Goal: Transaction & Acquisition: Subscribe to service/newsletter

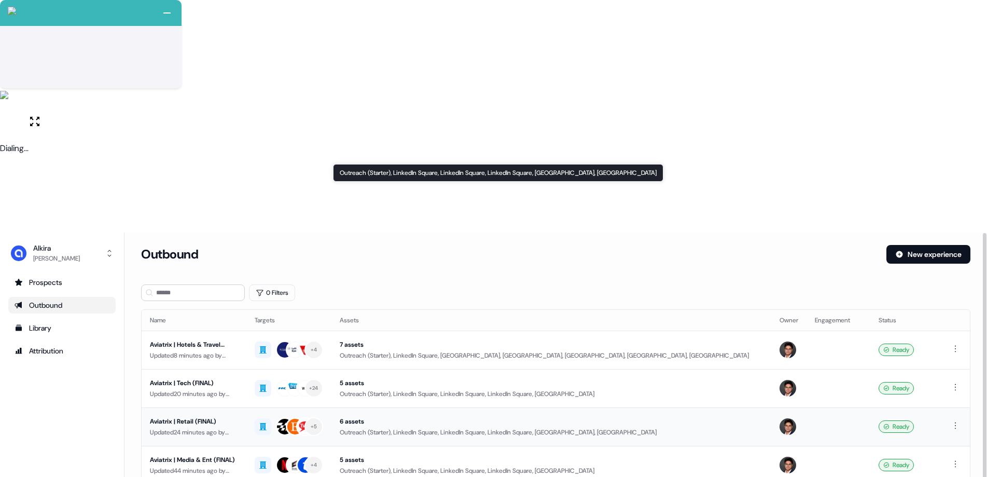
click at [344, 402] on div "6 assets" at bounding box center [551, 421] width 423 height 10
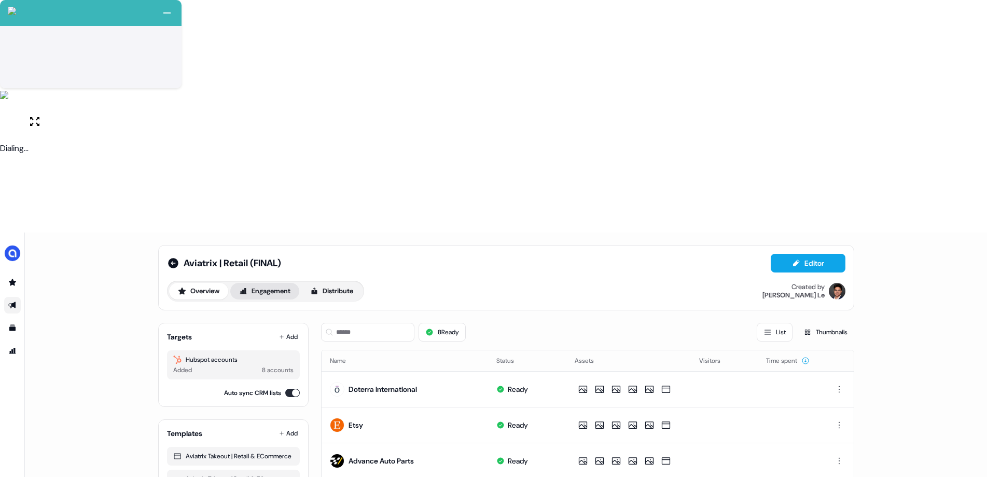
click at [286, 283] on button "Engagement" at bounding box center [264, 291] width 69 height 17
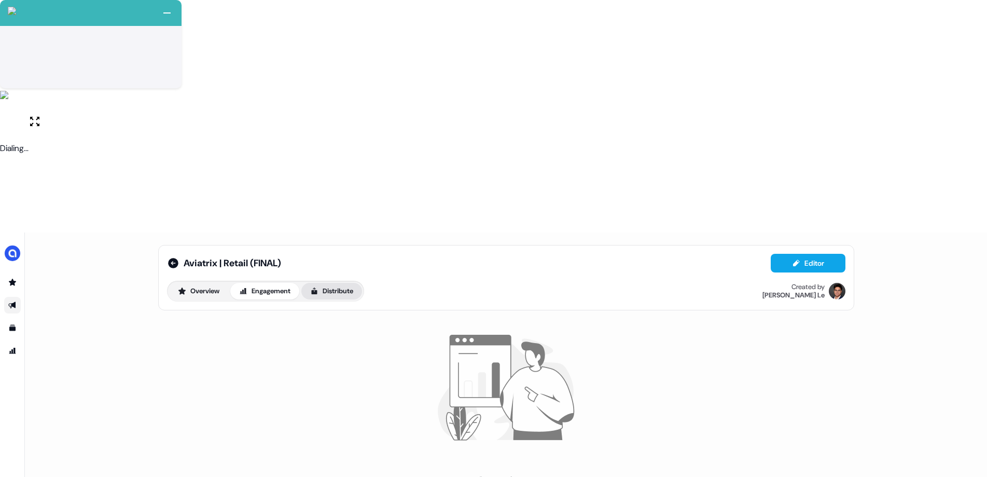
click at [326, 283] on button "Distribute" at bounding box center [331, 291] width 61 height 17
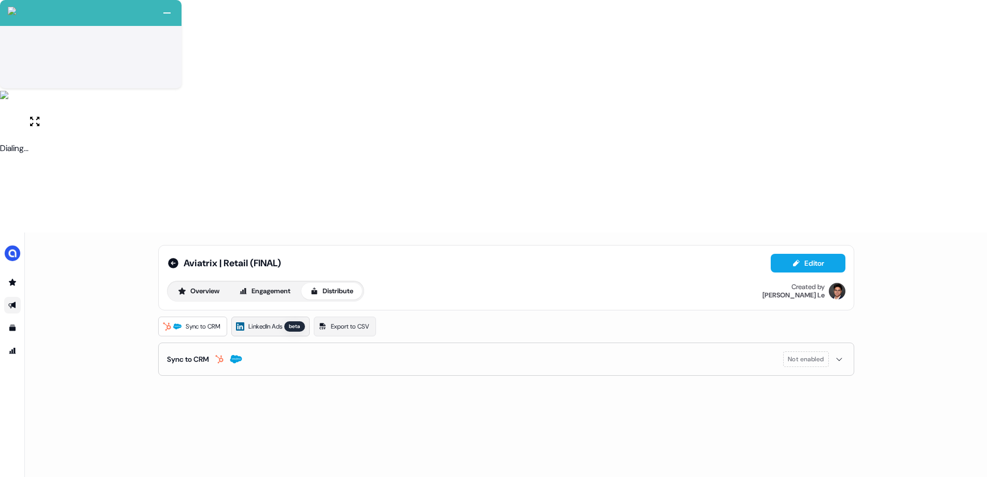
click at [269, 321] on span "LinkedIn Ads" at bounding box center [265, 326] width 34 height 10
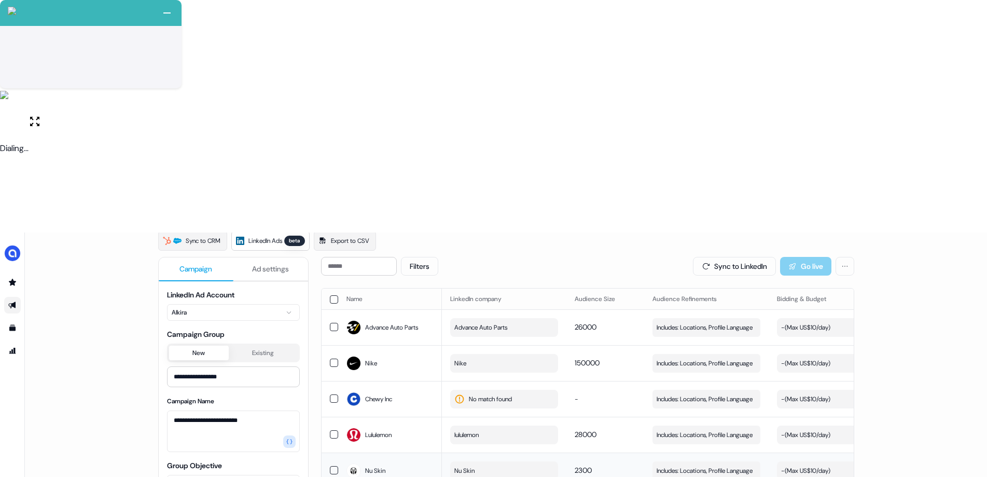
scroll to position [85, 0]
type input "*******"
click at [487, 395] on div "Dottera" at bounding box center [471, 391] width 33 height 10
click at [412, 402] on div "Filters Sync to LinkedIn Go live Name LinkedIn company Audience Size Audience R…" at bounding box center [587, 486] width 533 height 458
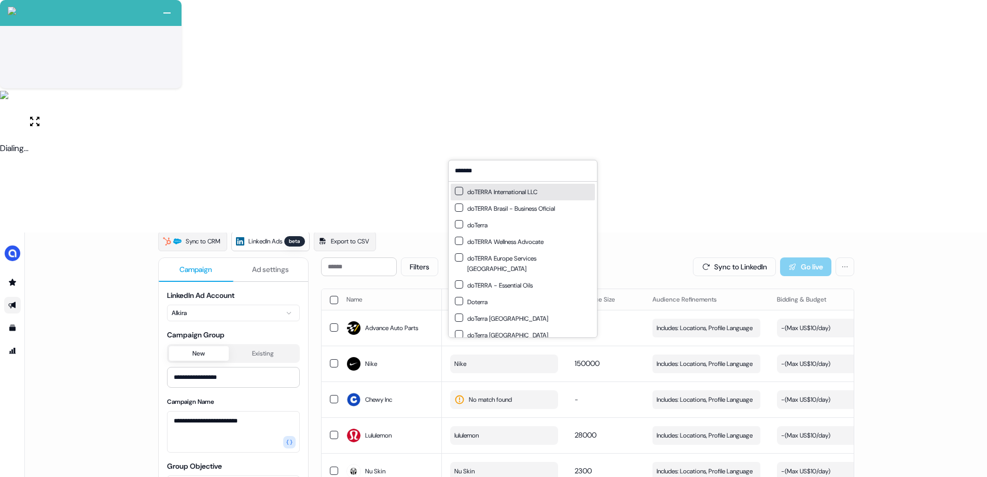
type input "*******"
click at [510, 193] on div "doTERRA International LLC" at bounding box center [496, 192] width 82 height 10
click at [519, 227] on div "doTerra" at bounding box center [523, 225] width 144 height 17
click at [550, 245] on div "doTERRA Wellness Advocate" at bounding box center [523, 241] width 144 height 17
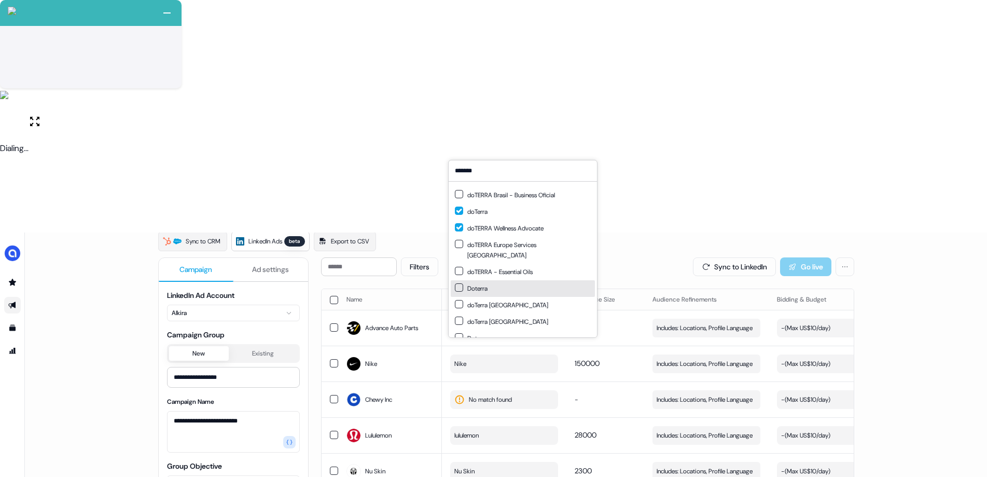
scroll to position [15, 0]
click at [503, 315] on div "doTerra [GEOGRAPHIC_DATA]" at bounding box center [501, 320] width 93 height 10
click at [508, 296] on div "doTerra [GEOGRAPHIC_DATA]" at bounding box center [523, 304] width 144 height 17
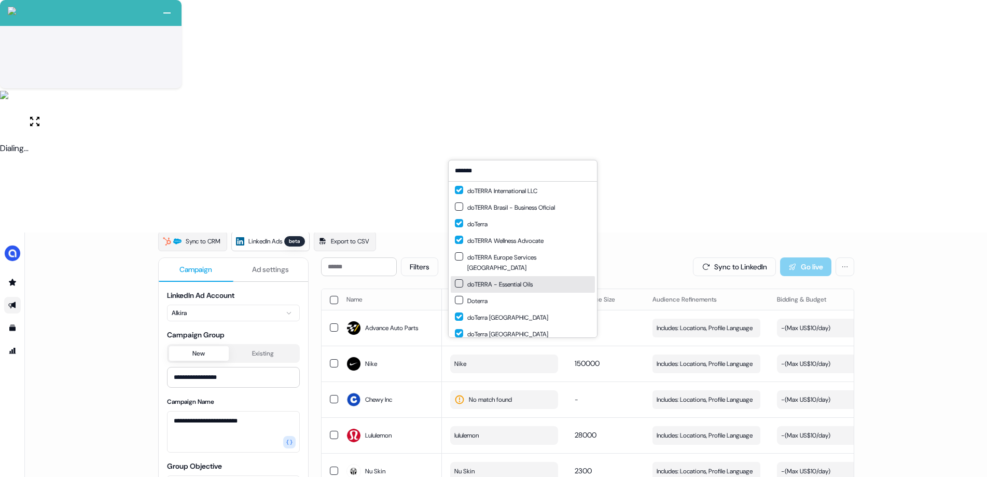
scroll to position [0, 0]
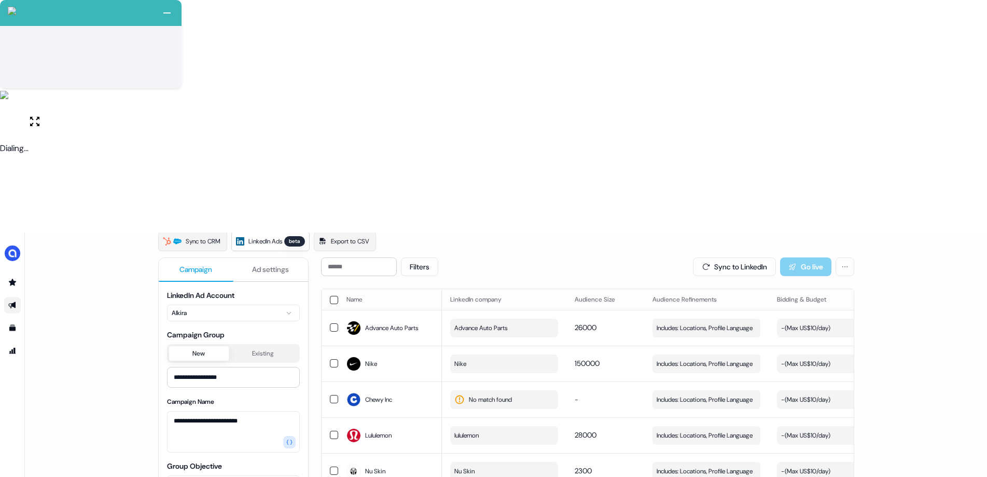
click at [502, 398] on div "Filters Sync to LinkedIn Go live Name LinkedIn company Audience Size Audience R…" at bounding box center [587, 486] width 533 height 458
click at [508, 394] on span "No match found" at bounding box center [490, 399] width 43 height 10
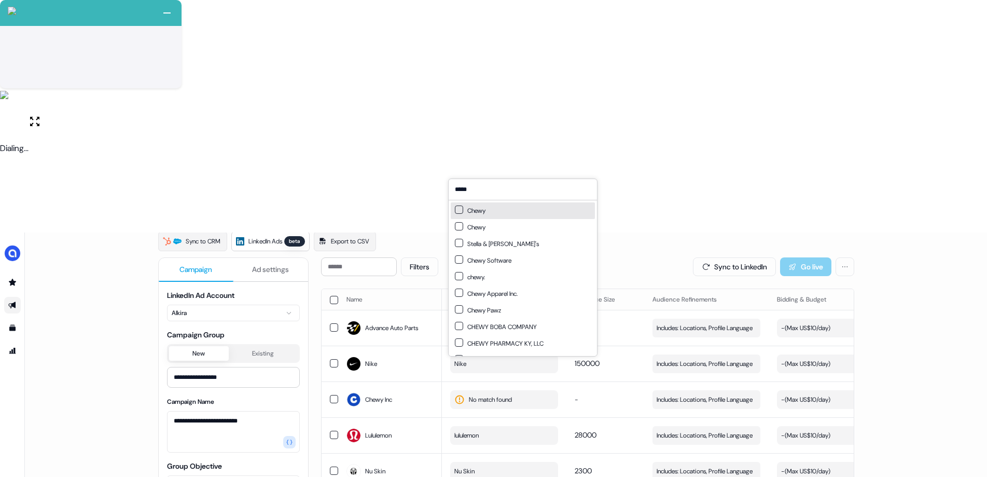
type input "*****"
click at [483, 214] on div "Chewy" at bounding box center [470, 210] width 31 height 10
click at [483, 227] on div "Chewy" at bounding box center [470, 227] width 31 height 10
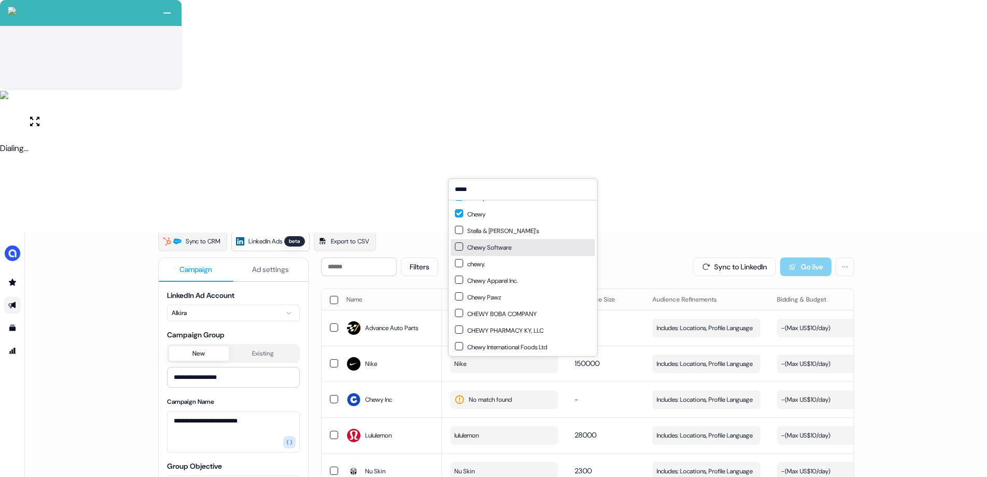
scroll to position [15, 0]
click at [508, 260] on div "chewy." at bounding box center [523, 262] width 144 height 17
click at [517, 295] on div "Chewy Pawz" at bounding box center [523, 295] width 144 height 17
click at [531, 344] on div "Chewy International Foods Ltd" at bounding box center [501, 345] width 92 height 10
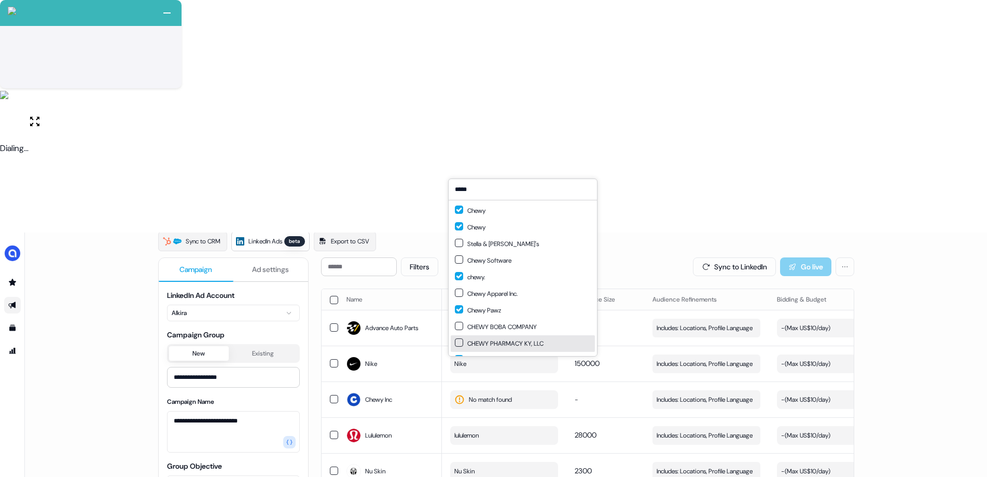
click at [597, 402] on div "Filters Sync to LinkedIn Go live Name LinkedIn company Audience Size Audience R…" at bounding box center [587, 486] width 533 height 458
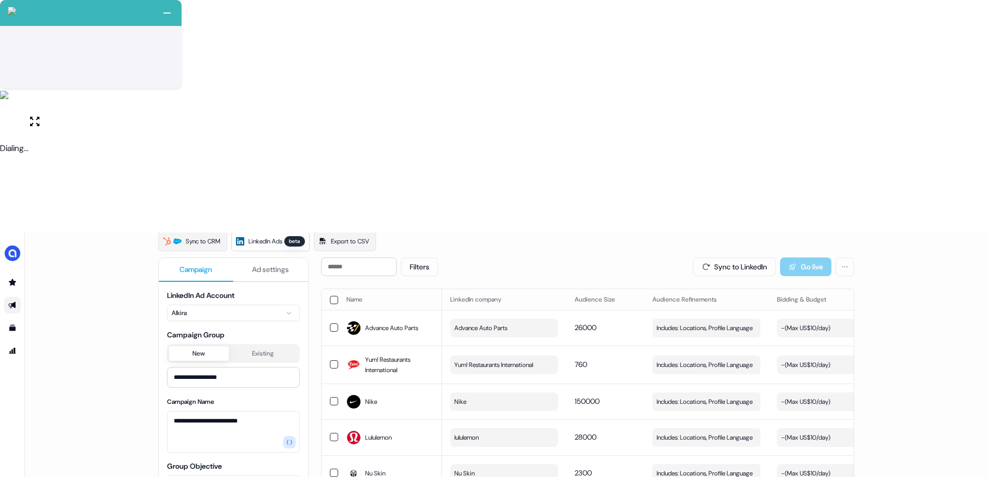
click at [330, 296] on button "button" at bounding box center [334, 300] width 8 height 8
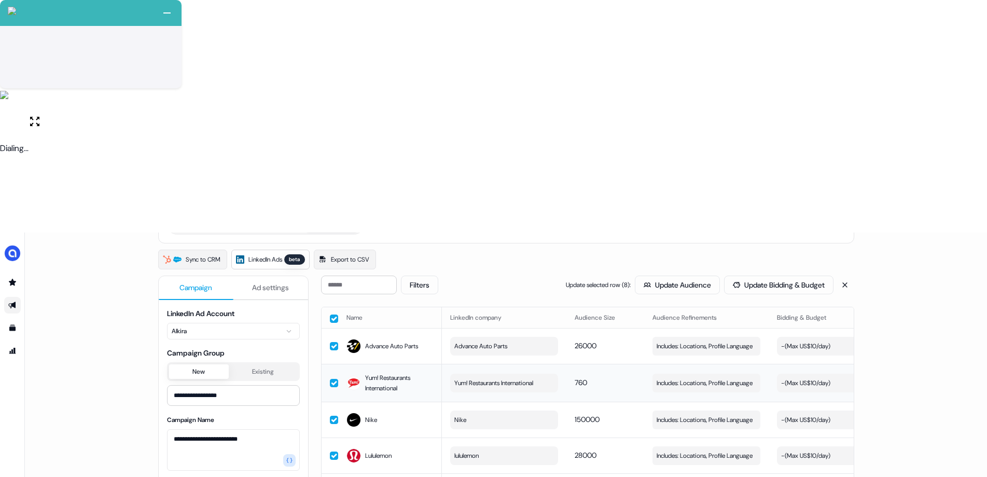
scroll to position [66, 0]
click at [663, 276] on button "Update Audience" at bounding box center [677, 285] width 85 height 19
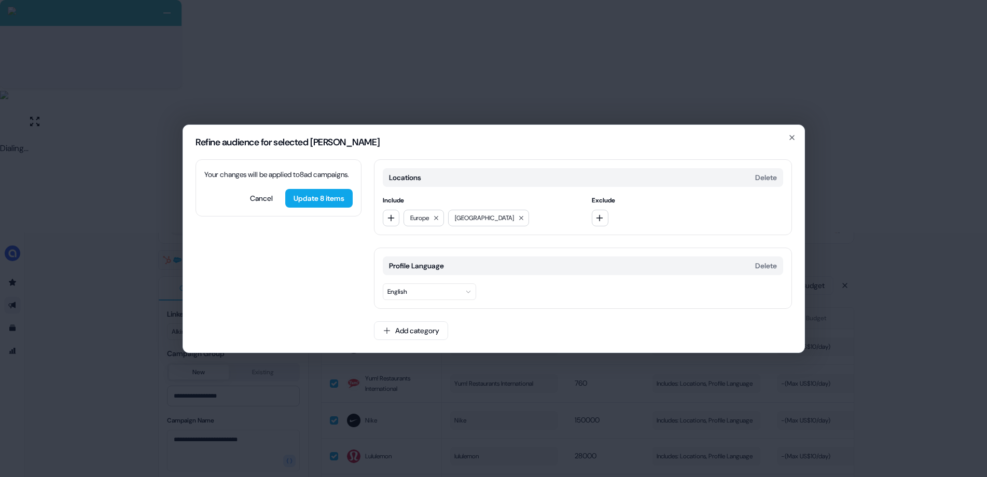
click at [500, 190] on div "Locations Delete Include [GEOGRAPHIC_DATA] [GEOGRAPHIC_DATA] Exclude" at bounding box center [583, 197] width 418 height 76
click at [439, 219] on icon at bounding box center [436, 218] width 6 height 6
click at [392, 219] on icon "button" at bounding box center [391, 218] width 8 height 8
type input "****"
click at [435, 262] on div "EMEA" at bounding box center [457, 260] width 144 height 17
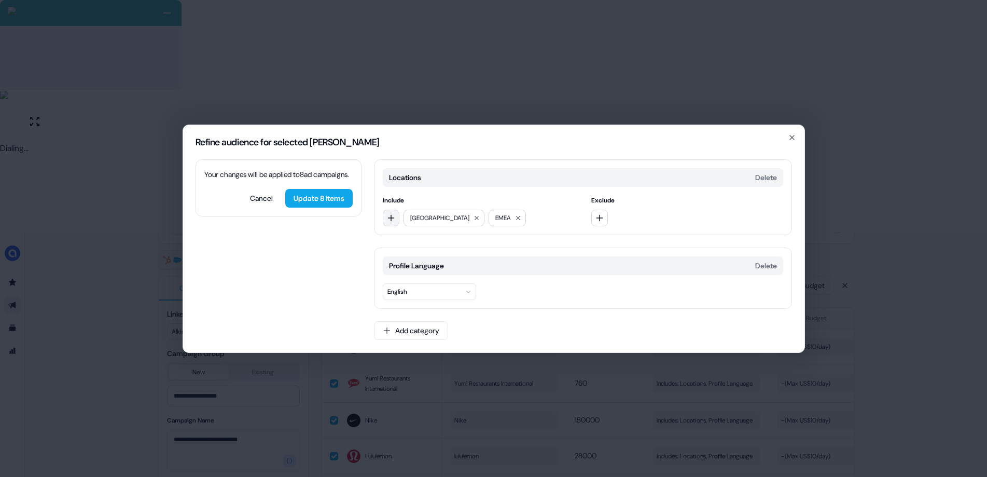
click at [389, 216] on icon "button" at bounding box center [391, 218] width 8 height 8
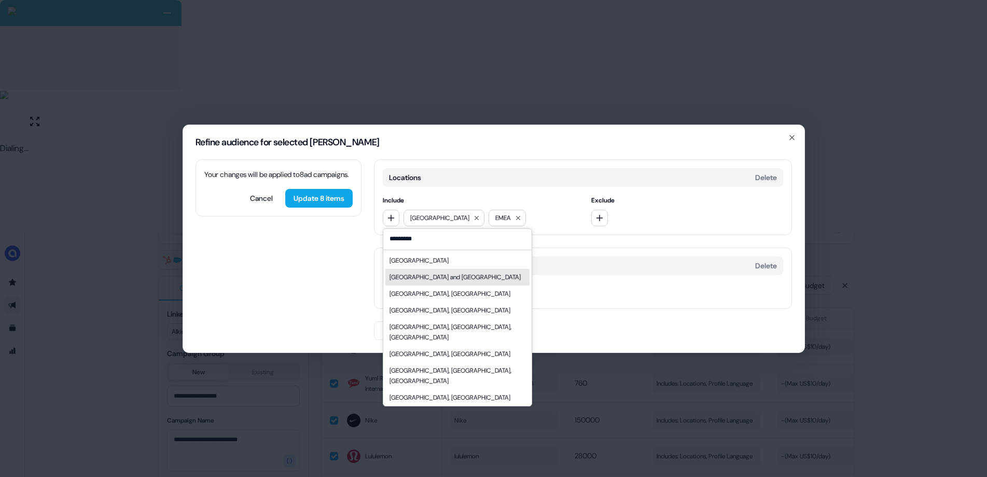
type input "*********"
click at [448, 278] on div "[GEOGRAPHIC_DATA] and [GEOGRAPHIC_DATA]" at bounding box center [455, 277] width 131 height 10
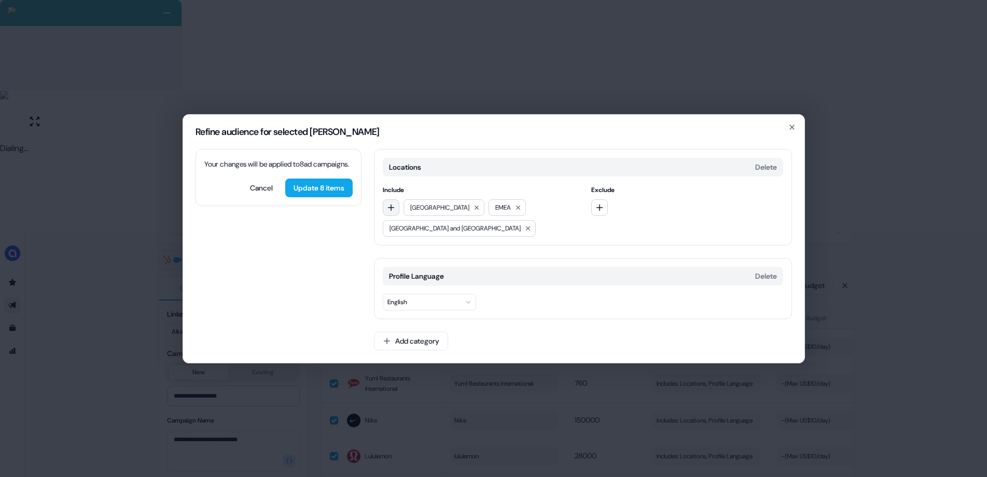
click at [394, 205] on icon "button" at bounding box center [391, 207] width 8 height 8
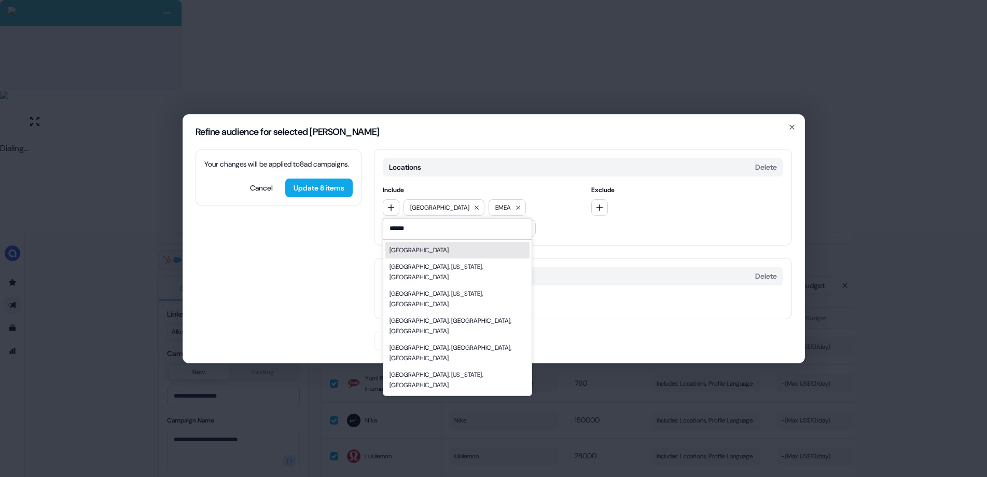
type input "******"
click at [408, 248] on div "[GEOGRAPHIC_DATA]" at bounding box center [419, 250] width 59 height 10
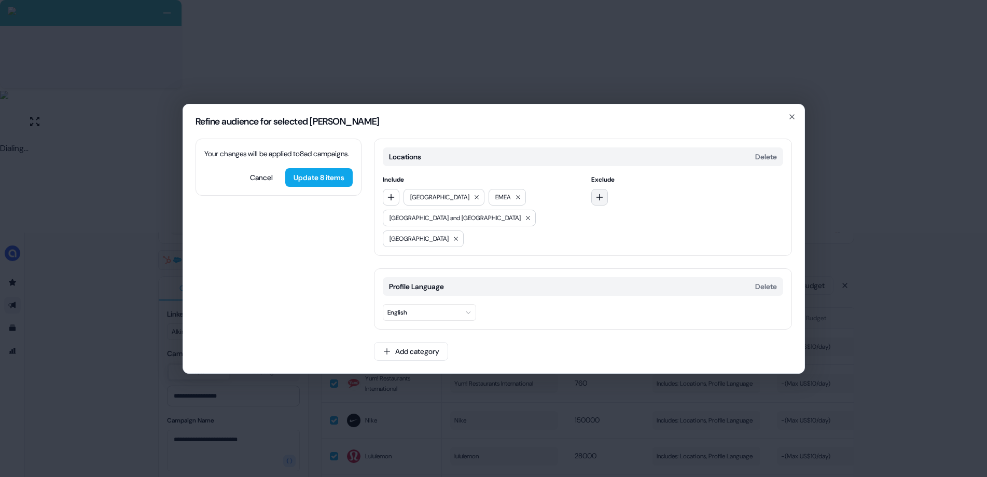
click at [602, 201] on icon "button" at bounding box center [600, 197] width 8 height 8
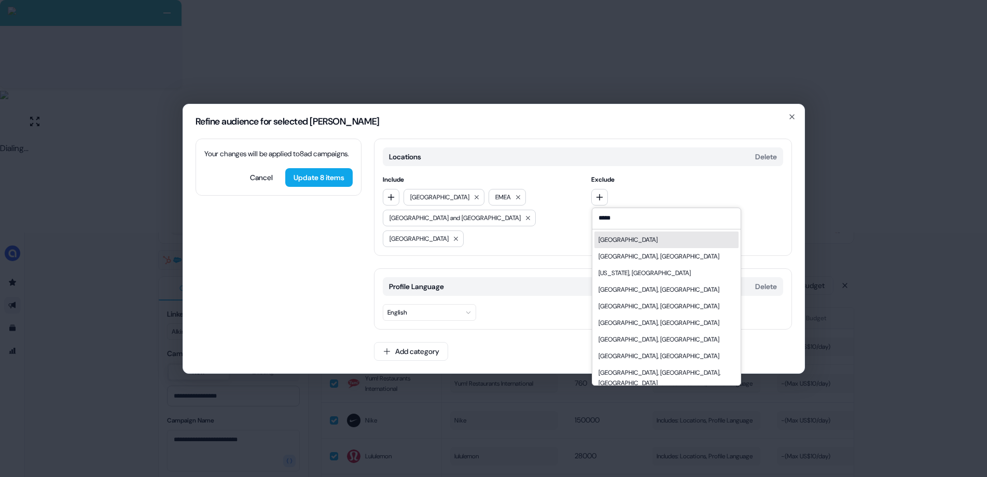
type input "*****"
click at [616, 248] on div "[GEOGRAPHIC_DATA]" at bounding box center [666, 239] width 144 height 17
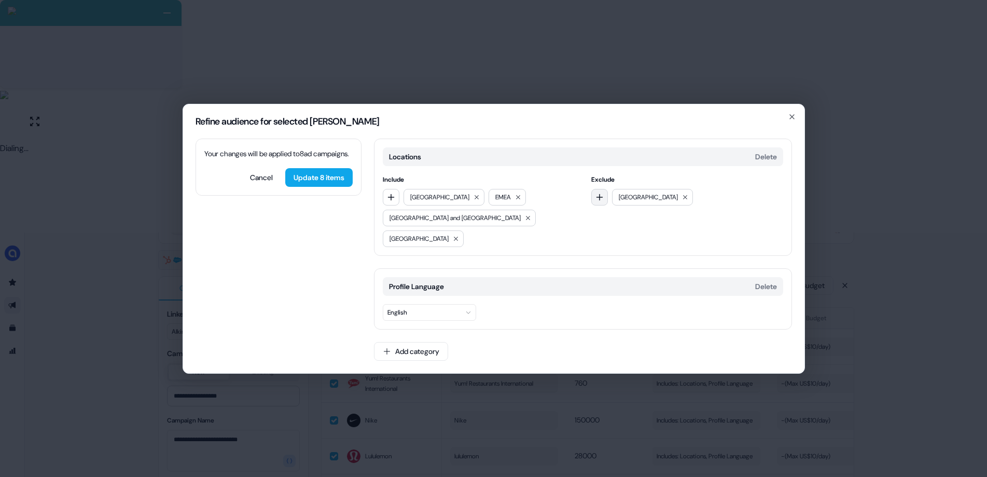
click at [604, 205] on button "button" at bounding box center [599, 197] width 17 height 17
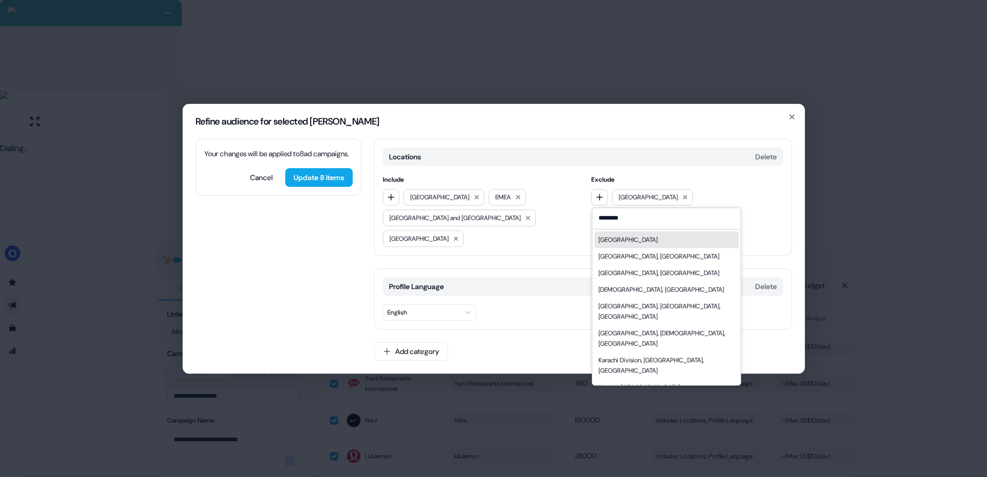
type input "********"
click at [615, 245] on div "[GEOGRAPHIC_DATA]" at bounding box center [628, 239] width 59 height 10
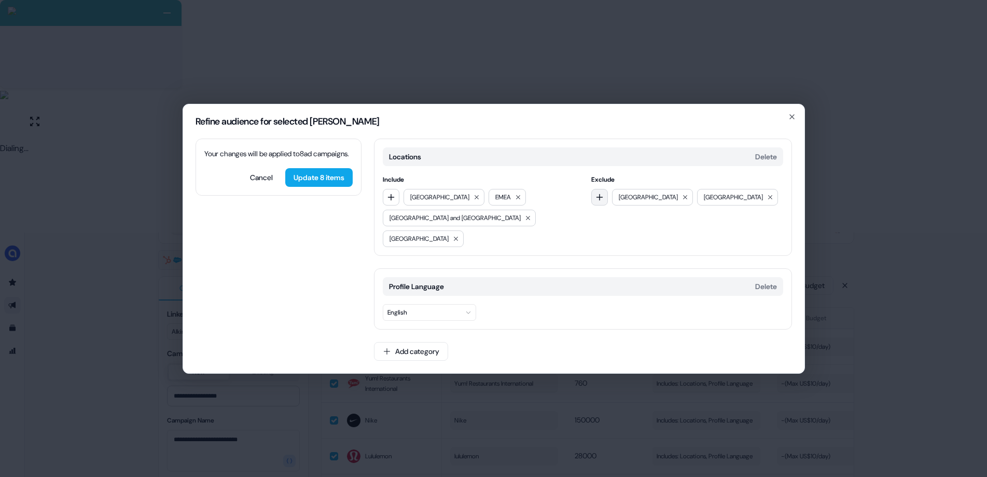
click at [597, 201] on icon "button" at bounding box center [600, 197] width 8 height 8
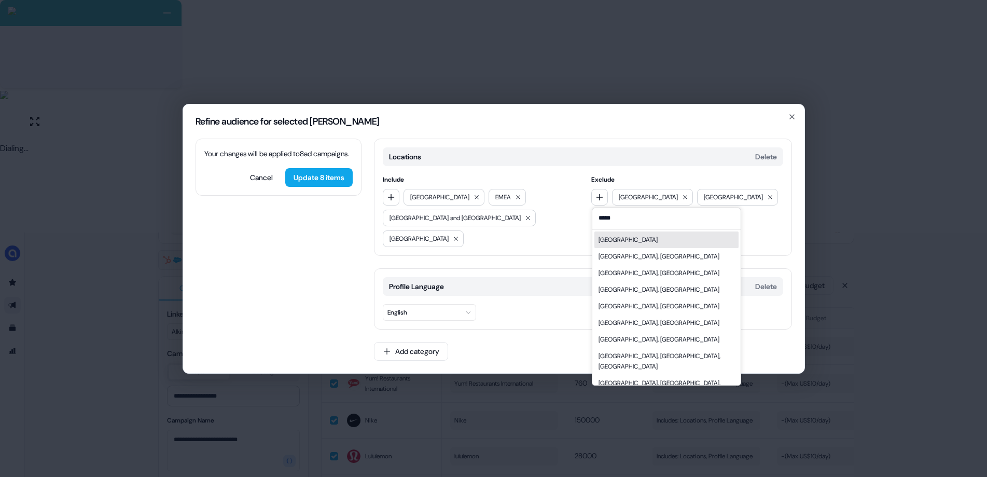
type input "*****"
click at [627, 248] on div "[GEOGRAPHIC_DATA]" at bounding box center [666, 239] width 144 height 17
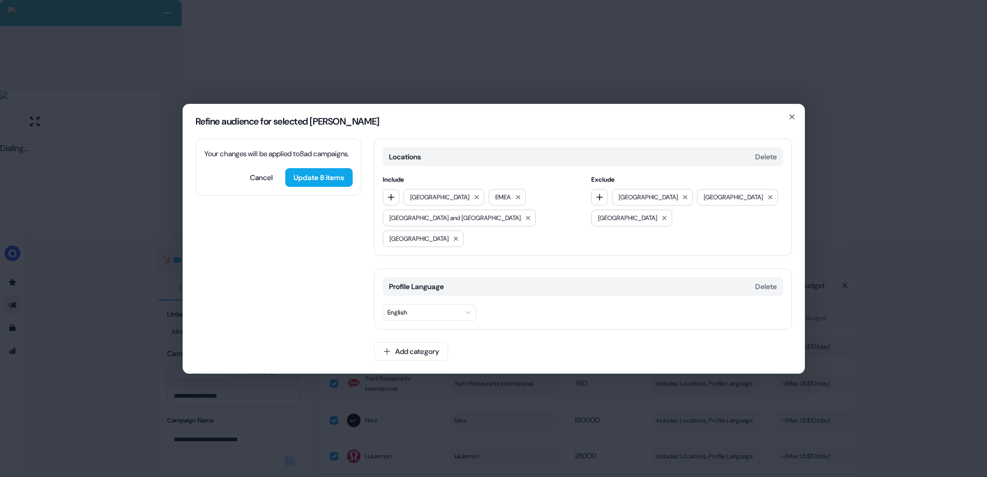
click at [617, 166] on div "Locations [GEOGRAPHIC_DATA]" at bounding box center [583, 156] width 400 height 19
click at [600, 200] on icon "button" at bounding box center [600, 196] width 7 height 7
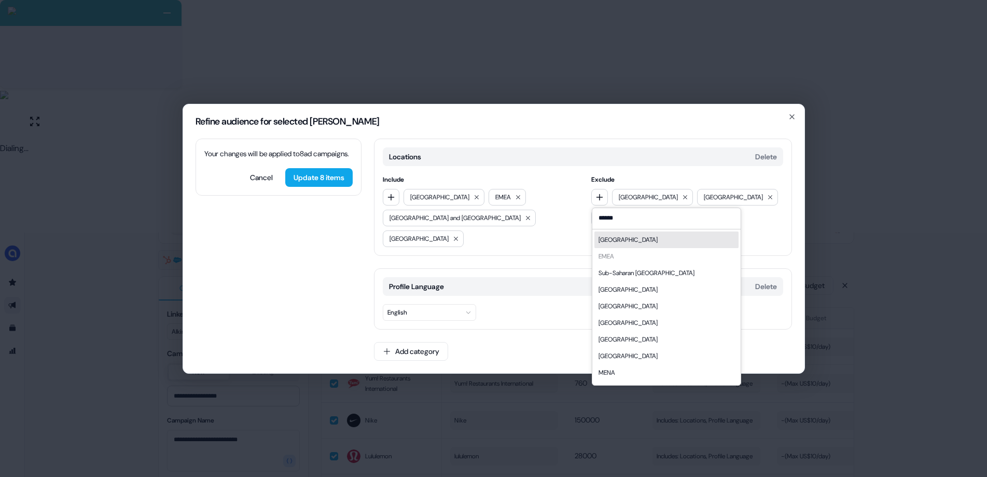
type input "******"
click at [630, 248] on div "[GEOGRAPHIC_DATA]" at bounding box center [666, 239] width 144 height 17
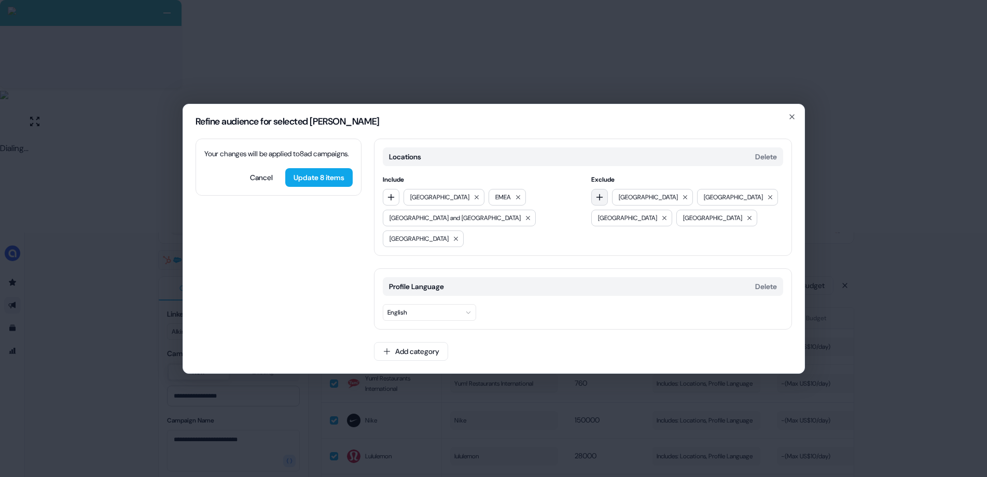
click at [599, 200] on icon "button" at bounding box center [600, 196] width 7 height 7
click at [676, 177] on div "Locations Delete Include [GEOGRAPHIC_DATA] [GEOGRAPHIC_DATA] [GEOGRAPHIC_DATA] …" at bounding box center [583, 197] width 418 height 117
click at [576, 210] on div "Include [GEOGRAPHIC_DATA] [GEOGRAPHIC_DATA] [GEOGRAPHIC_DATA] and [GEOGRAPHIC_D…" at bounding box center [583, 210] width 400 height 73
click at [596, 201] on icon "button" at bounding box center [600, 197] width 8 height 8
click at [613, 182] on div "Locations Delete Include [GEOGRAPHIC_DATA] [GEOGRAPHIC_DATA] [GEOGRAPHIC_DATA] …" at bounding box center [583, 197] width 418 height 117
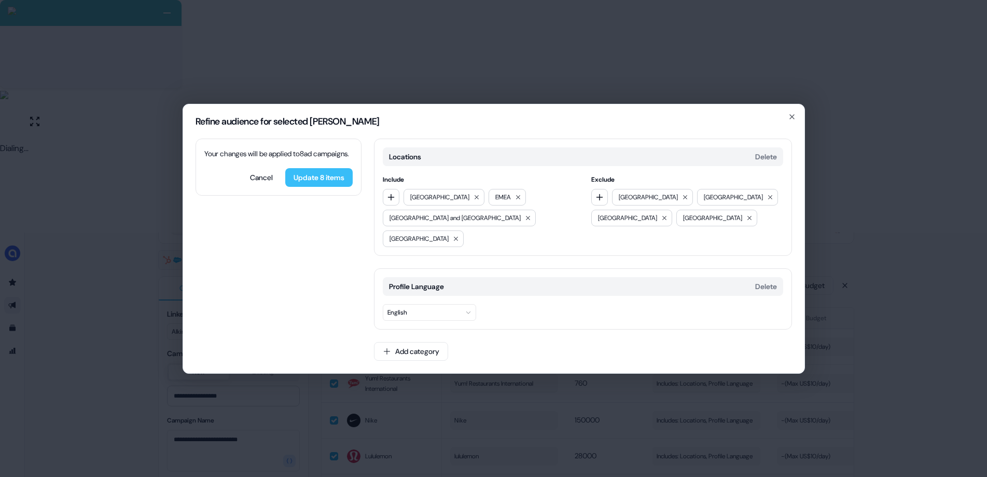
click at [332, 187] on button "Update 8 items" at bounding box center [318, 177] width 67 height 19
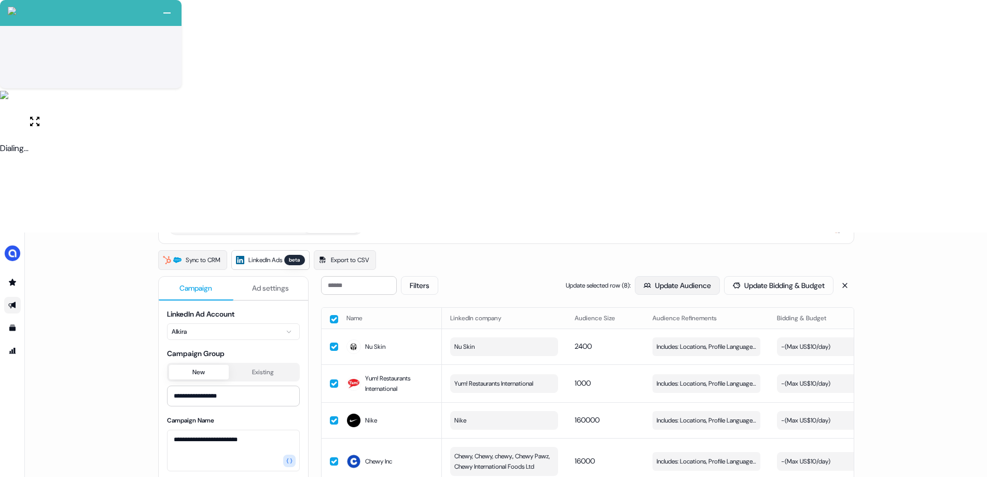
click at [644, 282] on icon "button" at bounding box center [647, 285] width 7 height 7
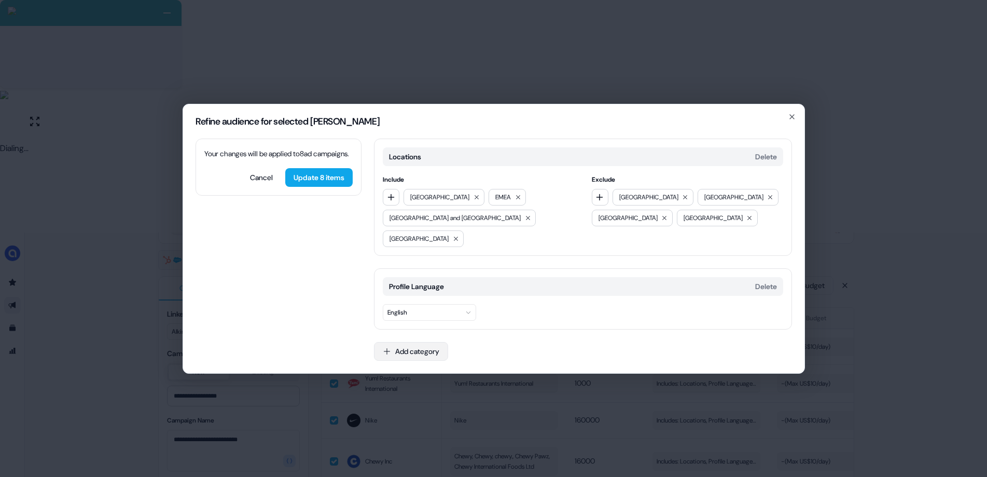
click at [420, 342] on button "Add category" at bounding box center [411, 351] width 74 height 19
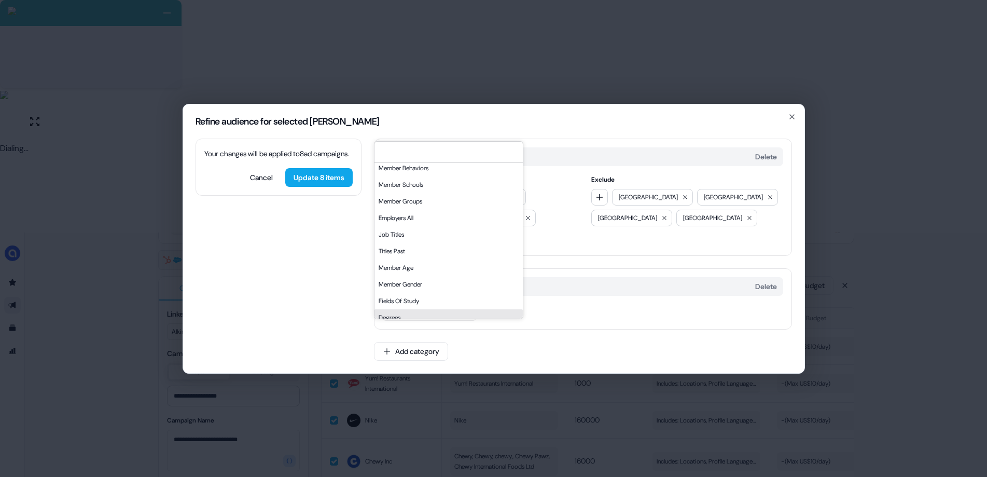
scroll to position [0, 0]
click at [423, 246] on div "Job Titles" at bounding box center [449, 237] width 148 height 17
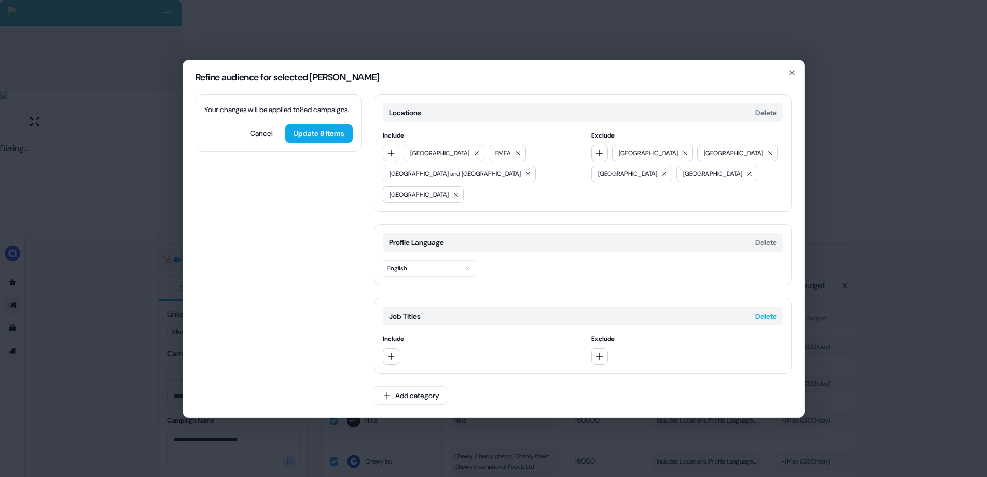
click at [765, 311] on button "Delete" at bounding box center [766, 316] width 22 height 10
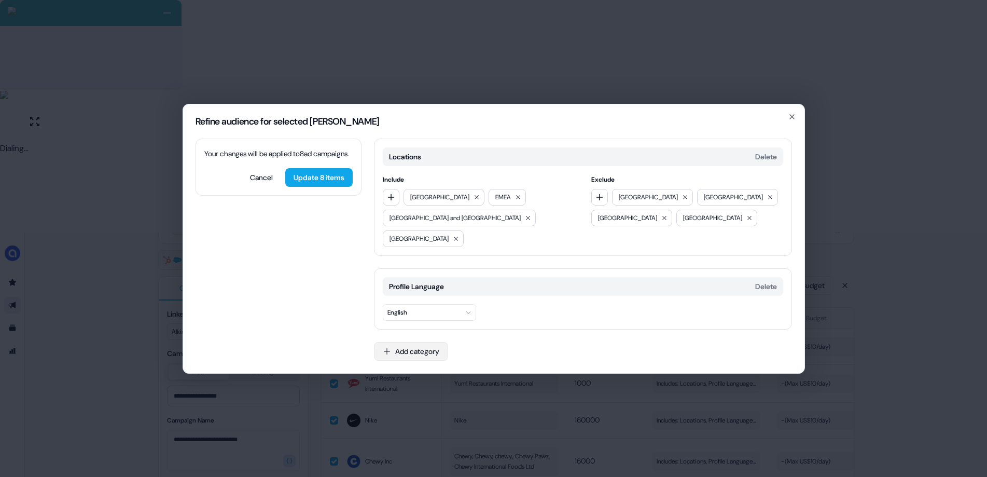
click at [399, 342] on button "Add category" at bounding box center [411, 351] width 74 height 19
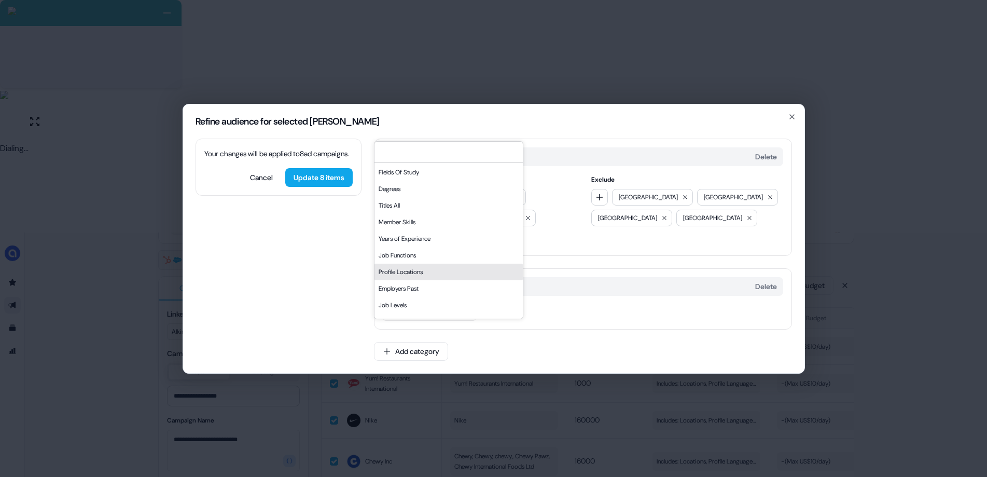
scroll to position [138, 0]
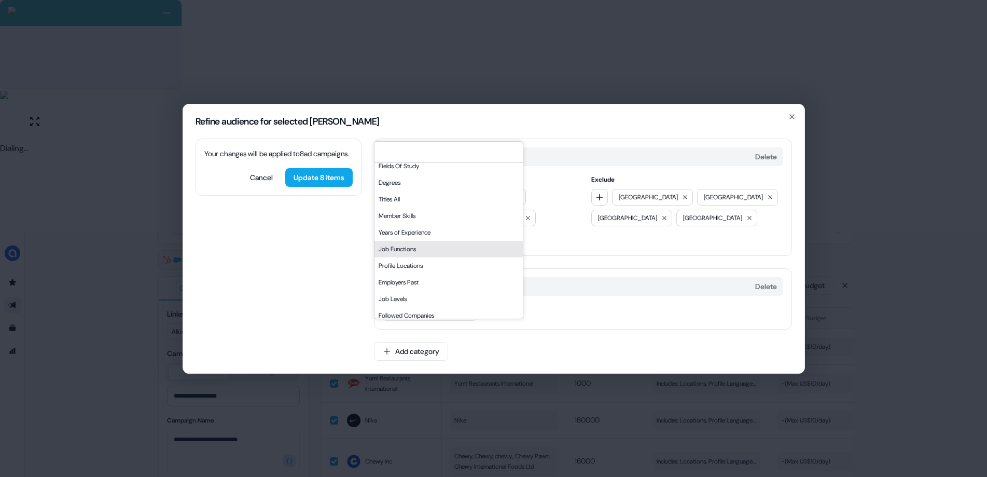
click at [418, 257] on div "Job Functions" at bounding box center [449, 249] width 148 height 17
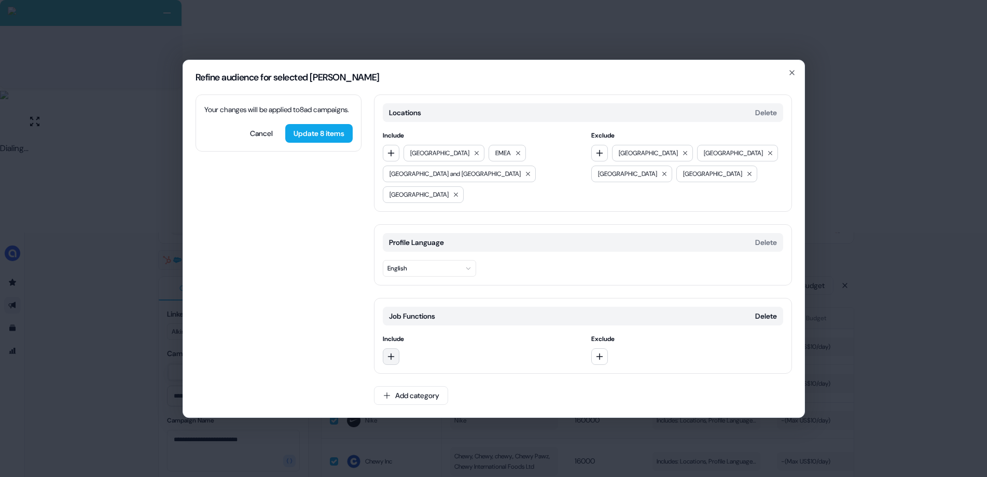
click at [397, 348] on button "button" at bounding box center [391, 356] width 17 height 17
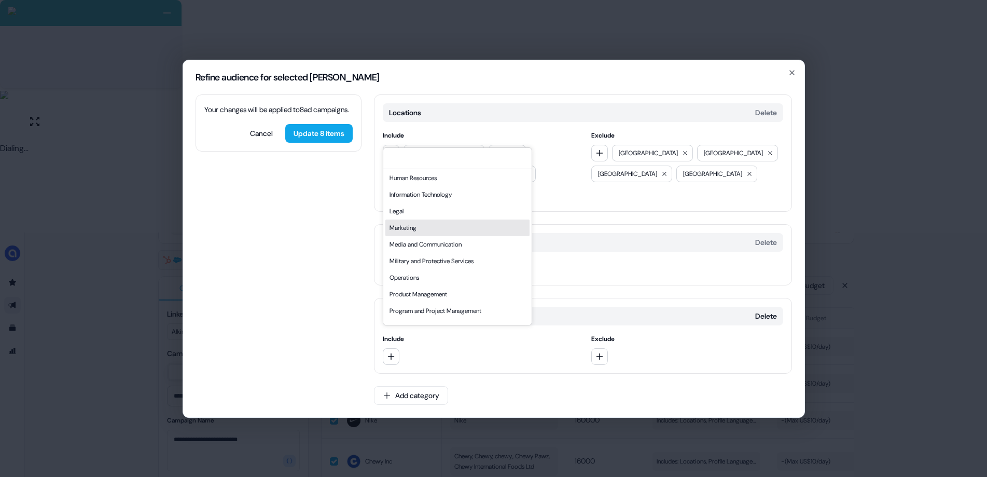
scroll to position [184, 0]
click at [413, 203] on div "Information Technology" at bounding box center [457, 195] width 144 height 17
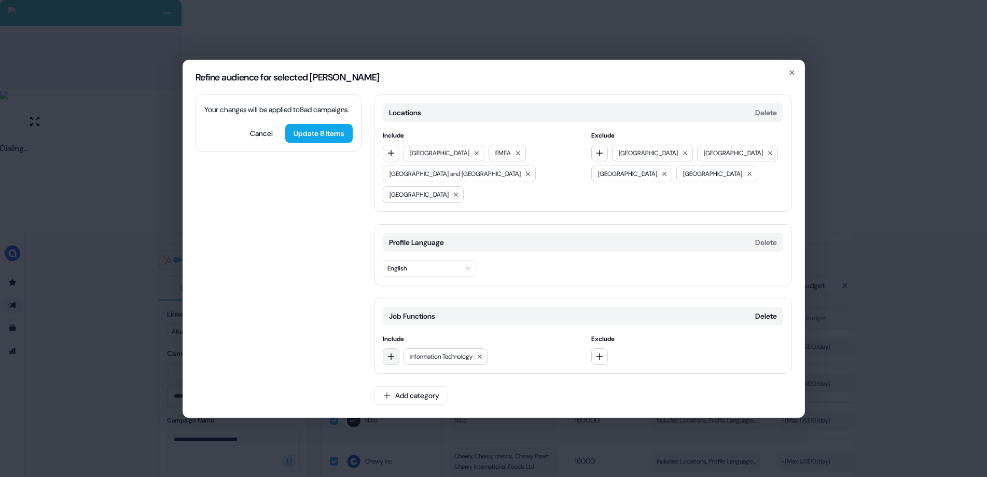
click at [397, 351] on button "button" at bounding box center [391, 356] width 17 height 17
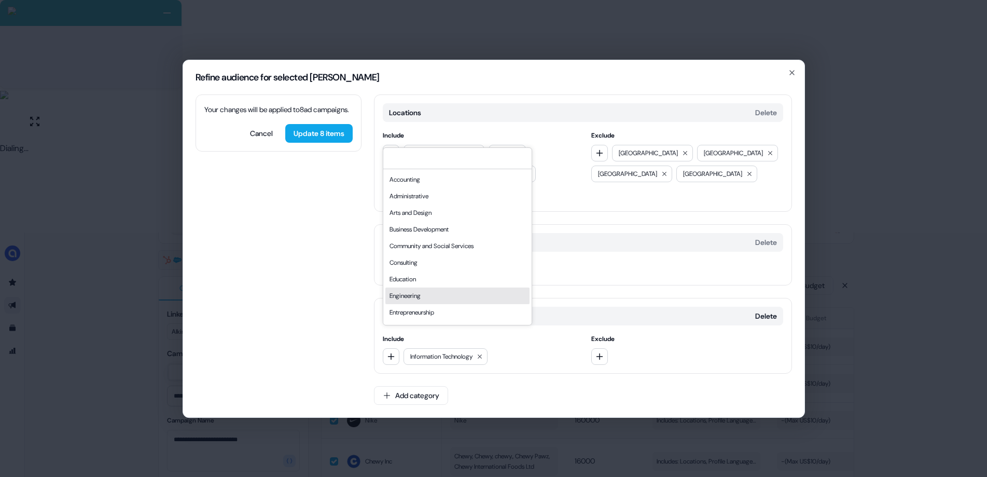
click at [432, 304] on div "Engineering" at bounding box center [457, 295] width 144 height 17
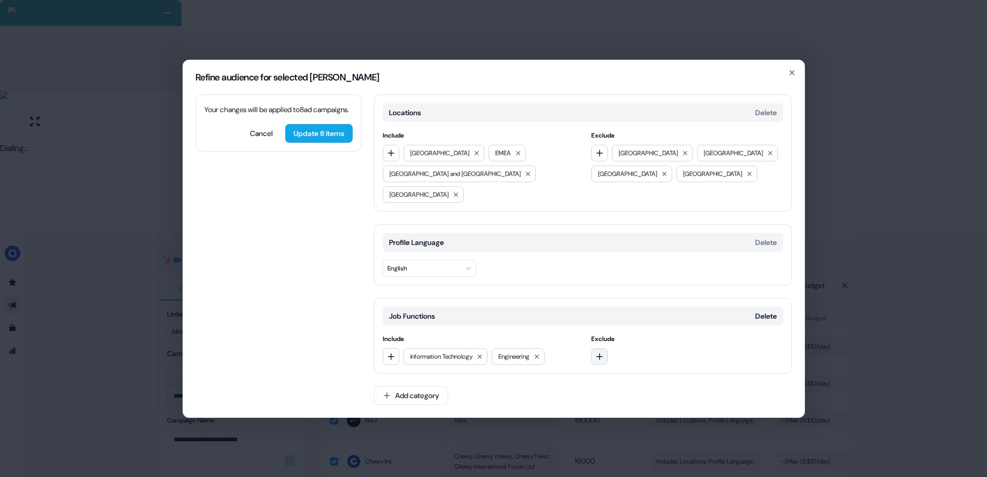
click at [599, 352] on icon "button" at bounding box center [600, 356] width 8 height 8
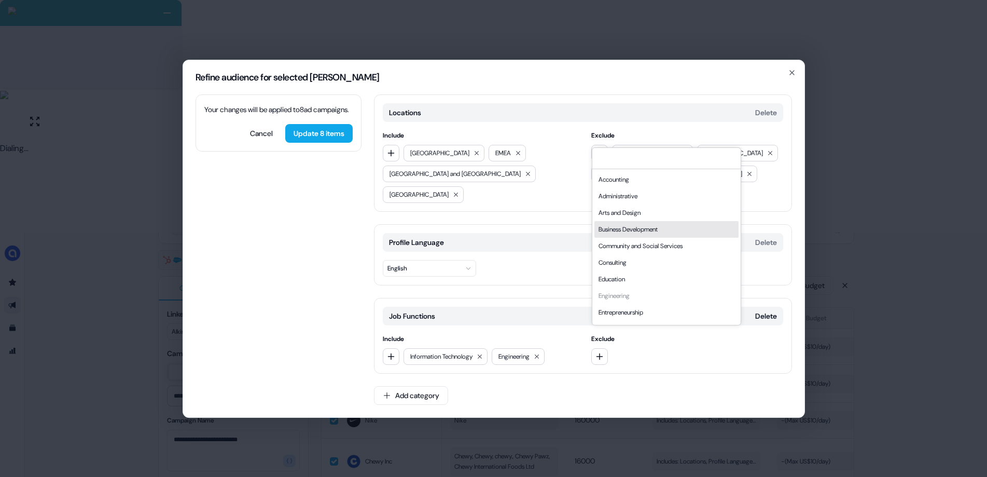
click at [646, 238] on div "Business Development" at bounding box center [666, 229] width 144 height 17
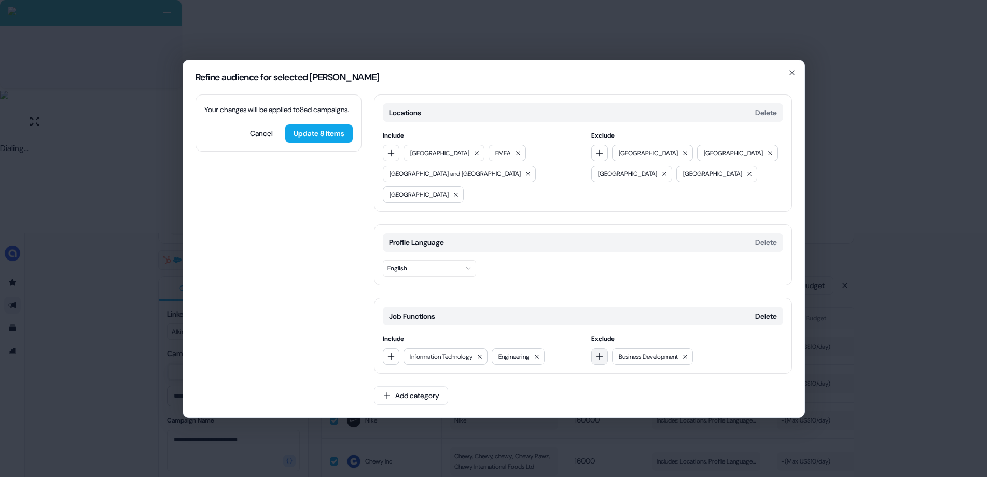
click at [601, 352] on button "button" at bounding box center [599, 356] width 17 height 17
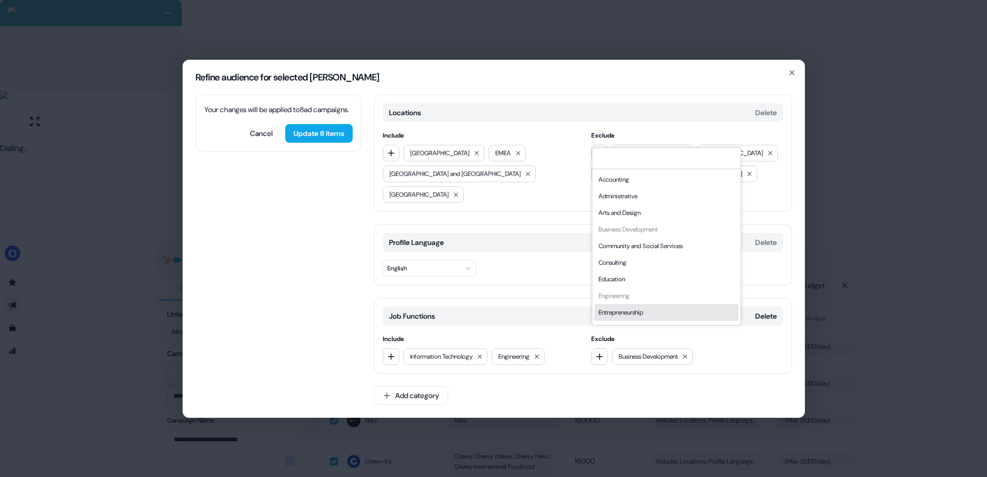
scroll to position [280, 0]
click at [626, 306] on div "Sales" at bounding box center [666, 297] width 144 height 17
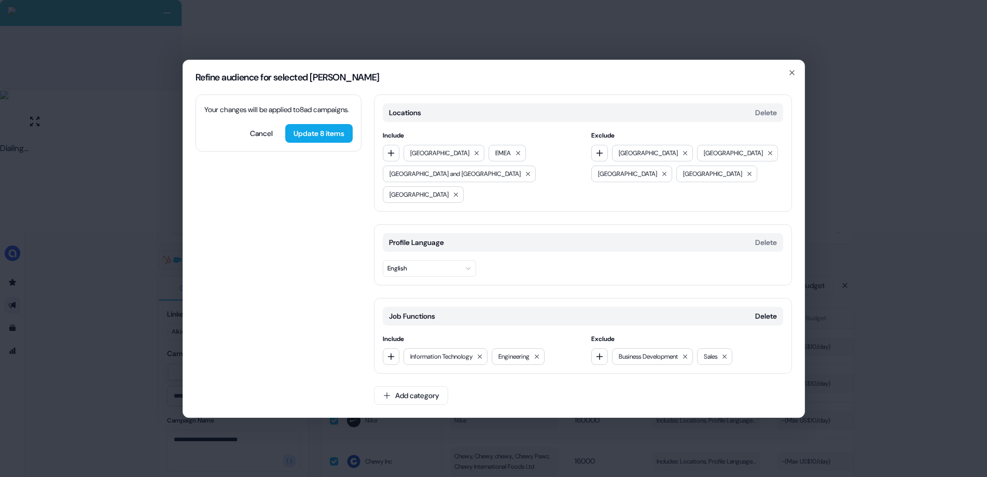
drag, startPoint x: 320, startPoint y: 154, endPoint x: 398, endPoint y: 190, distance: 86.3
click at [320, 143] on button "Update 8 items" at bounding box center [318, 133] width 67 height 19
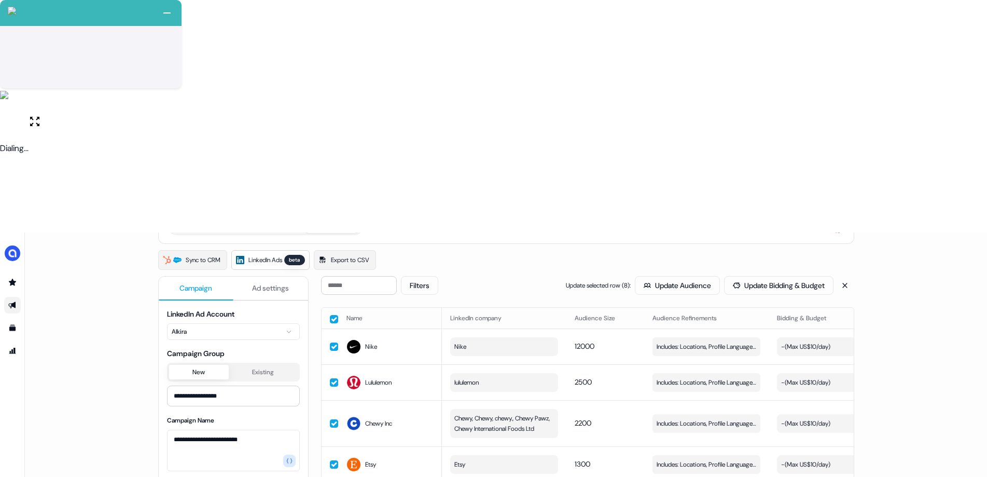
click at [332, 315] on button "button" at bounding box center [334, 319] width 8 height 8
click at [672, 250] on div "Sync to CRM LinkedIn Ads beta Export to CSV" at bounding box center [506, 260] width 696 height 20
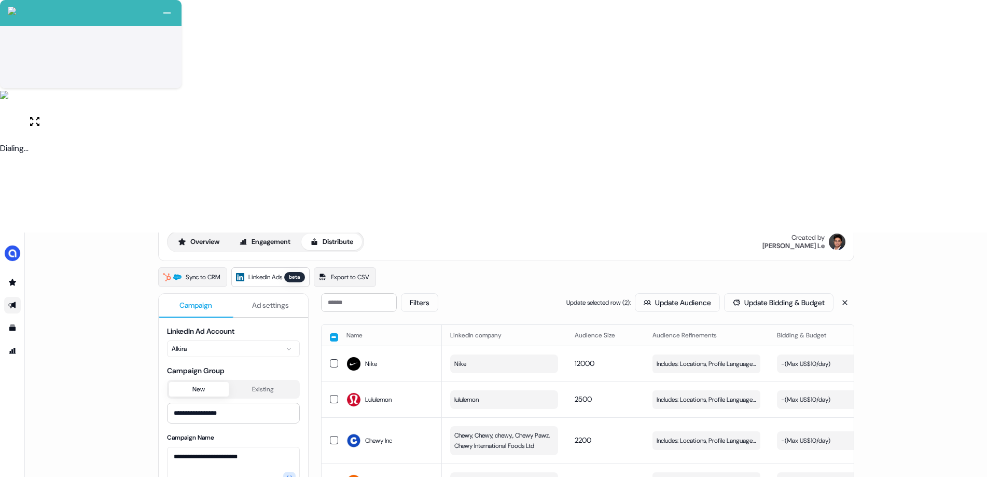
scroll to position [77, 0]
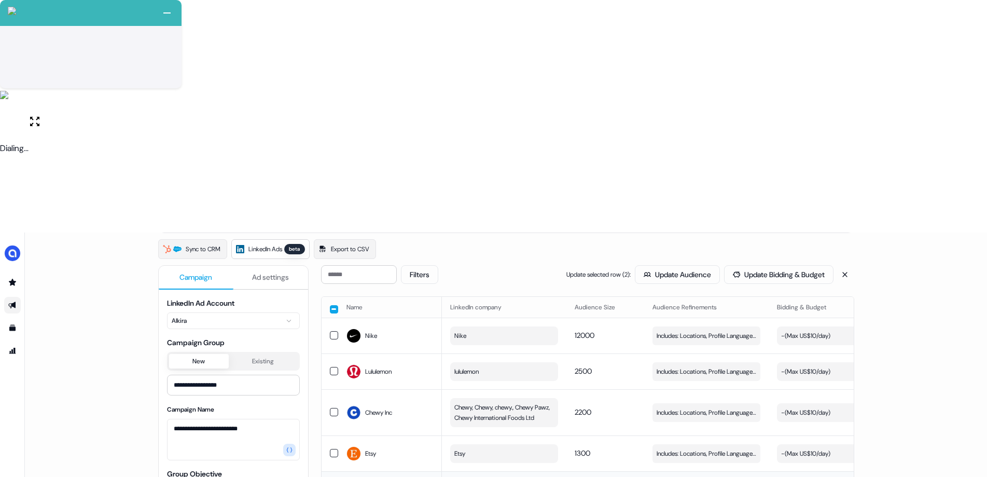
click at [681, 239] on div "Sync to CRM LinkedIn Ads beta Export to CSV" at bounding box center [506, 249] width 696 height 20
click at [656, 265] on button "Update Audience" at bounding box center [677, 274] width 85 height 19
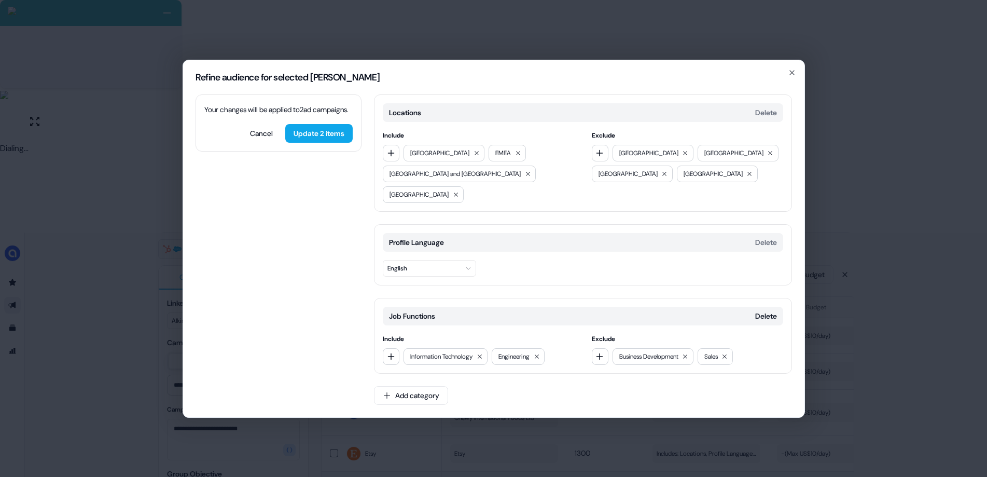
click at [536, 82] on h2 "Refine audience for selected [PERSON_NAME]" at bounding box center [494, 77] width 597 height 9
click at [546, 57] on div "Refine audience for selected [PERSON_NAME] Your changes will be applied to 2 [P…" at bounding box center [493, 238] width 987 height 477
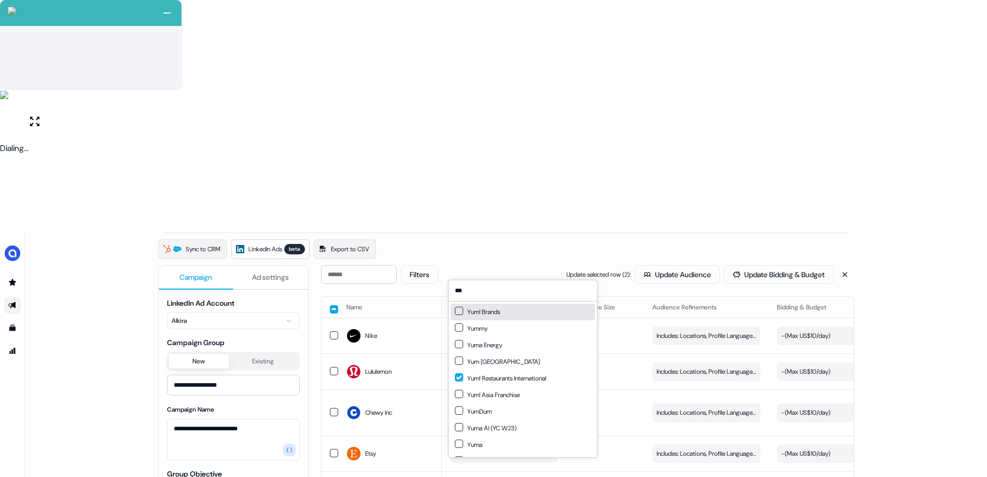
type input "***"
click at [500, 313] on div "Yum! Brands" at bounding box center [477, 312] width 45 height 10
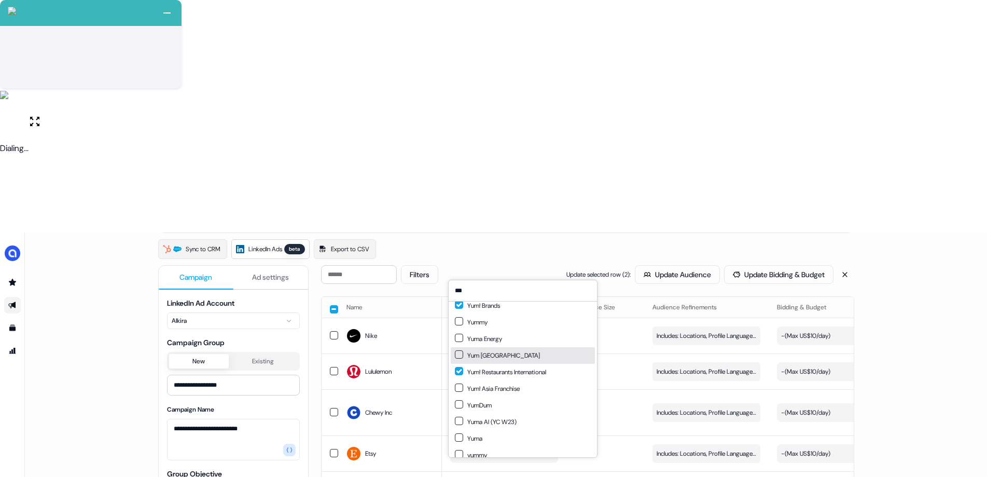
scroll to position [15, 0]
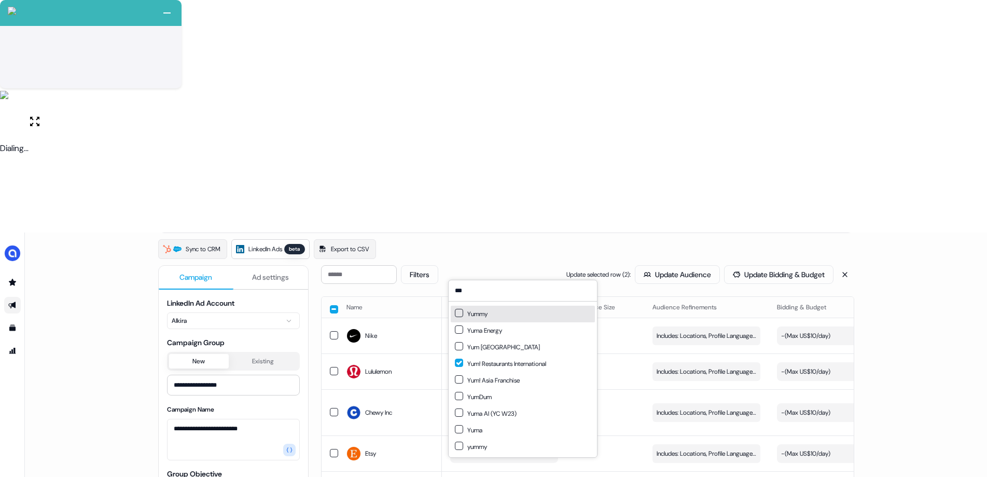
click at [784, 320] on div "**********" at bounding box center [506, 470] width 962 height 477
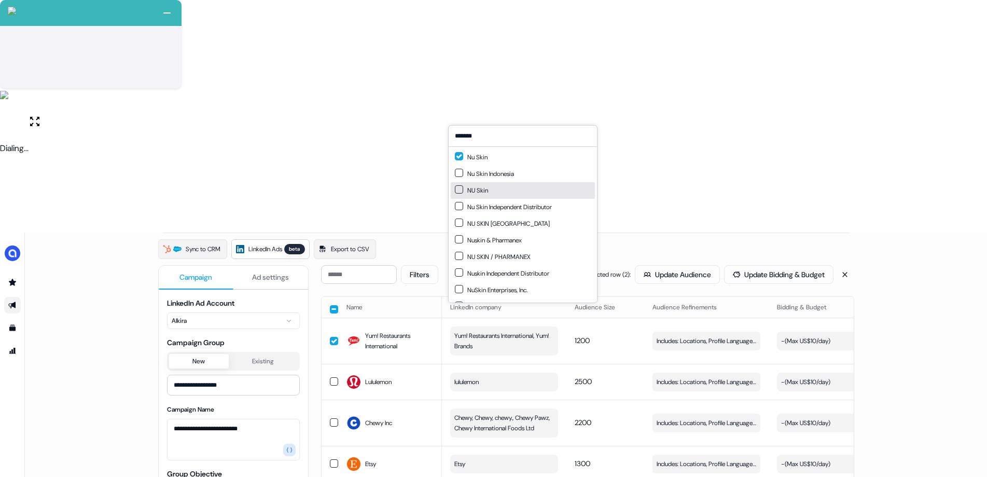
type input "*******"
click at [495, 189] on div "NU Skin" at bounding box center [523, 190] width 144 height 17
click at [530, 241] on div "Nuskin & Pharmanex" at bounding box center [523, 240] width 144 height 17
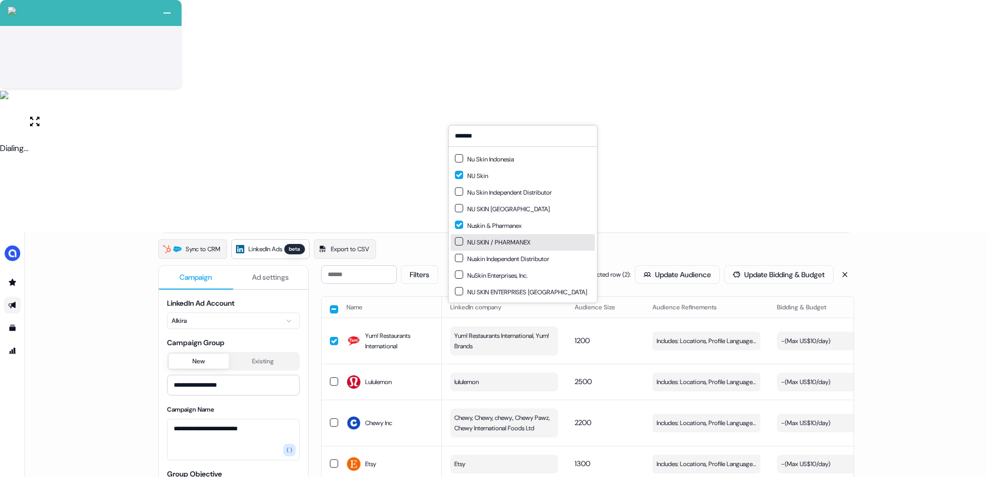
click at [522, 243] on div "NU SKIN / PHARMANEX" at bounding box center [493, 242] width 76 height 10
click at [542, 262] on div "Nuskin Independent Distributor" at bounding box center [502, 259] width 94 height 10
click at [528, 278] on div "NuSkin Enterprises, Inc." at bounding box center [491, 275] width 73 height 10
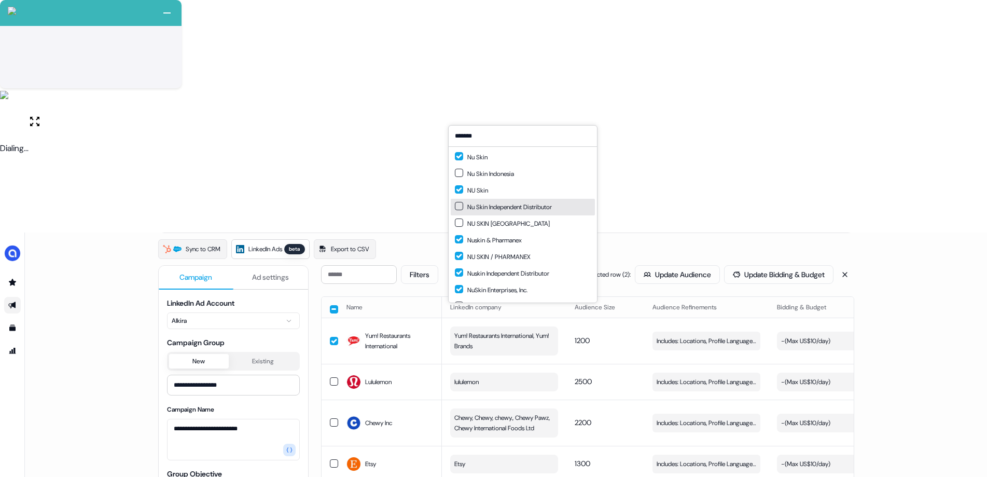
click at [544, 210] on div "Nu Skin Independent Distributor" at bounding box center [503, 207] width 97 height 10
click at [784, 273] on div "**********" at bounding box center [506, 470] width 962 height 477
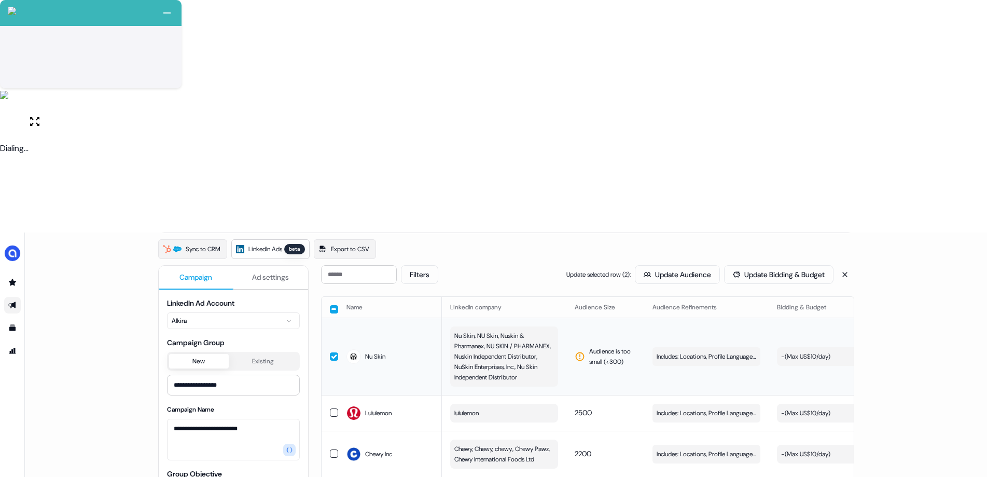
click at [610, 346] on span "Audience is too small (< 300 )" at bounding box center [612, 356] width 47 height 21
click at [599, 346] on span "Audience is too small (< 300 )" at bounding box center [612, 356] width 47 height 21
click at [617, 346] on span "Audience is too small (< 300 )" at bounding box center [612, 356] width 47 height 21
click at [704, 351] on span "Includes: Locations, Profile Language, Job Functions / Excludes: Locations, Job…" at bounding box center [707, 356] width 100 height 10
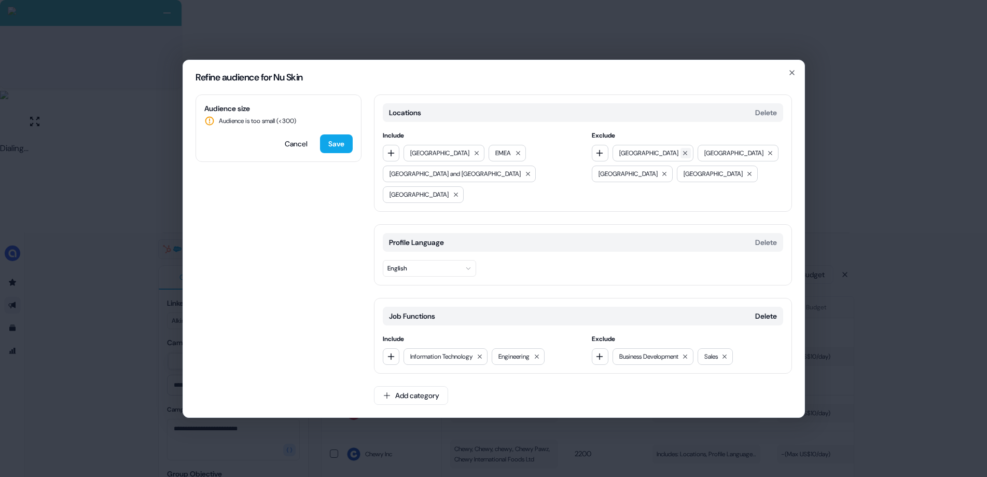
click at [682, 156] on icon at bounding box center [685, 153] width 6 height 6
click at [653, 161] on div "[GEOGRAPHIC_DATA] [GEOGRAPHIC_DATA]" at bounding box center [687, 153] width 192 height 17
click at [682, 156] on icon at bounding box center [685, 153] width 6 height 6
click at [596, 157] on icon "button" at bounding box center [600, 153] width 8 height 8
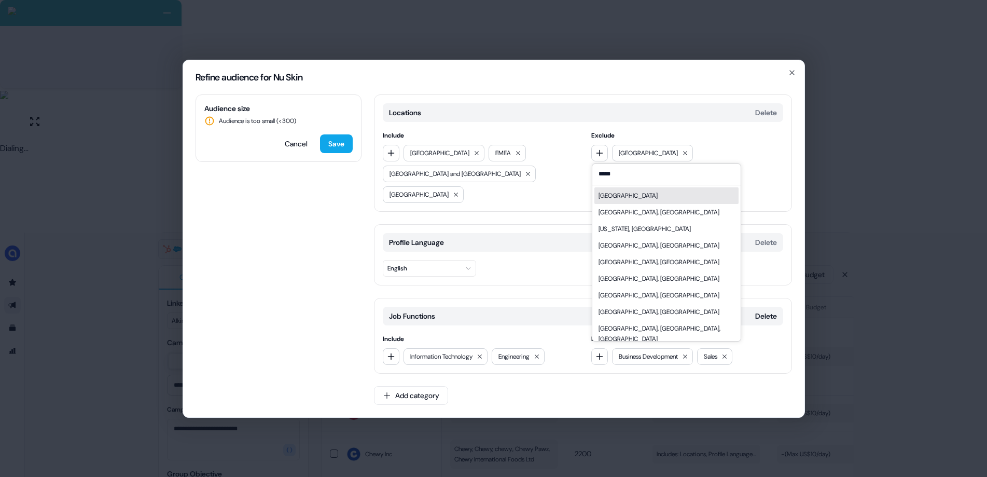
type input "*****"
click at [631, 204] on div "[GEOGRAPHIC_DATA]" at bounding box center [666, 195] width 144 height 17
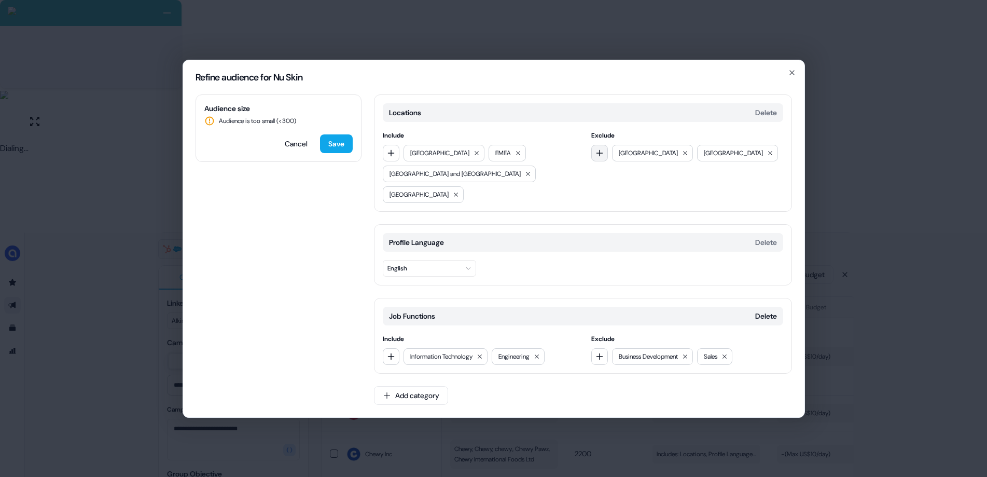
click at [597, 156] on icon "button" at bounding box center [600, 152] width 7 height 7
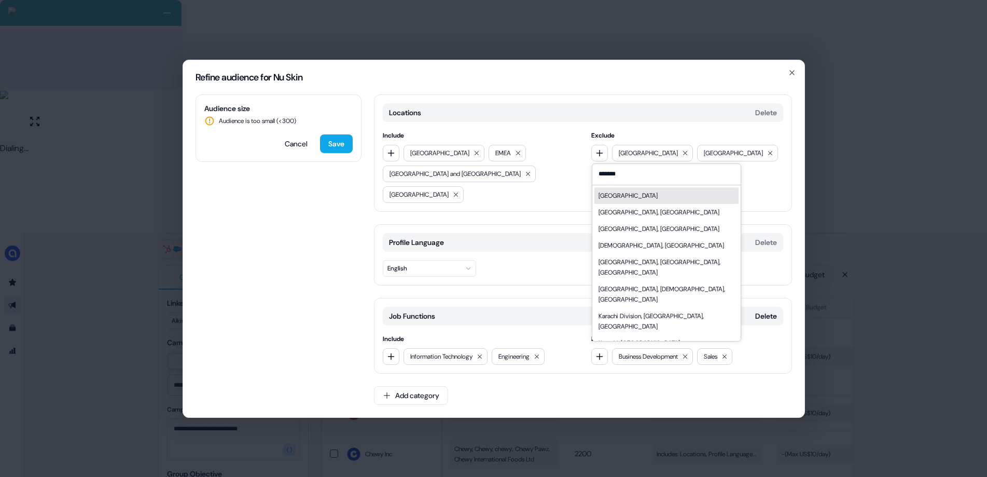
type input "*******"
click at [647, 204] on div "[GEOGRAPHIC_DATA]" at bounding box center [666, 195] width 144 height 17
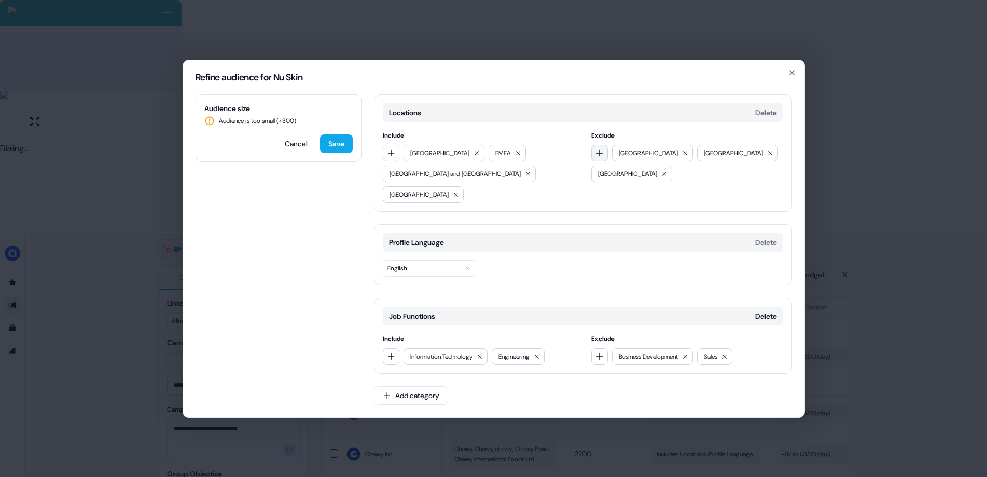
click at [601, 161] on button "button" at bounding box center [599, 153] width 17 height 17
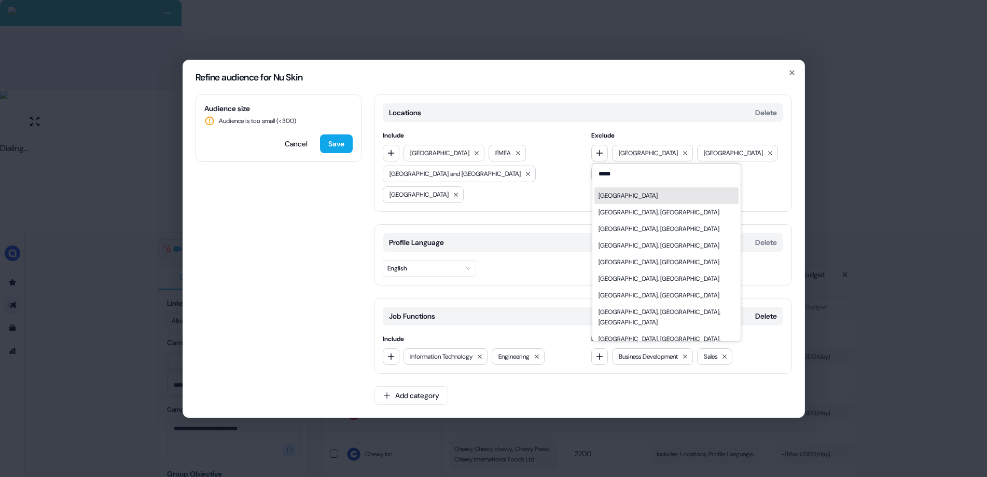
type input "*****"
click at [622, 204] on div "[GEOGRAPHIC_DATA]" at bounding box center [666, 195] width 144 height 17
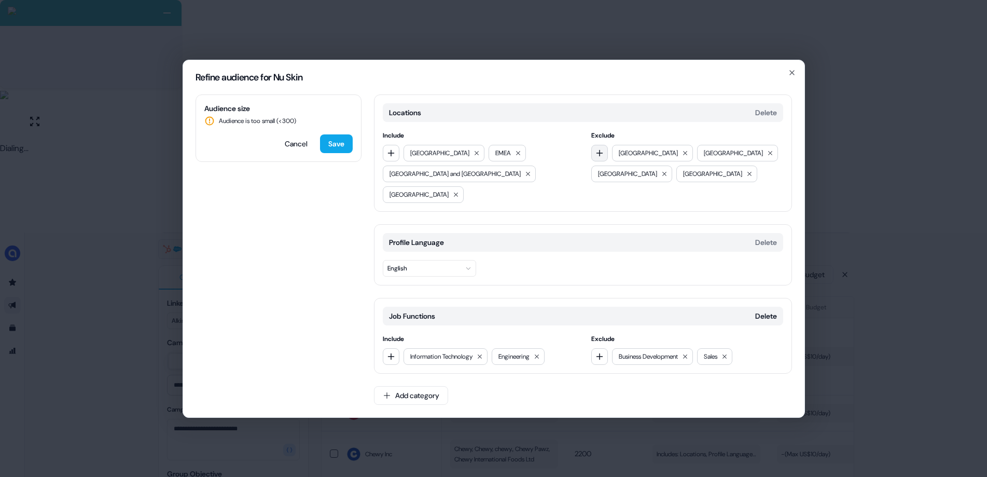
click at [600, 157] on icon "button" at bounding box center [600, 153] width 8 height 8
type input "**********"
click at [641, 201] on div "[GEOGRAPHIC_DATA]" at bounding box center [628, 195] width 59 height 10
click at [340, 152] on button "Save" at bounding box center [336, 143] width 33 height 19
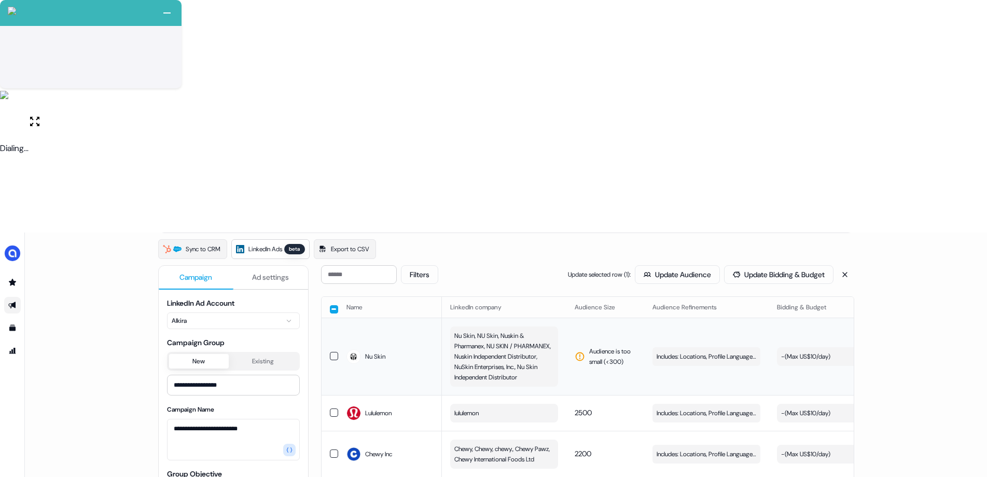
click at [509, 330] on span "Nu Skin, NU Skin, Nuskin & Pharmanex, NU SKIN / PHARMANEX, Nuskin Independent D…" at bounding box center [503, 356] width 98 height 52
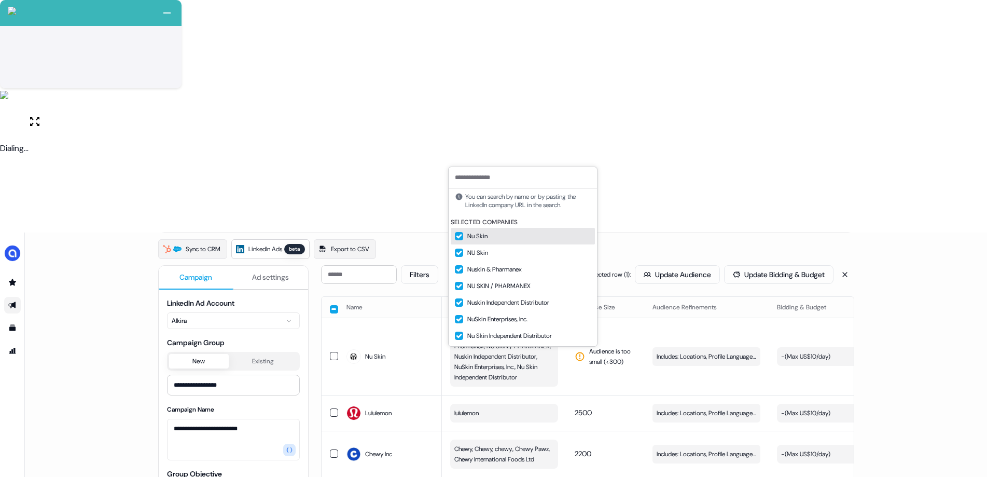
click at [784, 232] on div "**********" at bounding box center [506, 470] width 962 height 477
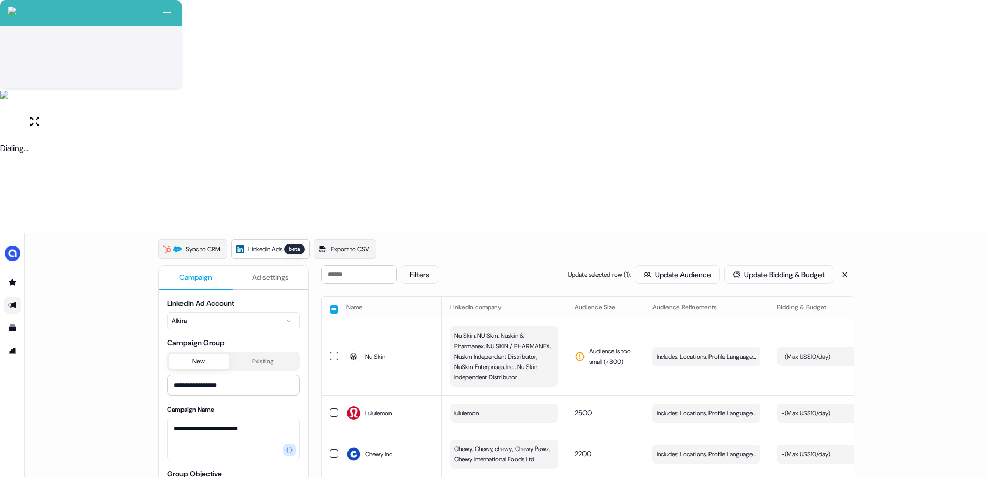
click at [333, 305] on button "button" at bounding box center [334, 309] width 8 height 8
click at [333, 304] on button "button" at bounding box center [334, 308] width 8 height 8
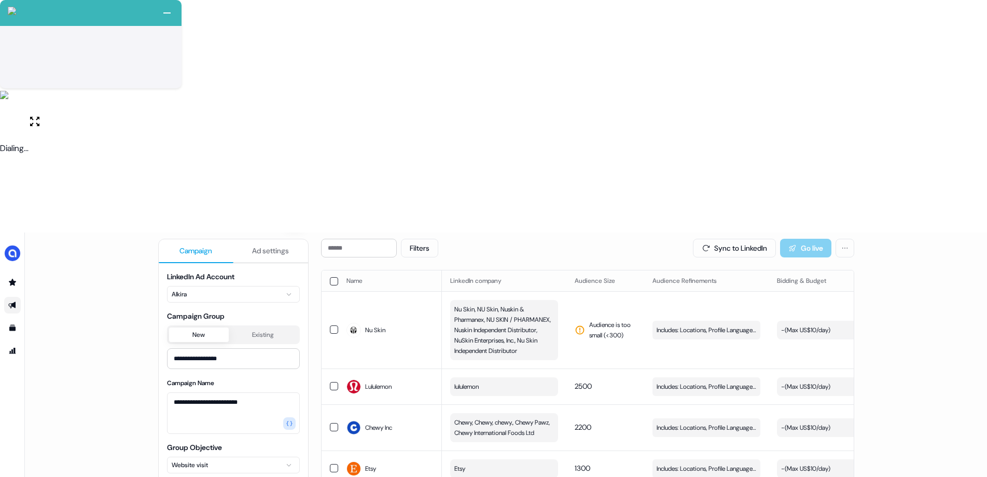
scroll to position [117, 0]
click at [331, 382] on button "button" at bounding box center [334, 386] width 8 height 8
click at [331, 402] on button "button" at bounding box center [334, 427] width 8 height 8
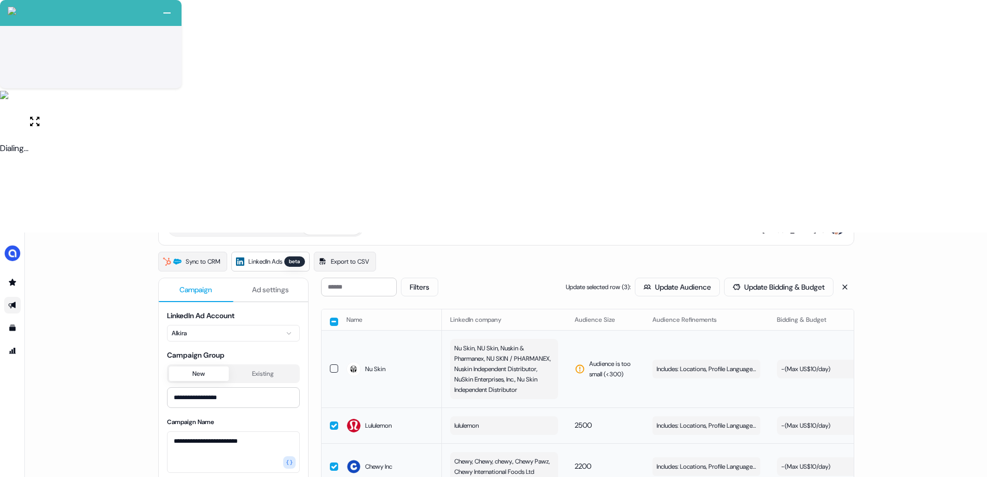
scroll to position [4, 0]
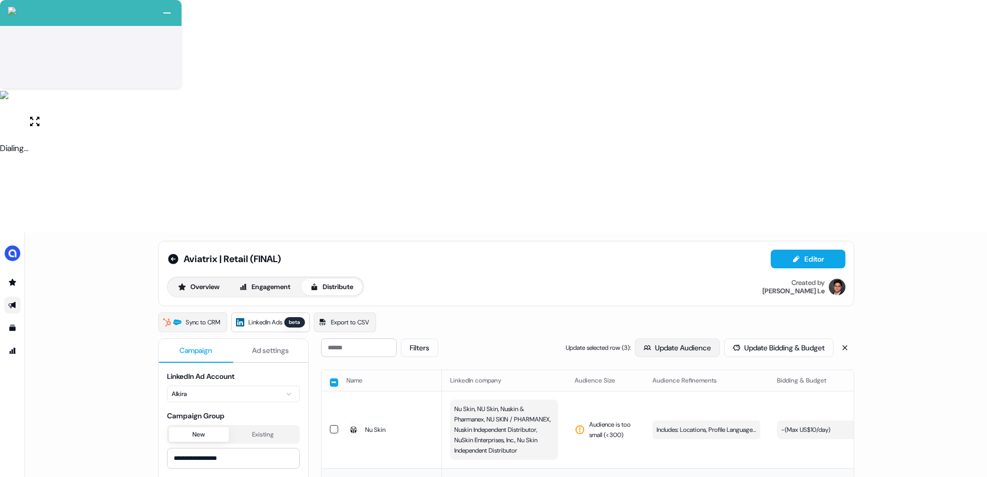
click at [669, 338] on button "Update Audience" at bounding box center [677, 347] width 85 height 19
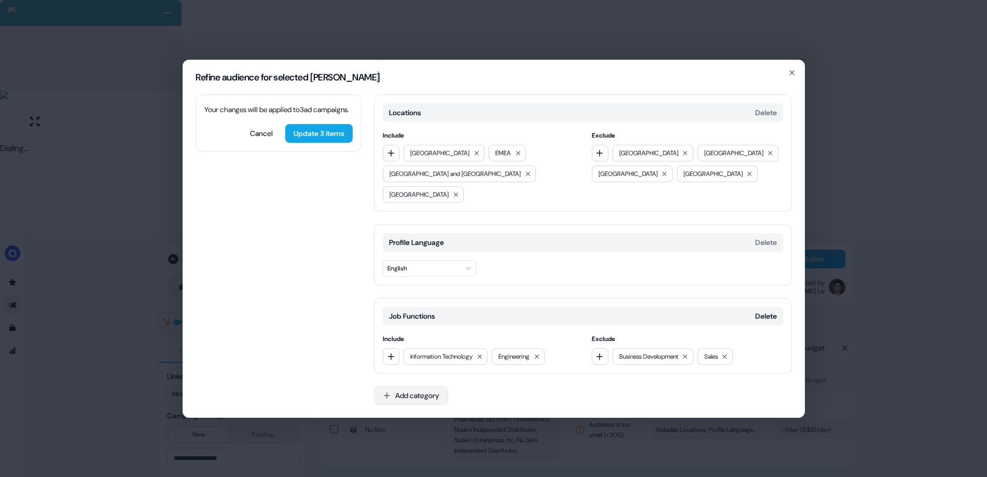
click at [414, 386] on button "Add category" at bounding box center [411, 395] width 74 height 19
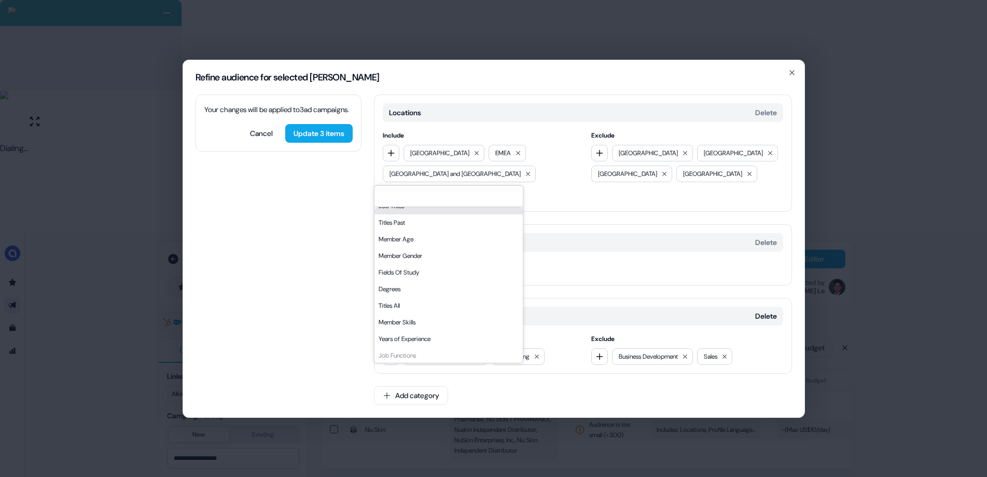
scroll to position [98, 0]
click at [420, 325] on div "Years of Experience" at bounding box center [449, 317] width 148 height 17
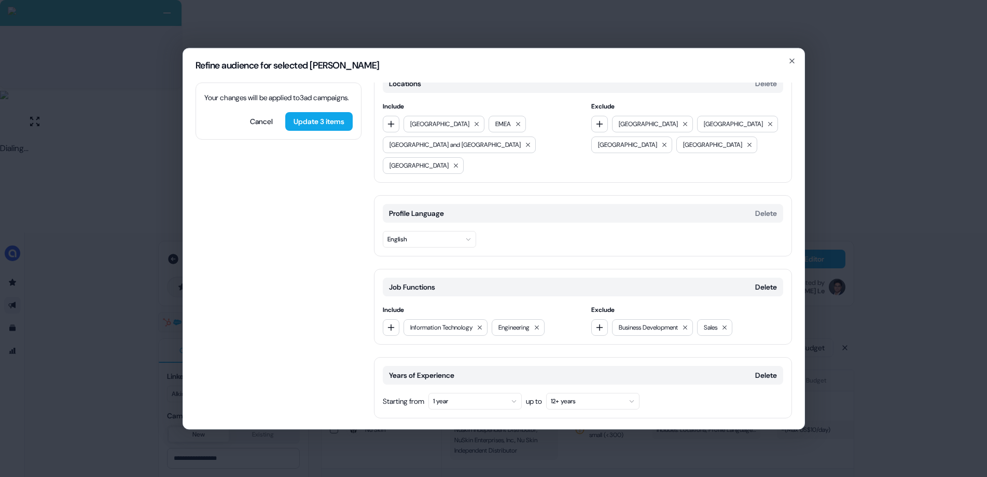
scroll to position [30, 0]
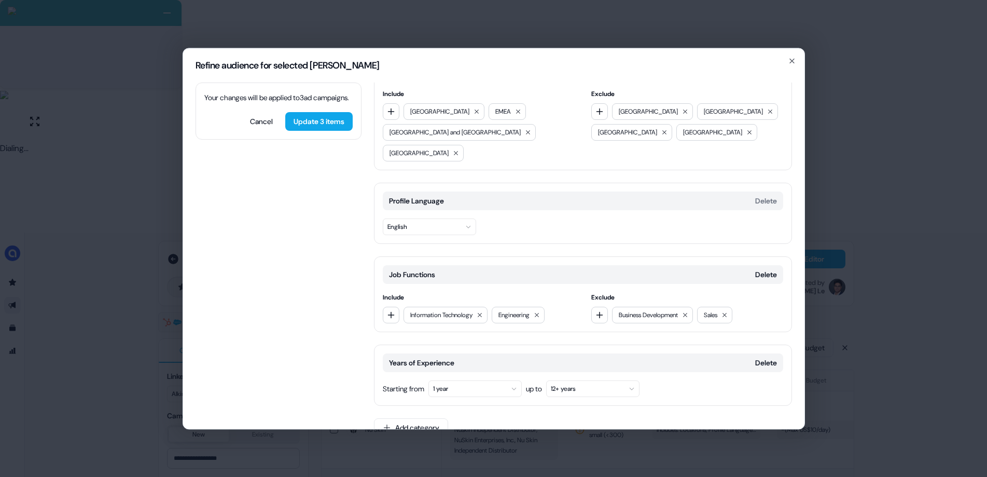
click at [481, 380] on button "1 year" at bounding box center [474, 388] width 93 height 17
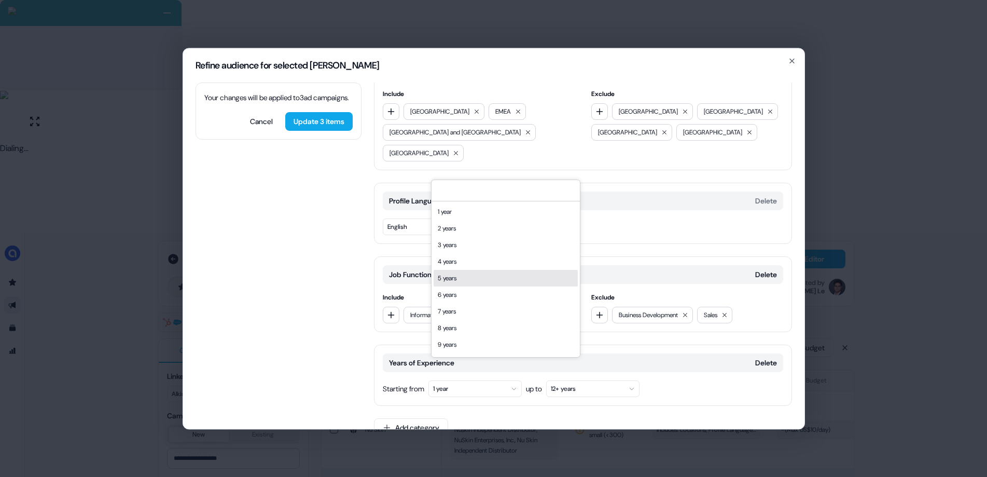
click at [463, 274] on div "5 years" at bounding box center [506, 278] width 144 height 17
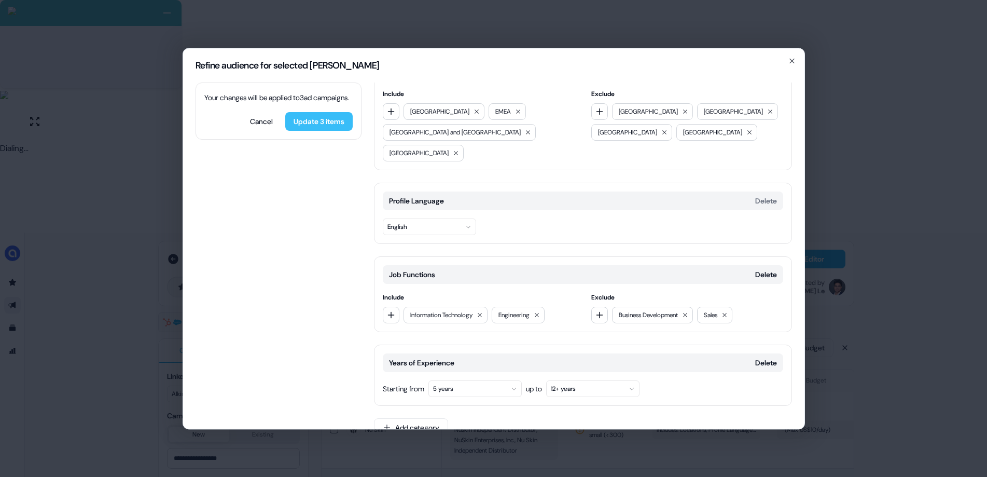
click at [335, 131] on button "Update 3 items" at bounding box center [318, 121] width 67 height 19
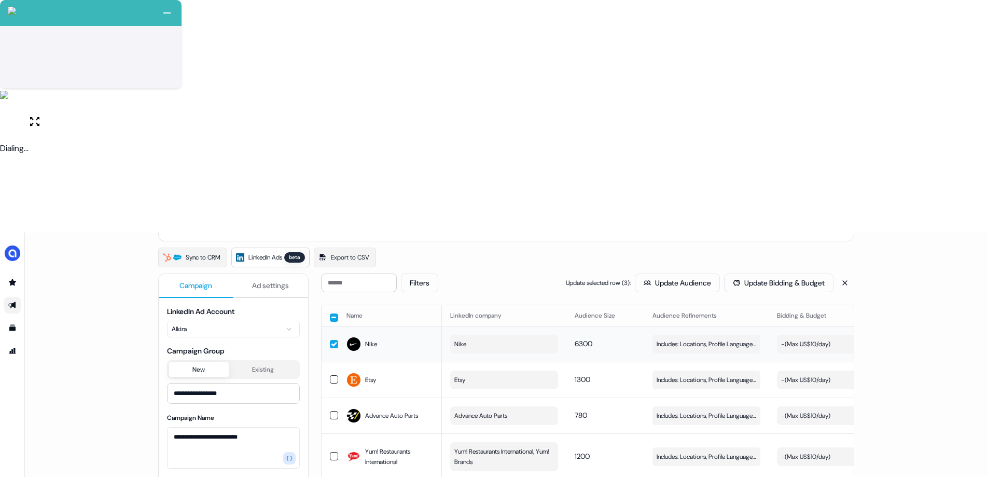
scroll to position [0, 0]
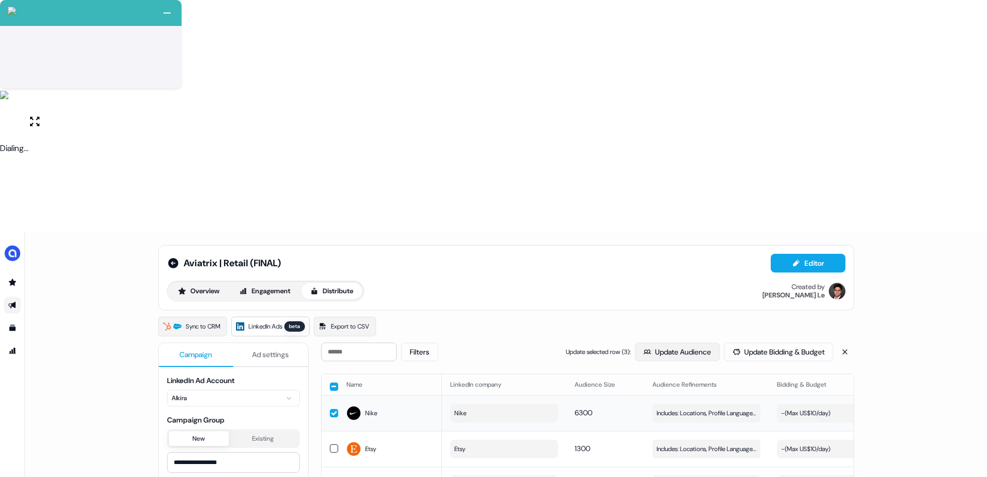
click at [645, 342] on button "Update Audience" at bounding box center [677, 351] width 85 height 19
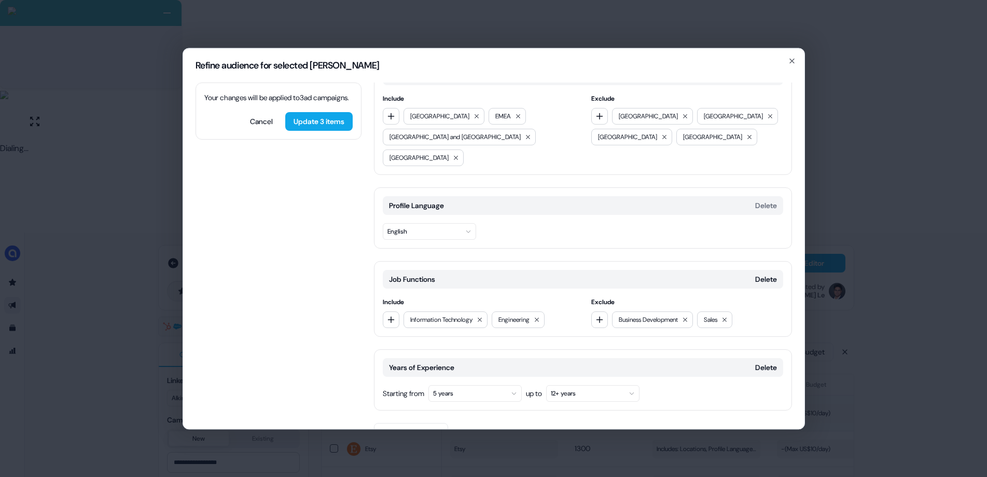
scroll to position [30, 0]
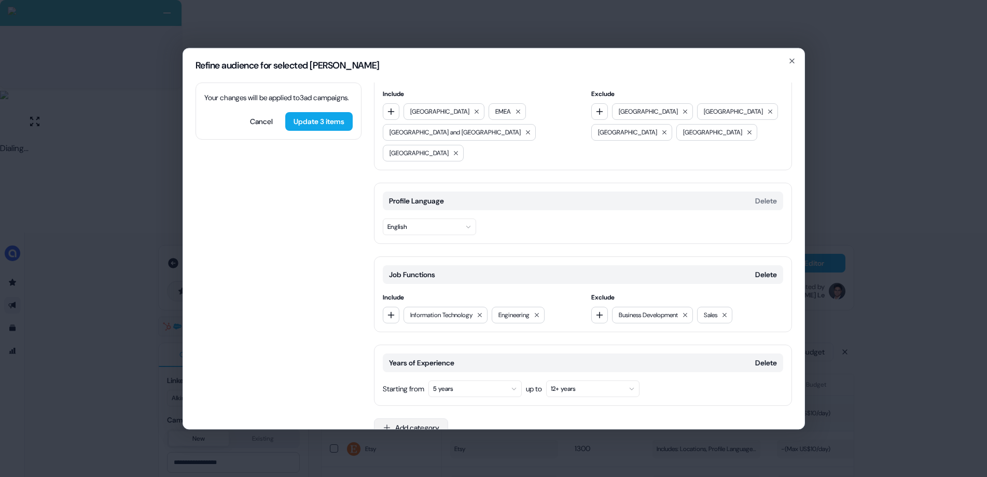
click at [387, 402] on button "Add category" at bounding box center [411, 427] width 74 height 19
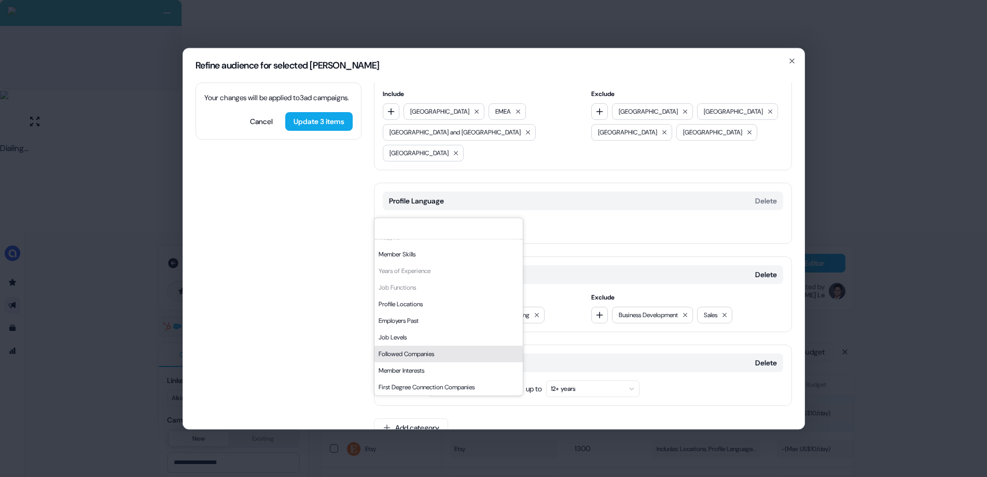
scroll to position [176, 0]
click at [419, 256] on div "Member Skills" at bounding box center [449, 253] width 148 height 17
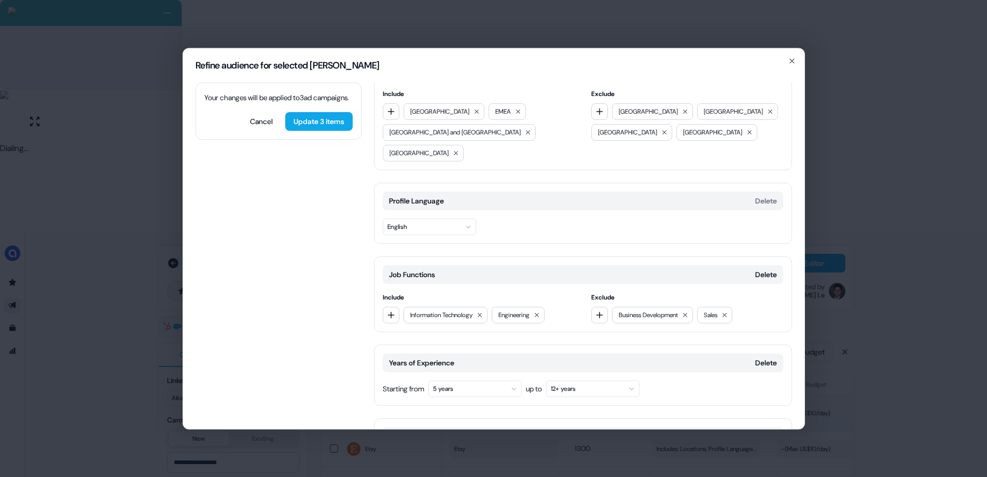
scroll to position [118, 0]
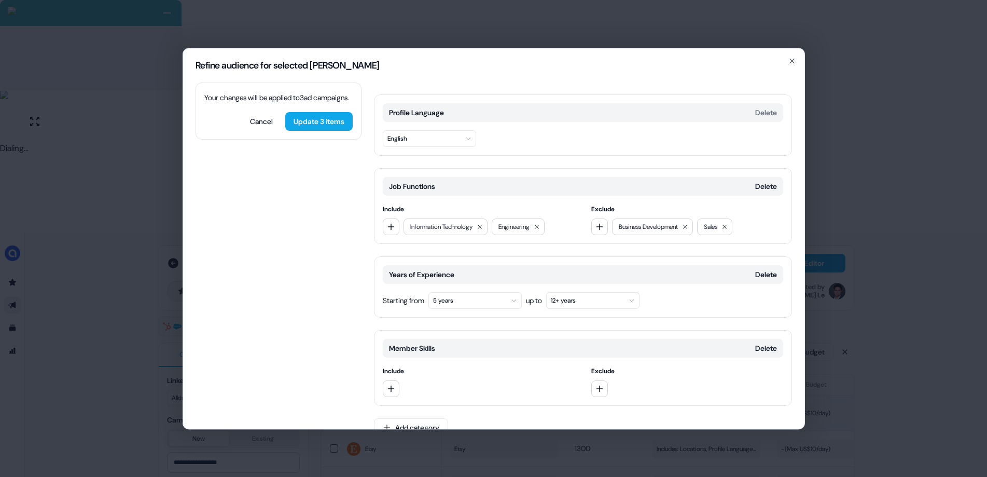
click at [400, 380] on div at bounding box center [479, 388] width 192 height 17
click at [395, 380] on button "button" at bounding box center [391, 388] width 17 height 17
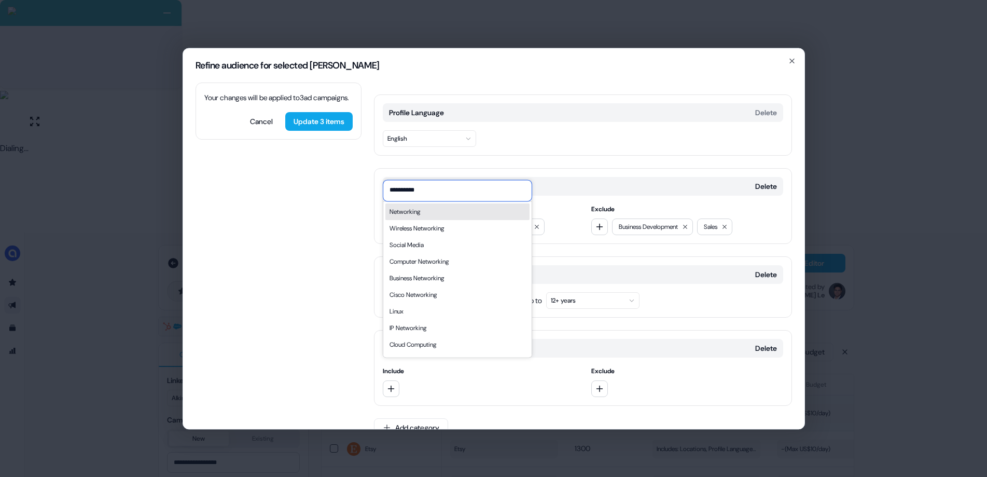
click at [416, 194] on input "**********" at bounding box center [457, 190] width 148 height 21
type input "**********"
click at [410, 212] on div "Networking" at bounding box center [405, 211] width 31 height 10
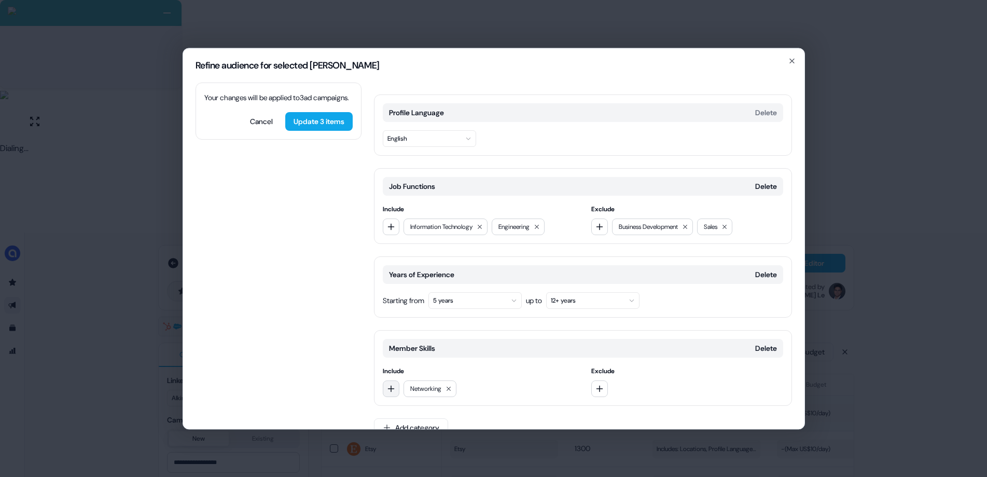
click at [390, 384] on icon "button" at bounding box center [391, 388] width 8 height 8
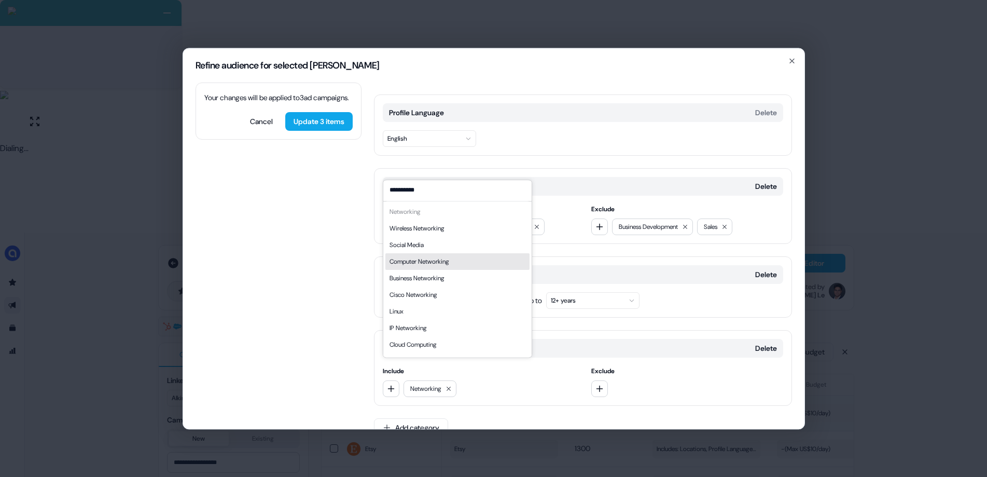
type input "**********"
click at [445, 261] on div "Computer Networking" at bounding box center [420, 261] width 60 height 10
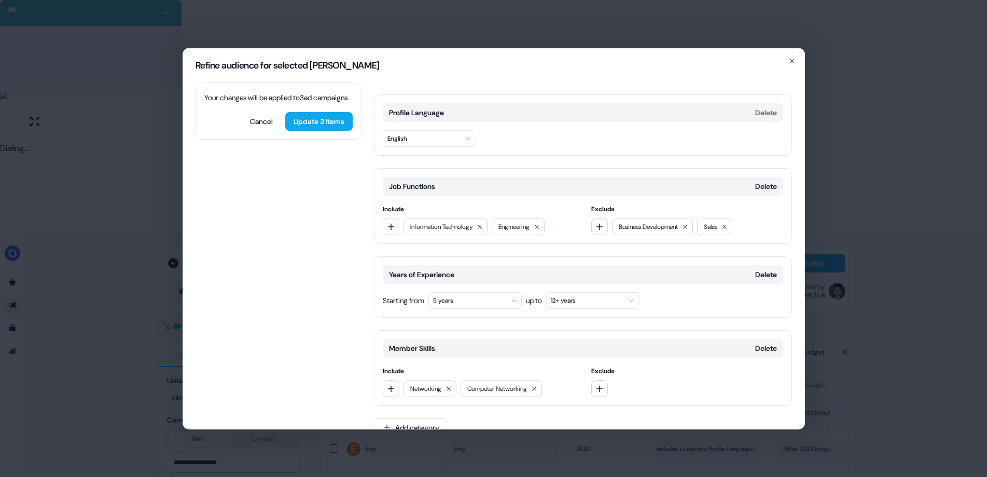
drag, startPoint x: 392, startPoint y: 367, endPoint x: 416, endPoint y: 362, distance: 24.4
click at [392, 384] on icon "button" at bounding box center [391, 388] width 8 height 8
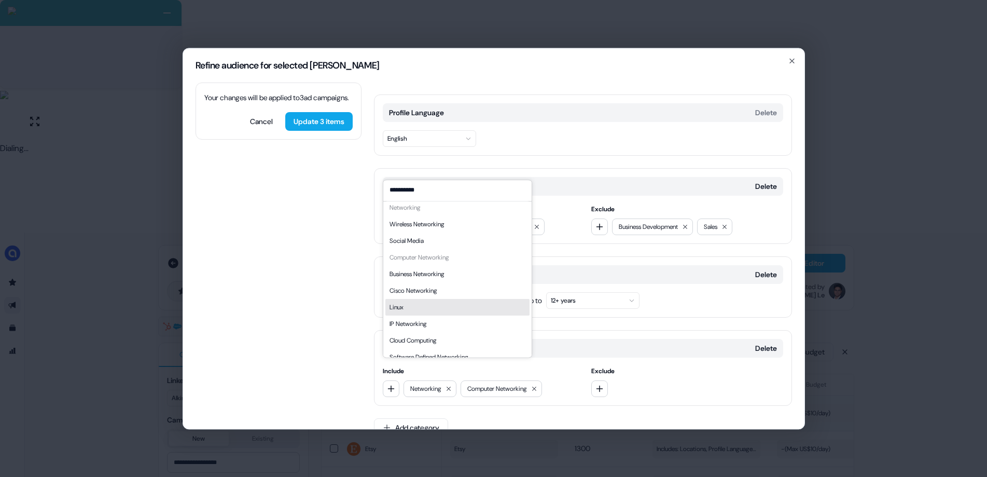
scroll to position [15, 0]
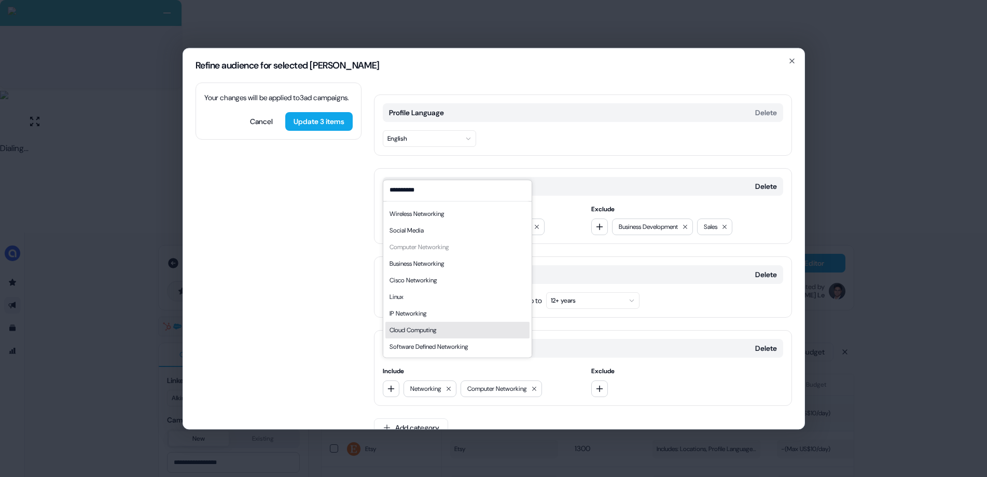
type input "**********"
click at [426, 330] on div "Cloud Computing" at bounding box center [413, 330] width 47 height 10
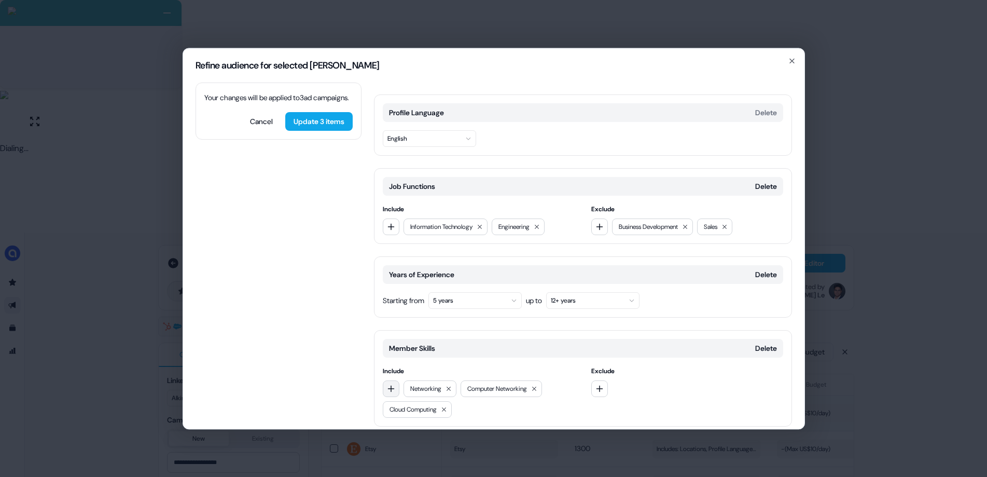
click at [396, 380] on button "button" at bounding box center [391, 388] width 17 height 17
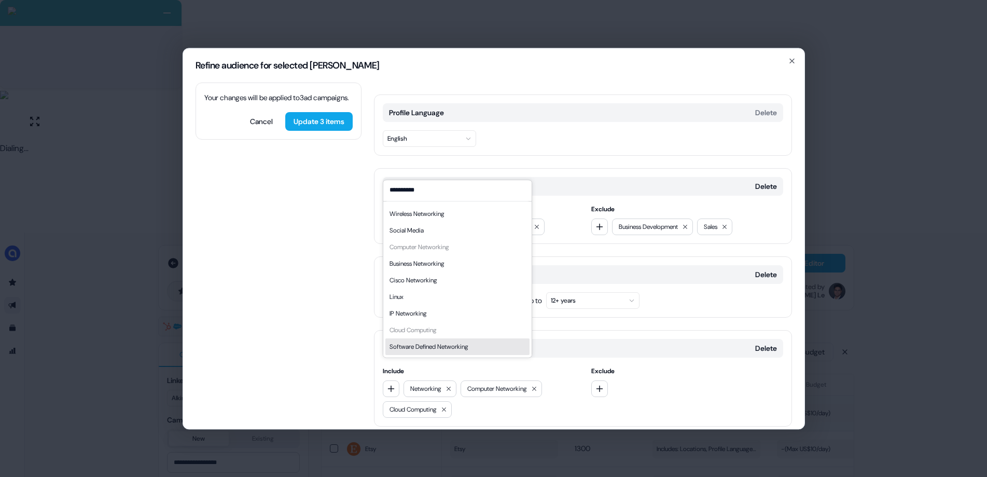
type input "**********"
click at [465, 351] on div "Software Defined Networking" at bounding box center [457, 346] width 144 height 17
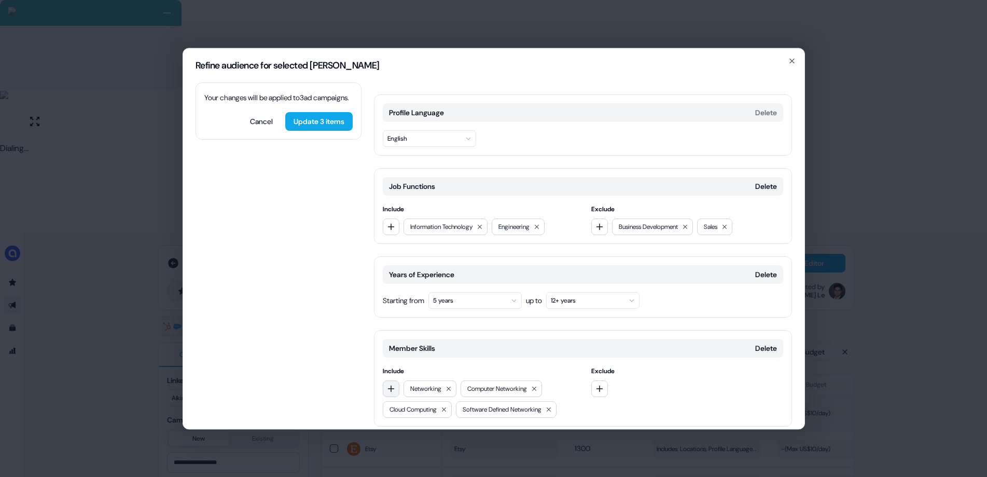
click at [388, 384] on icon "button" at bounding box center [391, 388] width 8 height 8
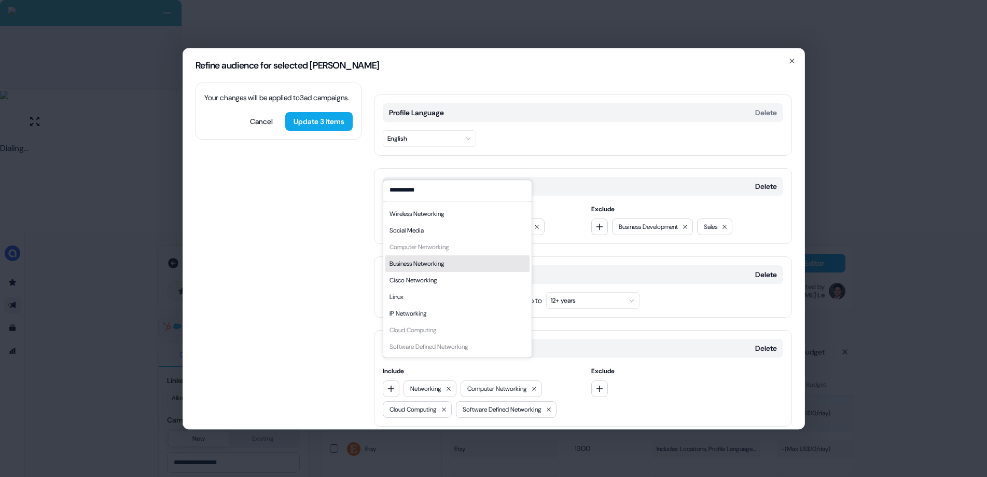
type input "**********"
click at [436, 265] on div "Business Networking" at bounding box center [417, 263] width 55 height 10
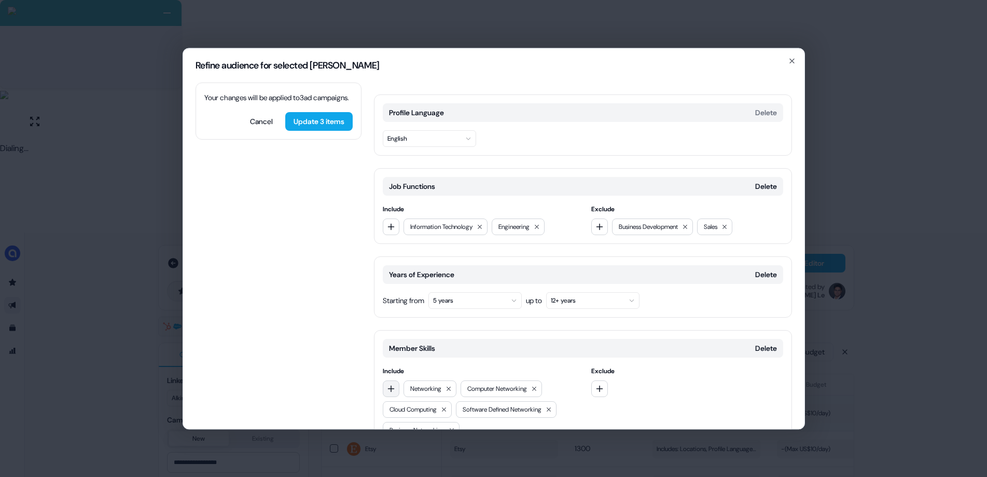
click at [394, 384] on icon "button" at bounding box center [391, 388] width 8 height 8
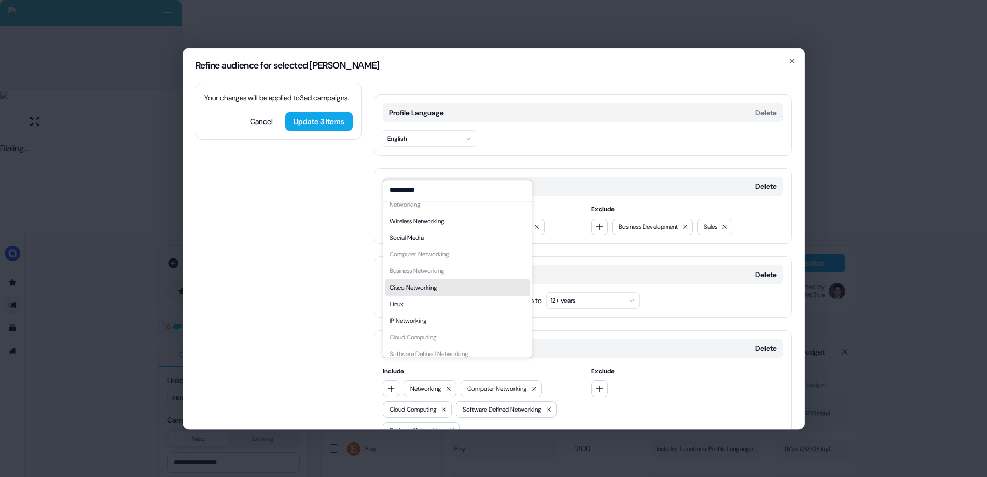
scroll to position [0, 0]
type input "**********"
click at [452, 295] on div "Cisco Networking" at bounding box center [457, 294] width 144 height 17
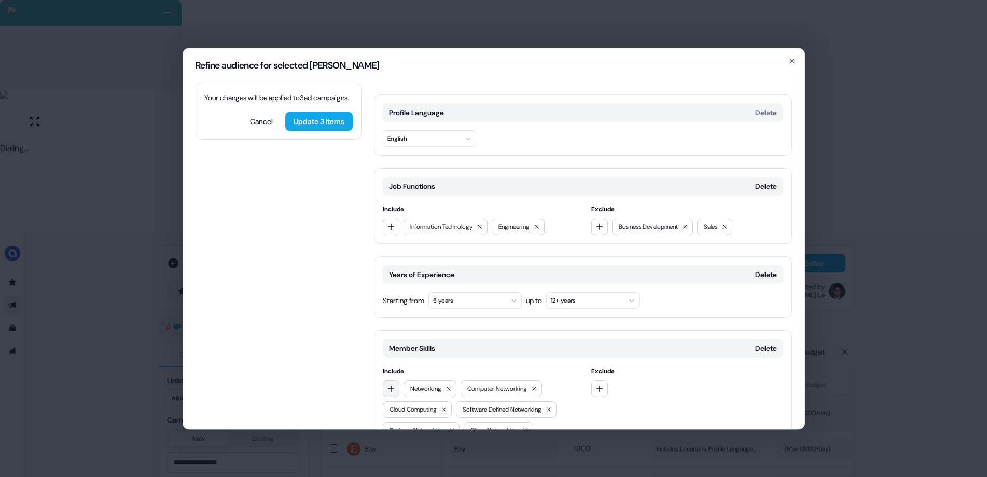
click at [394, 384] on icon "button" at bounding box center [391, 388] width 8 height 8
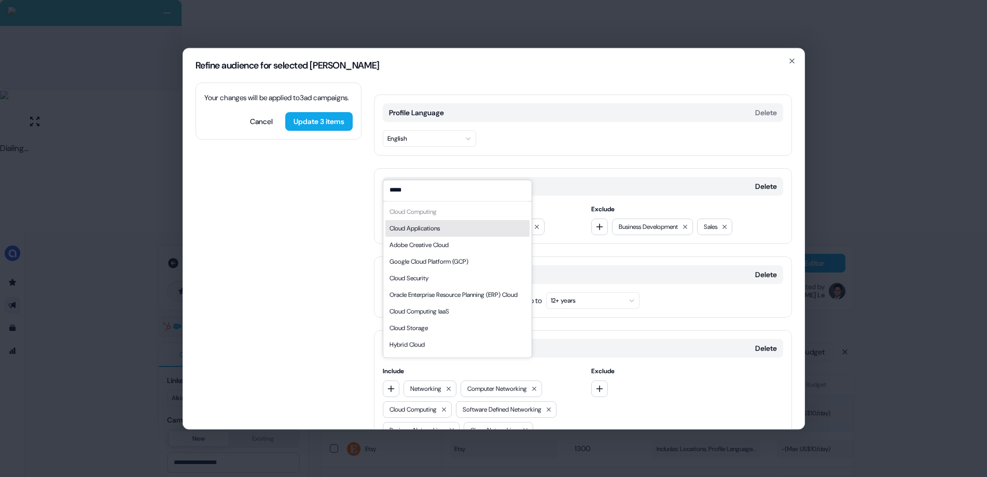
click at [412, 194] on input "*****" at bounding box center [457, 190] width 148 height 21
type input "*****"
click at [432, 273] on div "Cloud Security" at bounding box center [457, 278] width 144 height 17
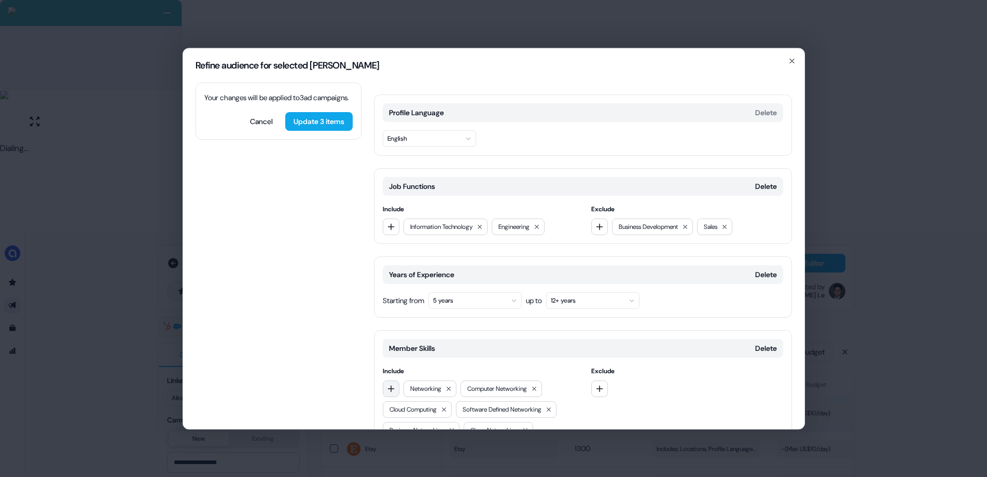
click at [393, 384] on icon "button" at bounding box center [391, 388] width 8 height 8
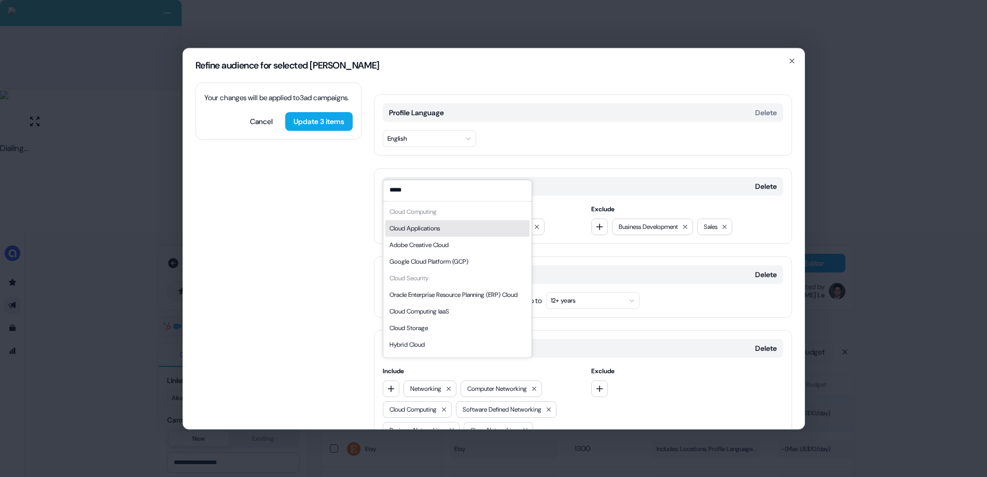
click at [422, 188] on input "*****" at bounding box center [457, 190] width 148 height 21
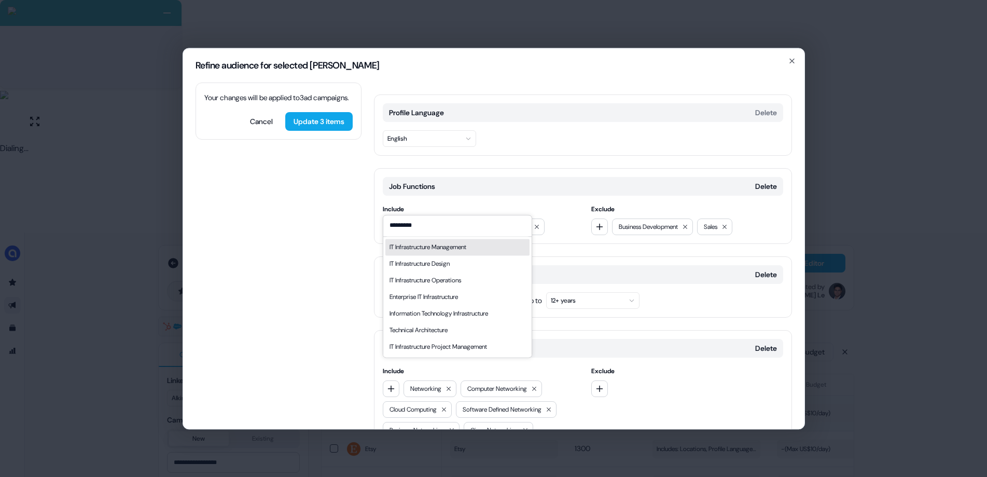
click at [414, 225] on input "*********" at bounding box center [457, 225] width 148 height 21
type input "*********"
click at [431, 246] on div "IT Infrastructure Management" at bounding box center [428, 247] width 77 height 10
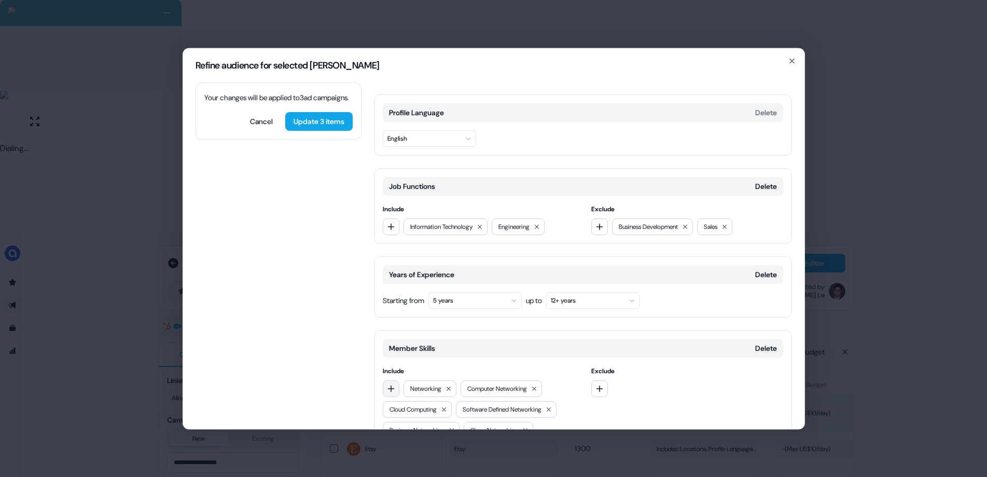
click at [391, 385] on icon "button" at bounding box center [390, 388] width 7 height 7
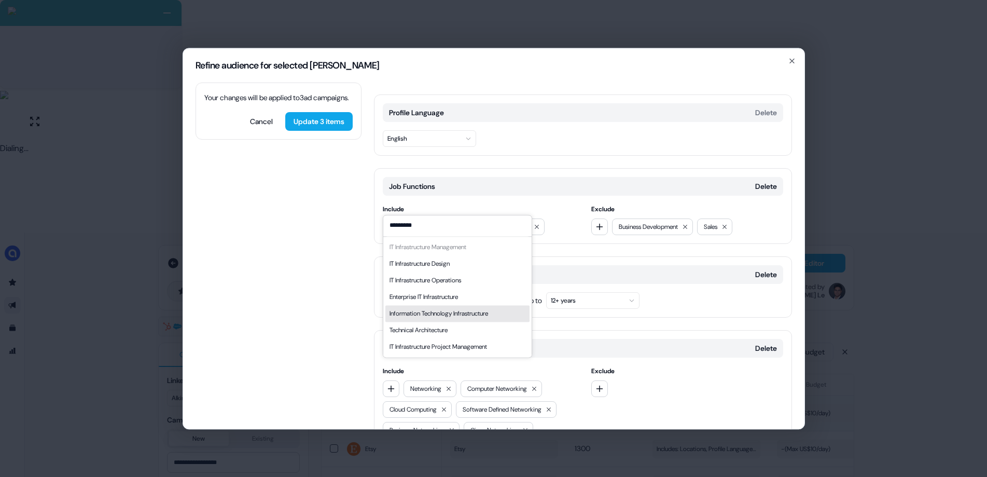
type input "*********"
click at [458, 313] on div "Information Technology Infrastructure" at bounding box center [439, 313] width 99 height 10
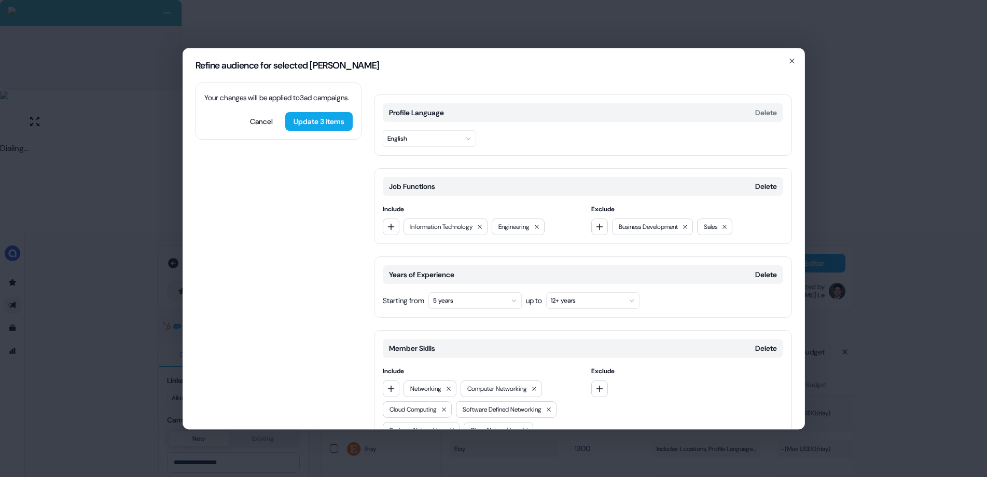
scroll to position [141, 0]
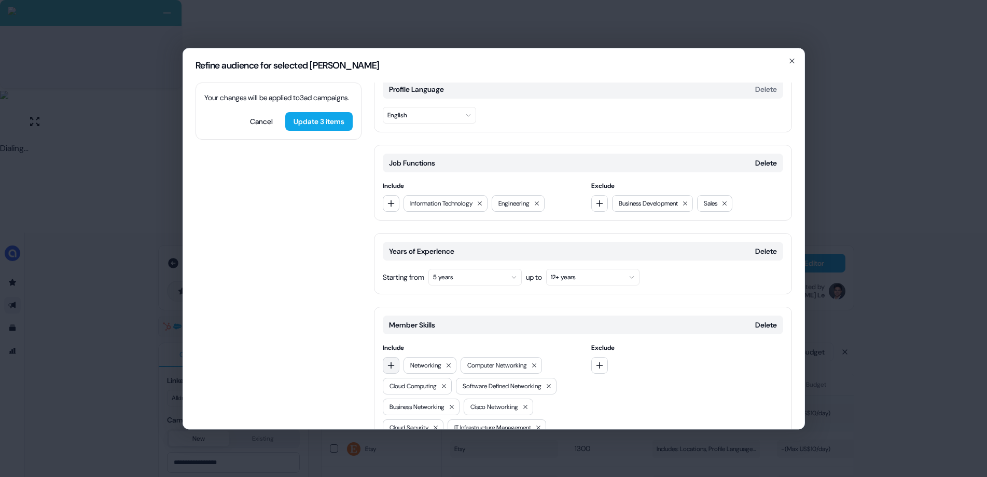
click at [392, 361] on icon "button" at bounding box center [391, 365] width 8 height 8
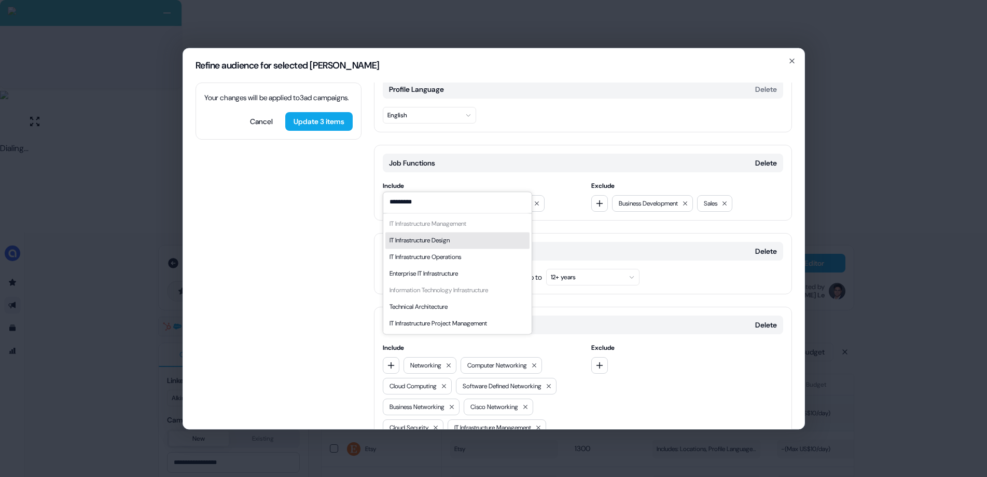
click at [404, 201] on input "*********" at bounding box center [457, 202] width 148 height 21
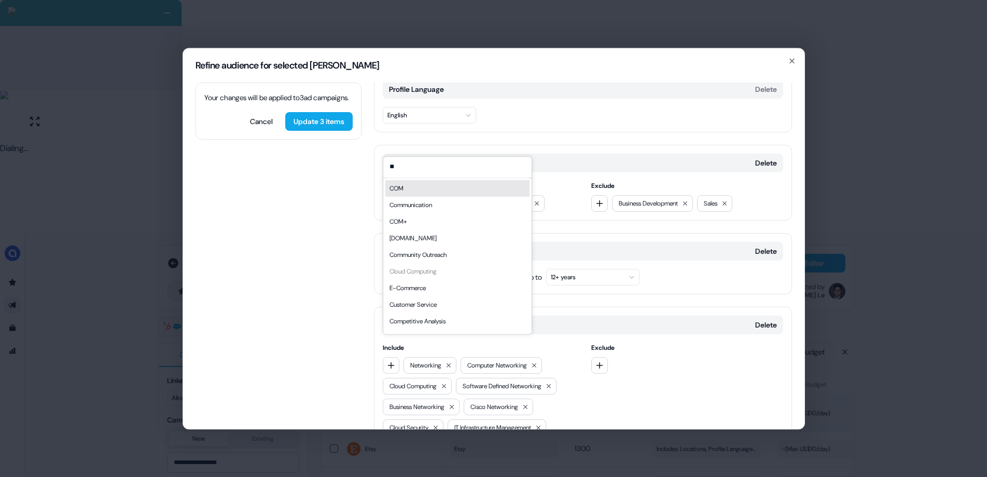
type input "*"
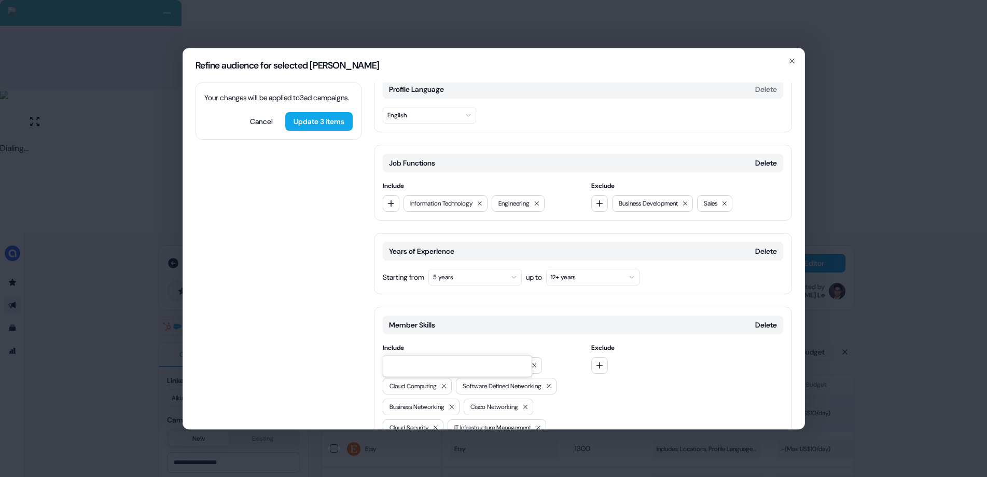
click at [310, 368] on div "Your changes will be applied to 3 [PERSON_NAME] . Cancel Update 3 items Locatio…" at bounding box center [493, 255] width 621 height 346
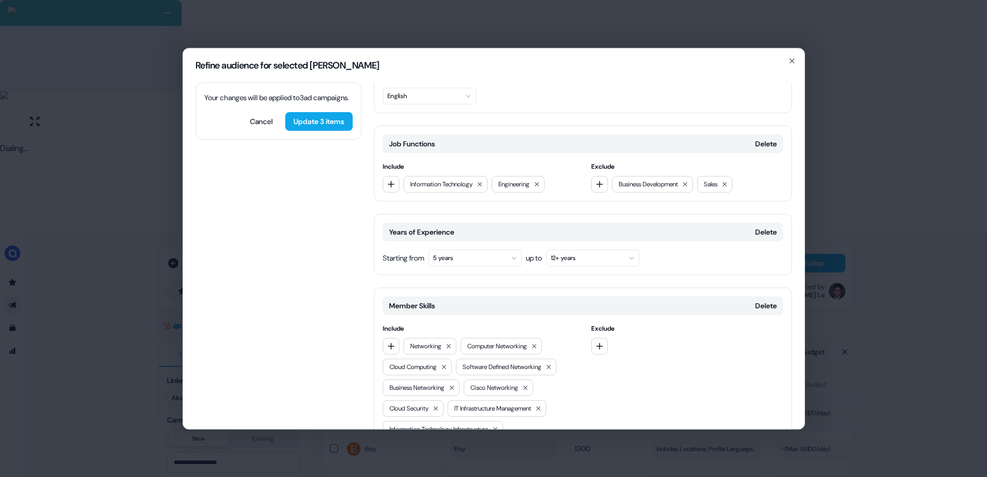
scroll to position [201, 0]
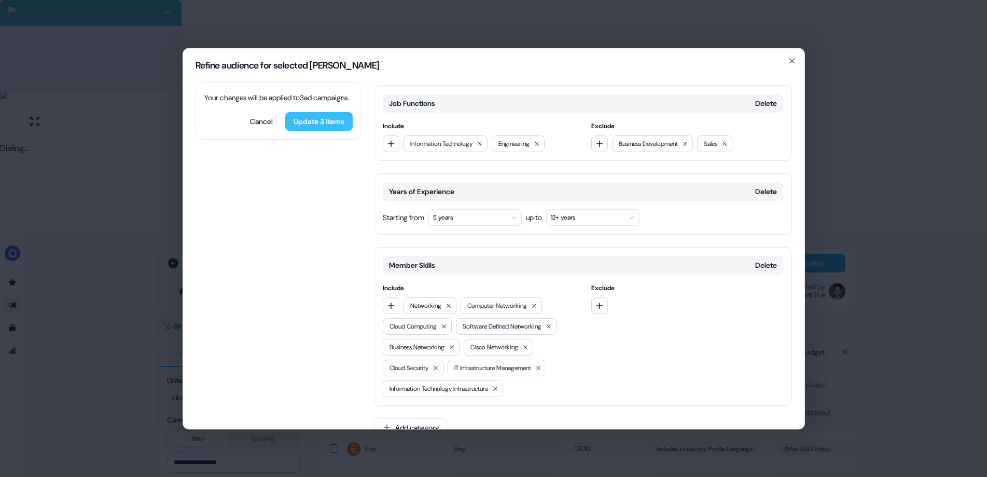
click at [315, 131] on button "Update 3 items" at bounding box center [318, 121] width 67 height 19
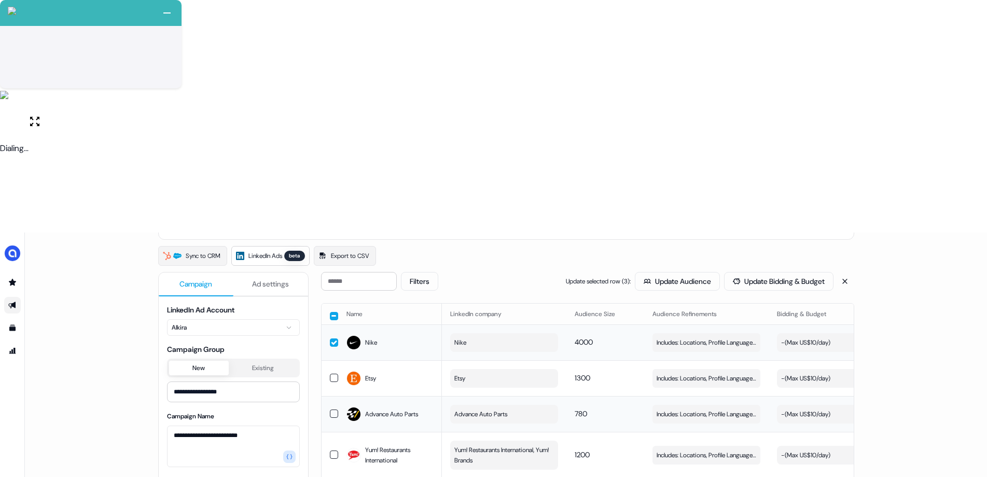
scroll to position [34, 0]
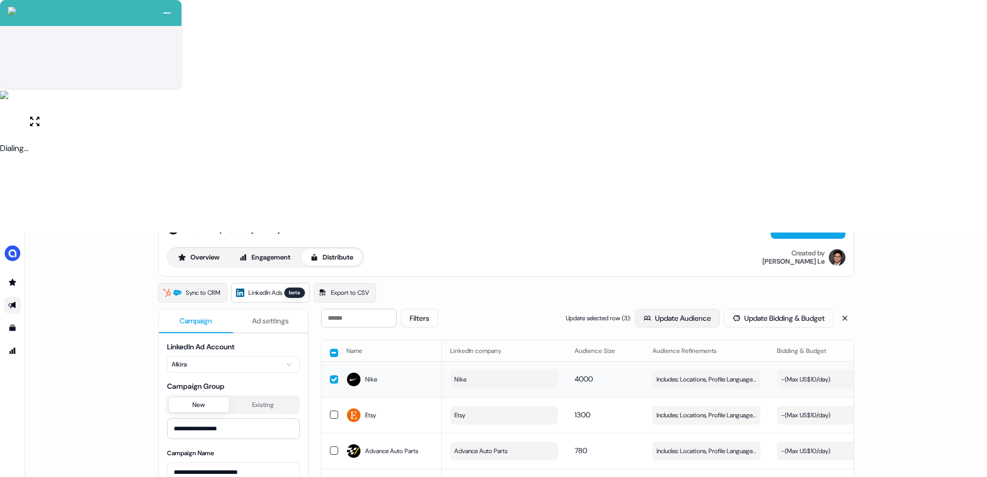
click at [667, 309] on button "Update Audience" at bounding box center [677, 318] width 85 height 19
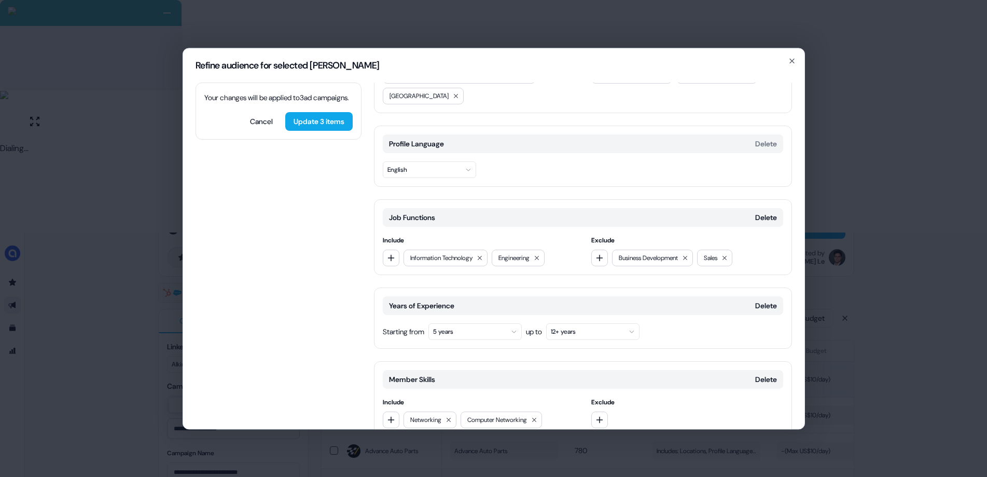
scroll to position [201, 0]
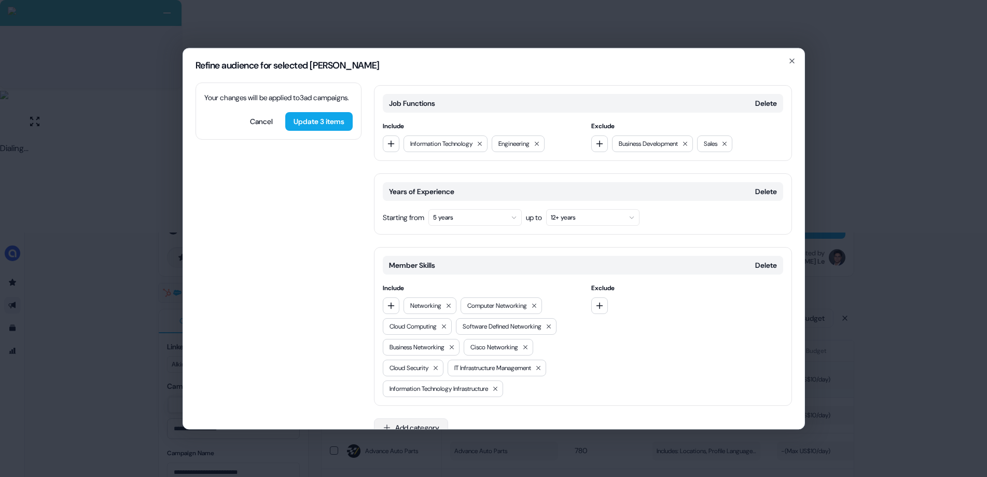
click at [416, 402] on button "Add category" at bounding box center [411, 427] width 74 height 19
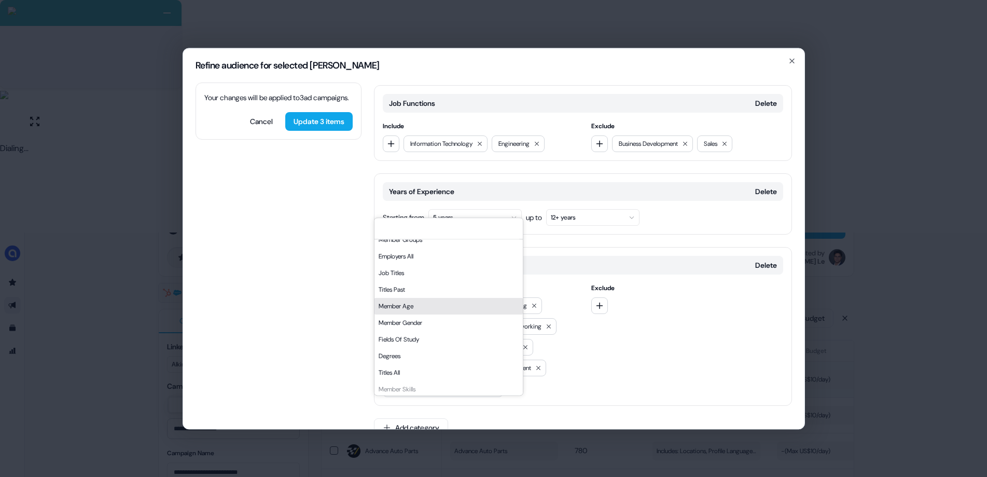
scroll to position [176, 0]
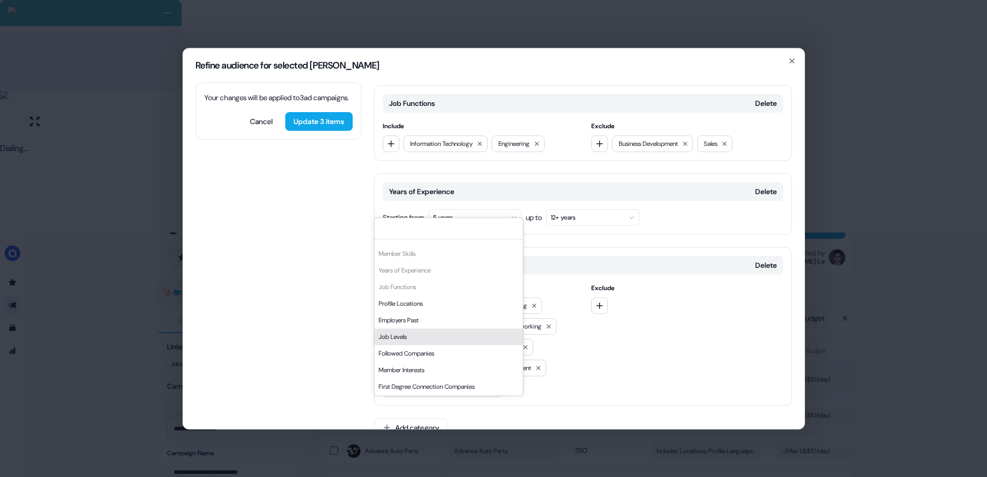
click at [417, 337] on div "Job Levels" at bounding box center [449, 336] width 148 height 17
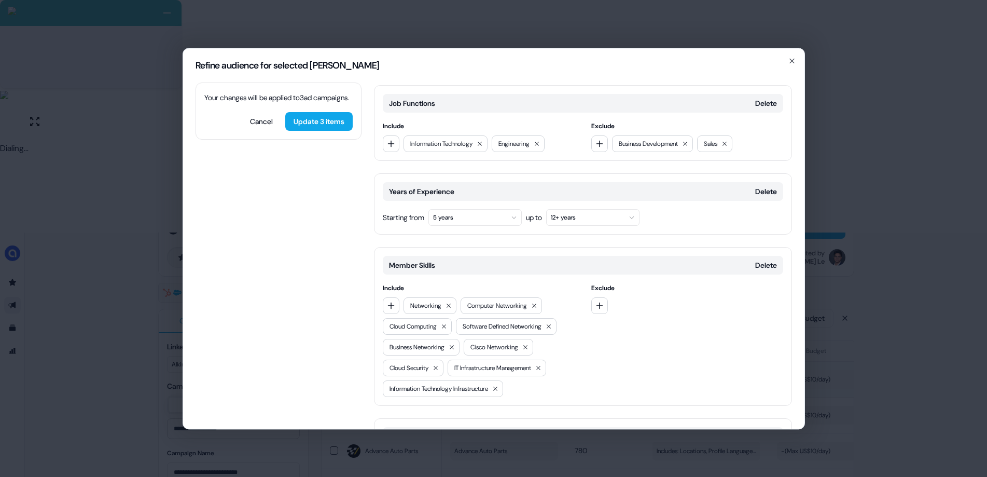
scroll to position [289, 0]
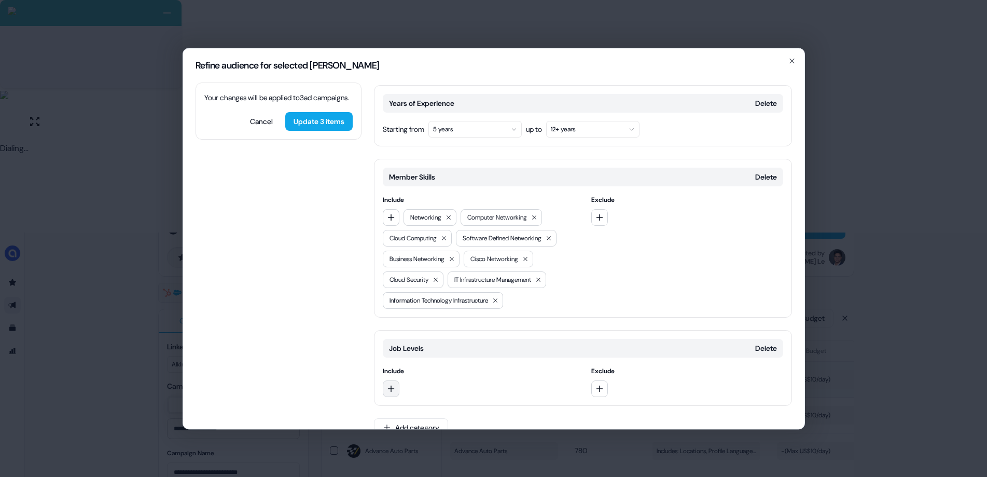
click at [396, 380] on button "button" at bounding box center [391, 388] width 17 height 17
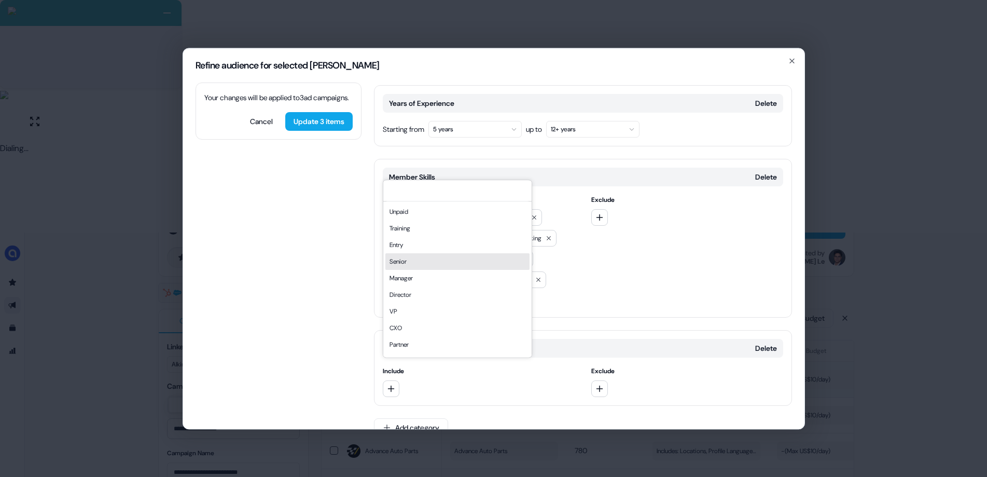
click at [411, 259] on div "Senior" at bounding box center [457, 261] width 144 height 17
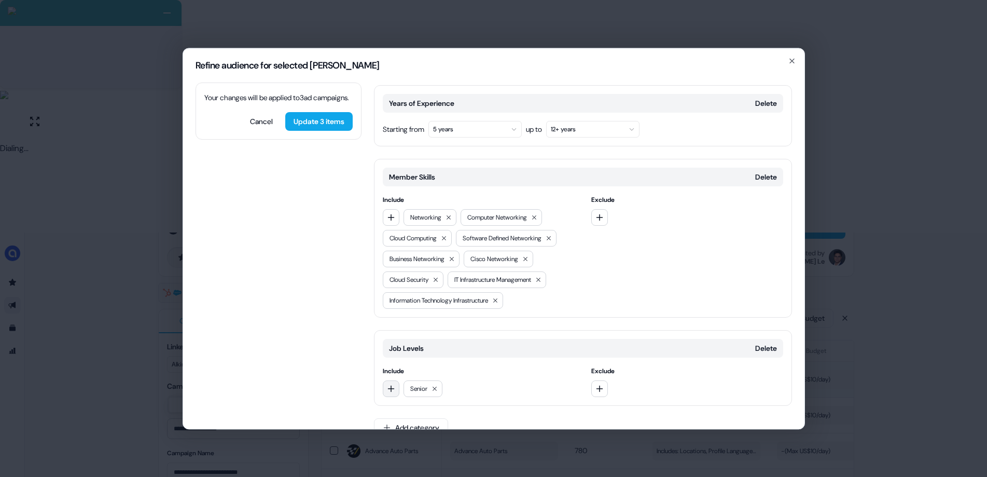
click at [389, 380] on button "button" at bounding box center [391, 388] width 17 height 17
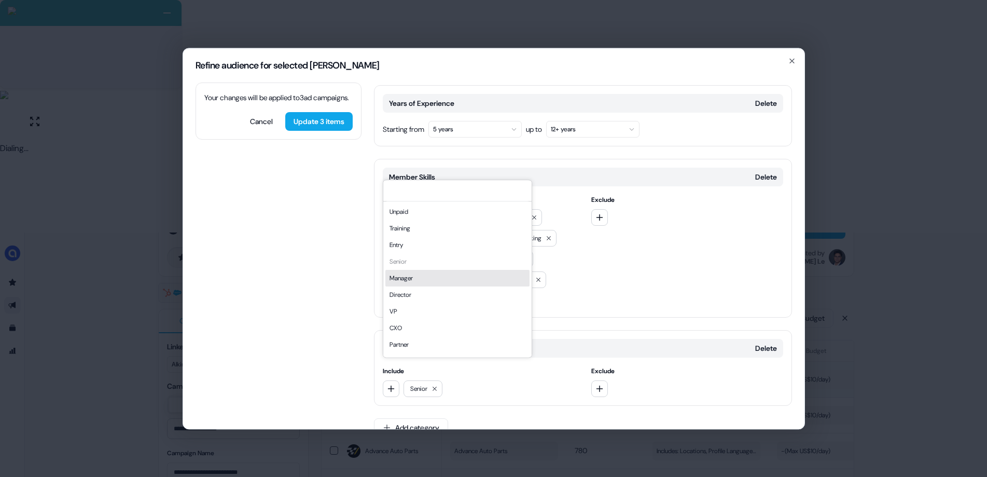
drag, startPoint x: 412, startPoint y: 279, endPoint x: 408, endPoint y: 333, distance: 54.6
click at [412, 279] on div "Manager" at bounding box center [457, 278] width 144 height 17
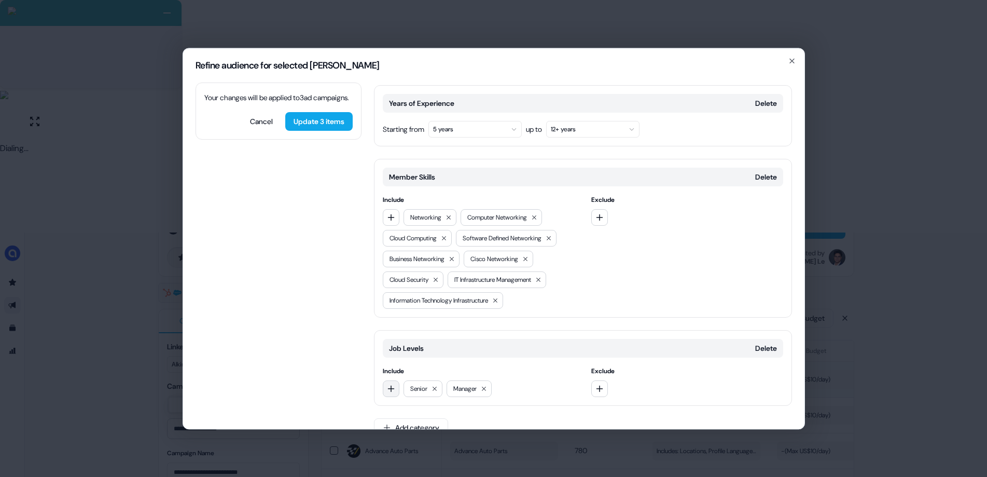
click at [395, 384] on icon "button" at bounding box center [391, 388] width 8 height 8
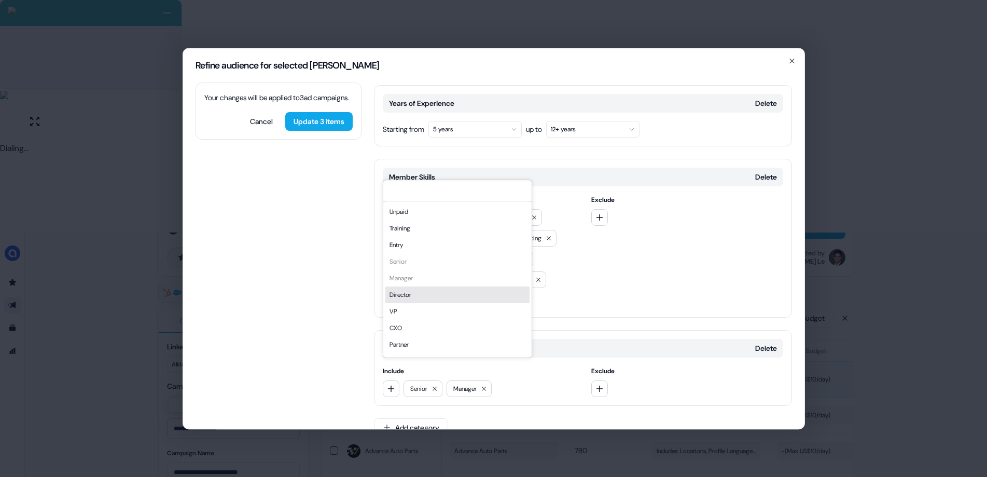
click at [423, 296] on div "Director" at bounding box center [457, 294] width 144 height 17
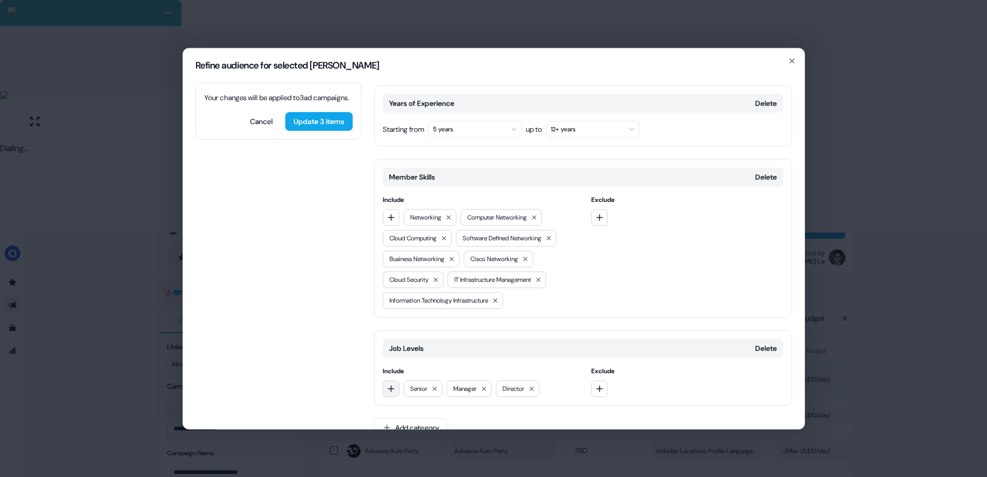
click at [387, 384] on icon "button" at bounding box center [391, 388] width 8 height 8
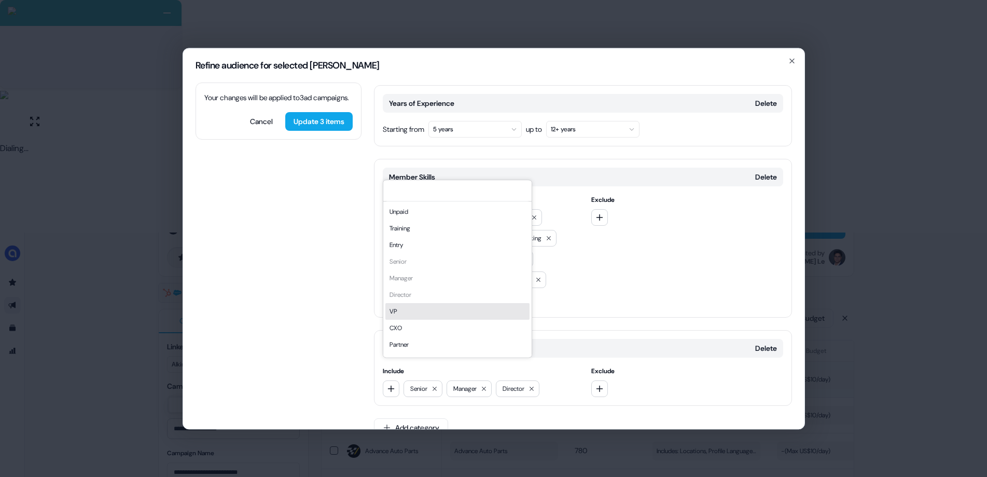
drag, startPoint x: 399, startPoint y: 314, endPoint x: 397, endPoint y: 319, distance: 5.3
click at [399, 314] on div "VP" at bounding box center [457, 311] width 144 height 17
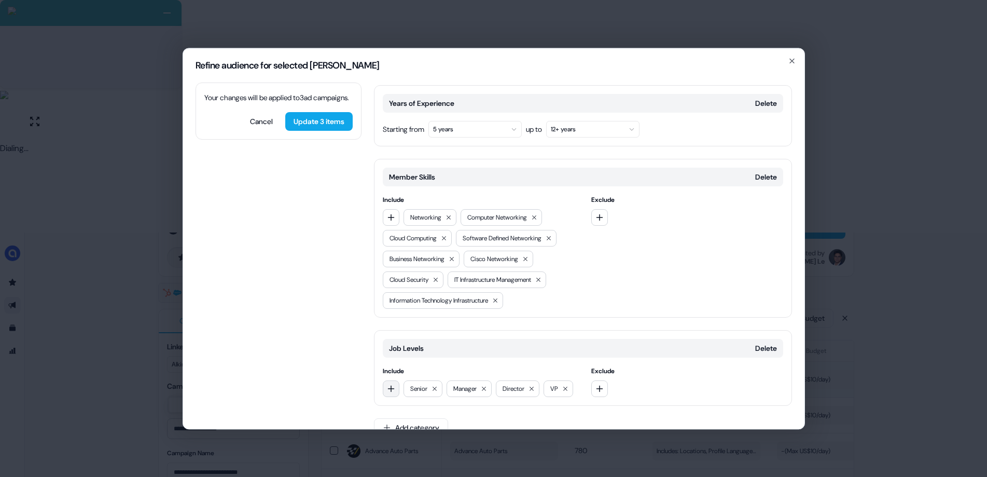
click at [395, 380] on button "button" at bounding box center [391, 388] width 17 height 17
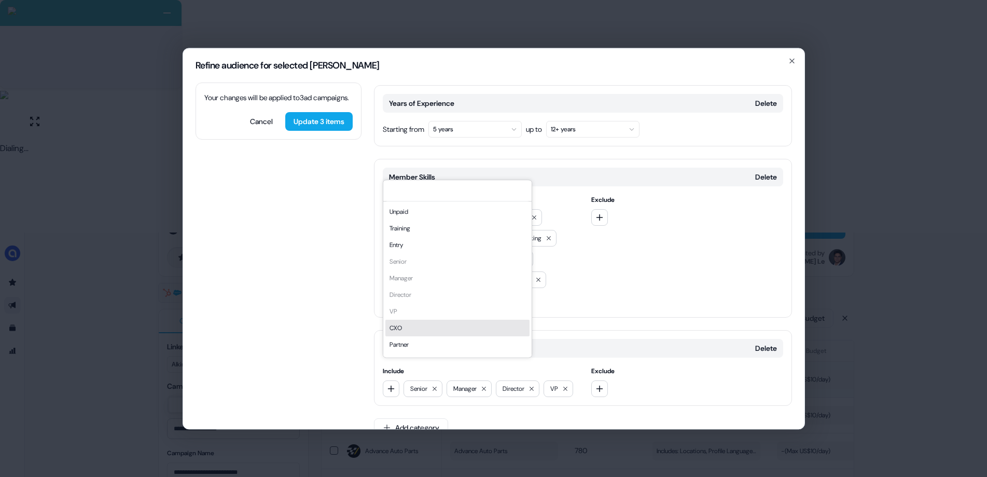
click at [413, 334] on div "CXO" at bounding box center [457, 328] width 144 height 17
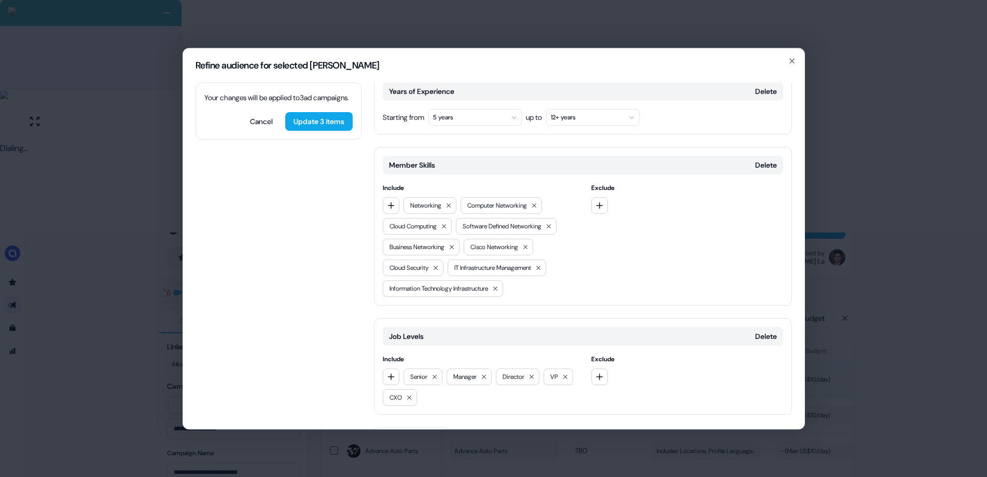
scroll to position [310, 0]
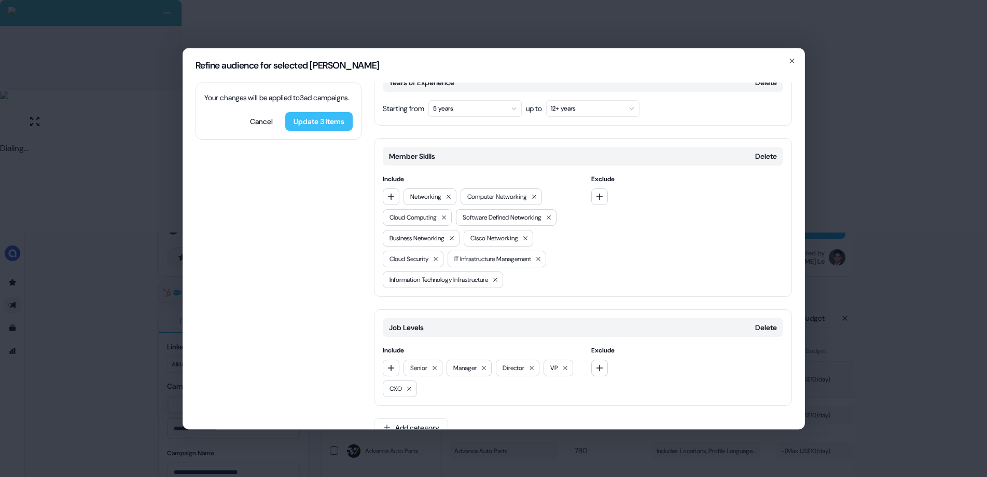
drag, startPoint x: 333, startPoint y: 137, endPoint x: 383, endPoint y: 149, distance: 51.8
click at [333, 131] on button "Update 3 items" at bounding box center [318, 121] width 67 height 19
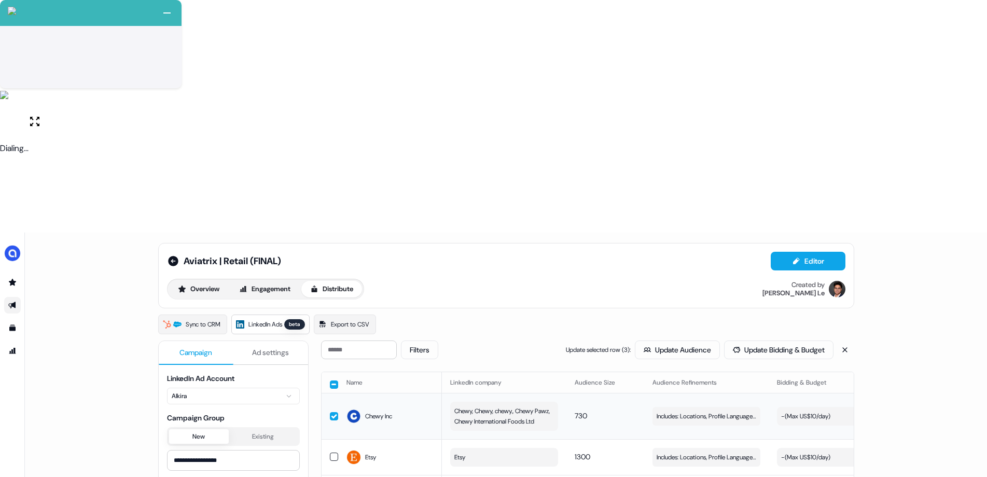
scroll to position [0, 0]
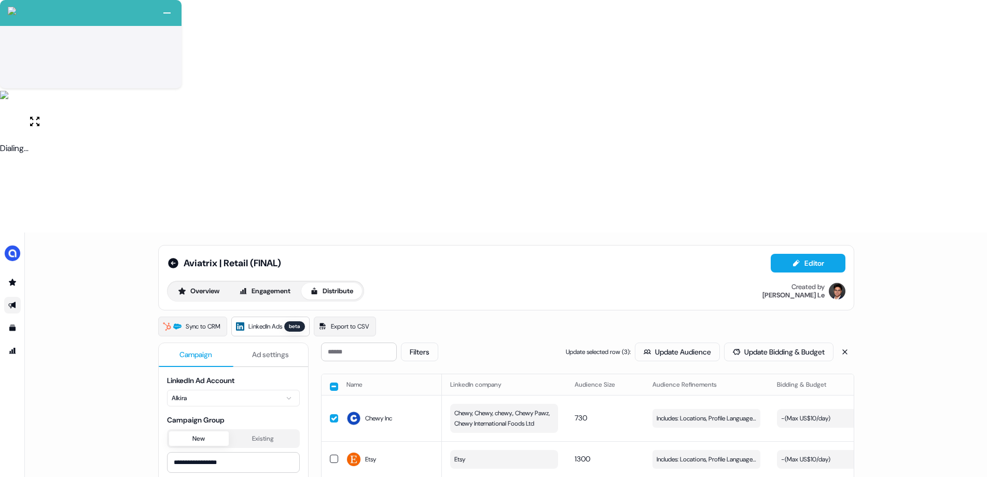
click at [635, 316] on div "Sync to CRM LinkedIn Ads beta Export to CSV" at bounding box center [506, 326] width 696 height 20
click at [642, 342] on button "Update Audience" at bounding box center [677, 351] width 85 height 19
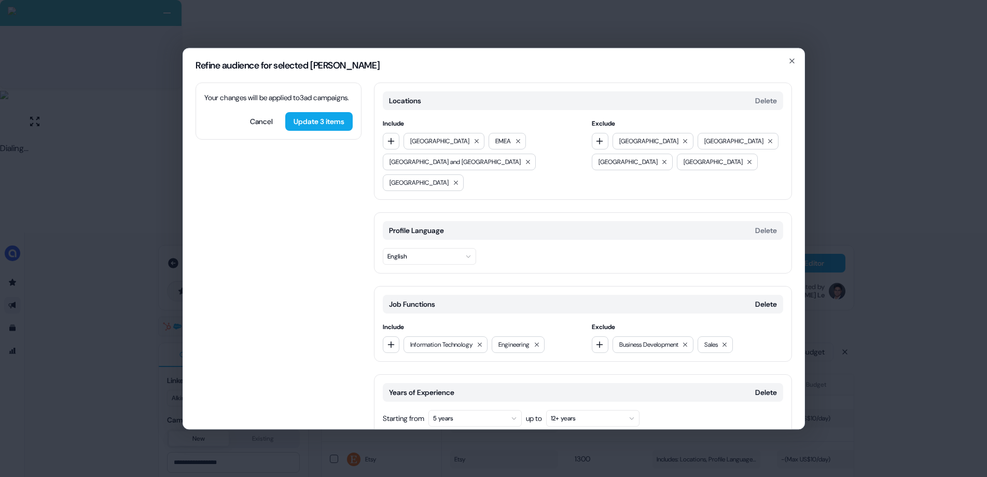
scroll to position [310, 0]
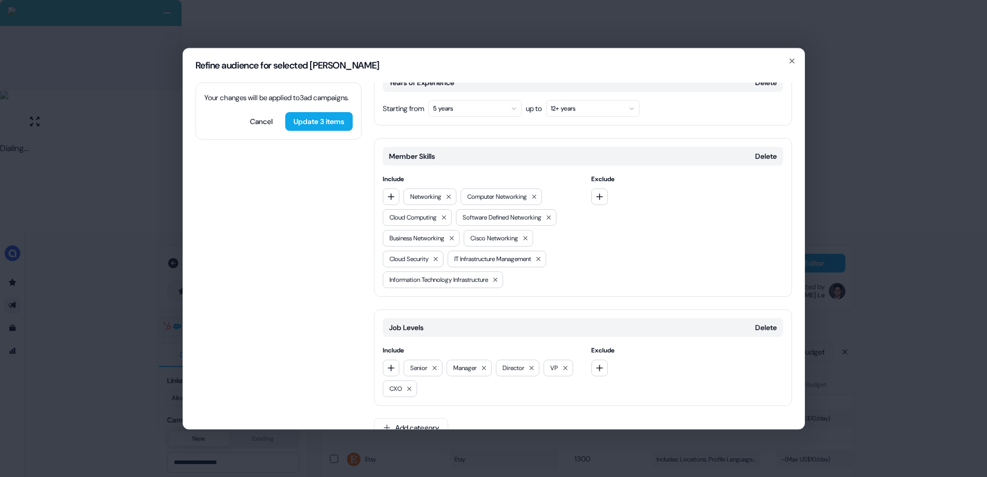
click at [500, 386] on div "Locations Delete Include [GEOGRAPHIC_DATA] [GEOGRAPHIC_DATA] [GEOGRAPHIC_DATA] …" at bounding box center [583, 111] width 418 height 676
click at [420, 402] on button "Add category" at bounding box center [411, 427] width 74 height 19
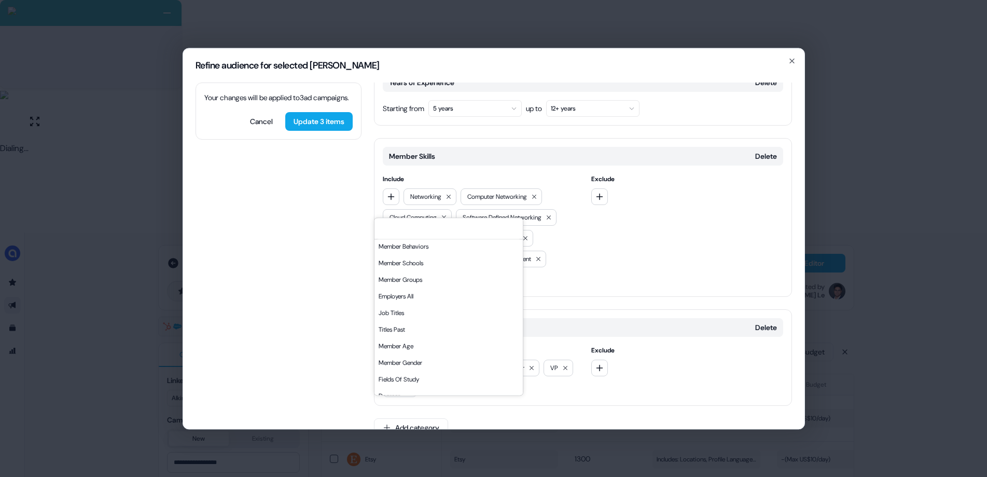
scroll to position [0, 0]
click at [571, 402] on div "Locations Delete Include [GEOGRAPHIC_DATA] [GEOGRAPHIC_DATA] [GEOGRAPHIC_DATA] …" at bounding box center [583, 111] width 418 height 676
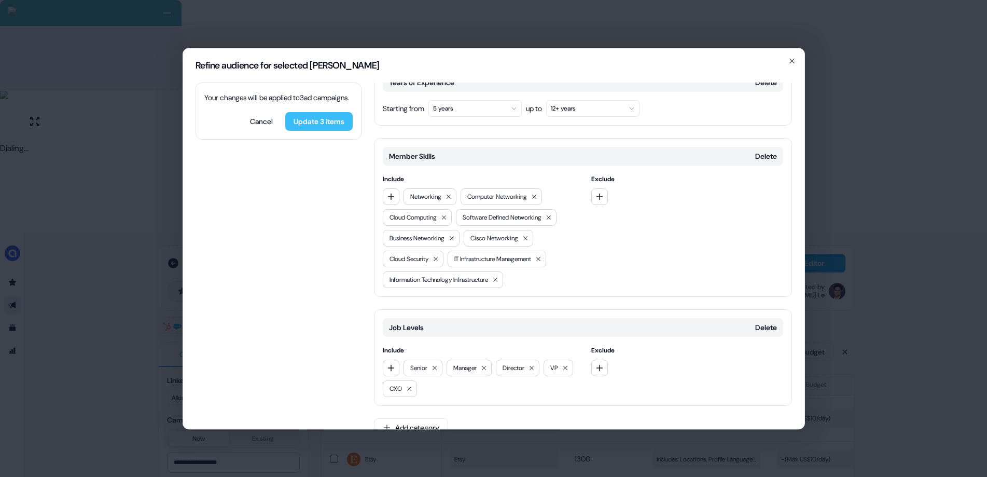
click at [324, 131] on button "Update 3 items" at bounding box center [318, 121] width 67 height 19
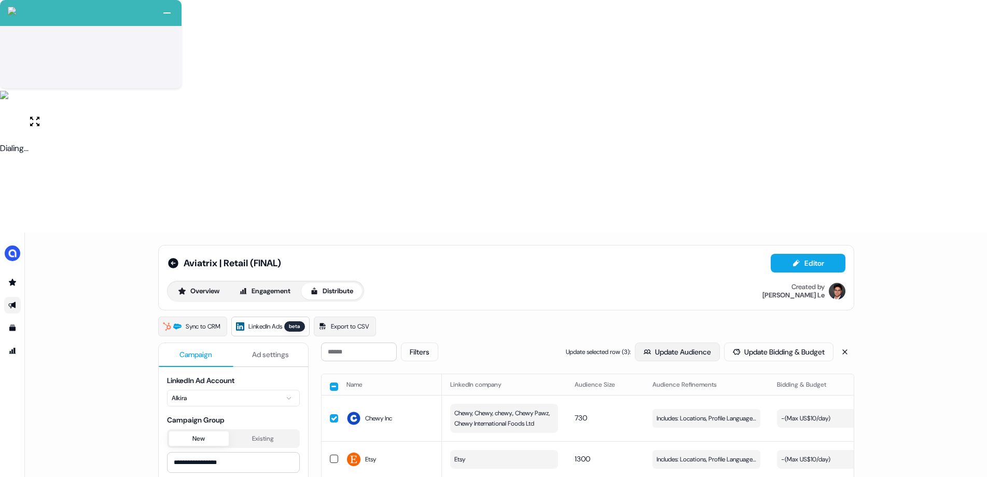
click at [641, 342] on button "Update Audience" at bounding box center [677, 351] width 85 height 19
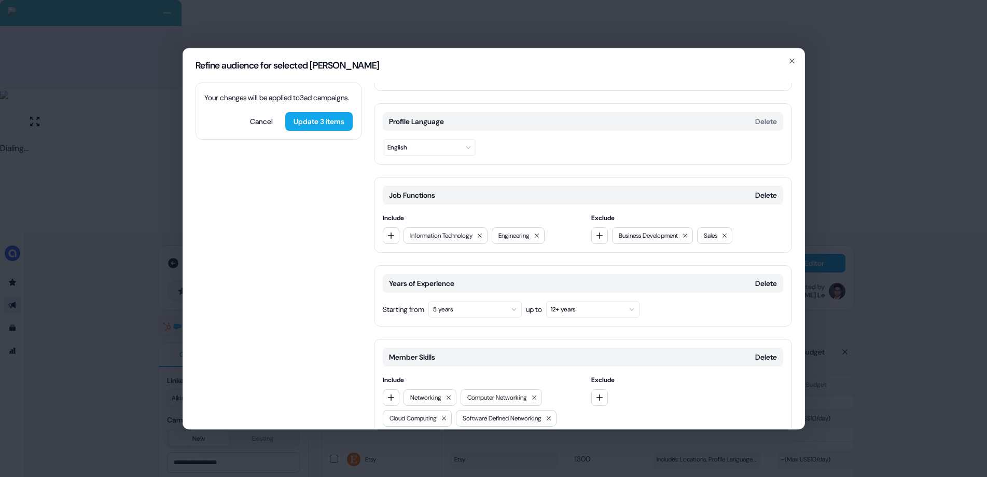
scroll to position [112, 0]
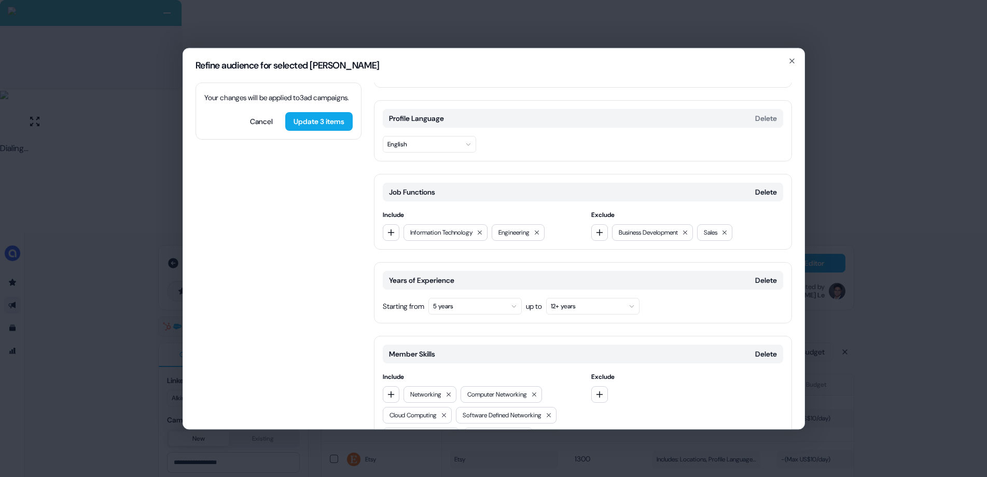
click at [463, 298] on button "5 years" at bounding box center [474, 306] width 93 height 17
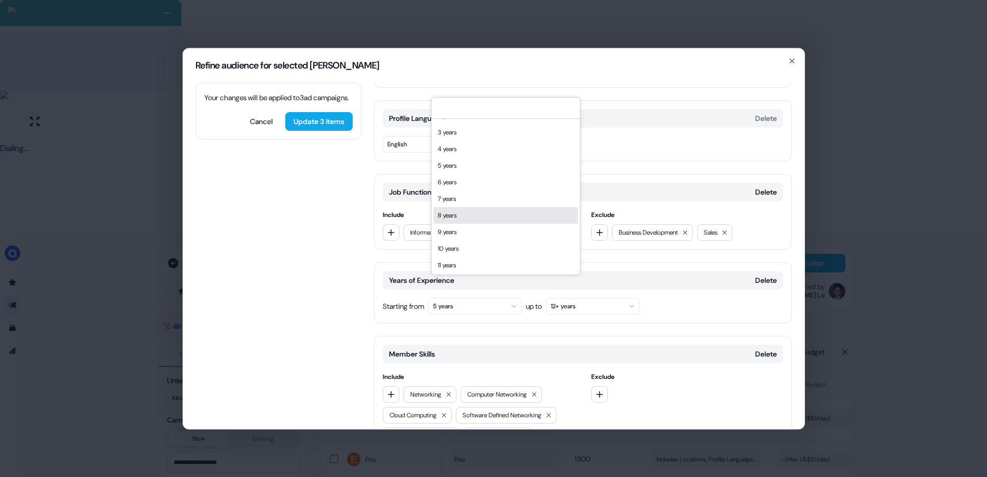
scroll to position [48, 0]
click at [469, 228] on div "10 years" at bounding box center [506, 231] width 144 height 17
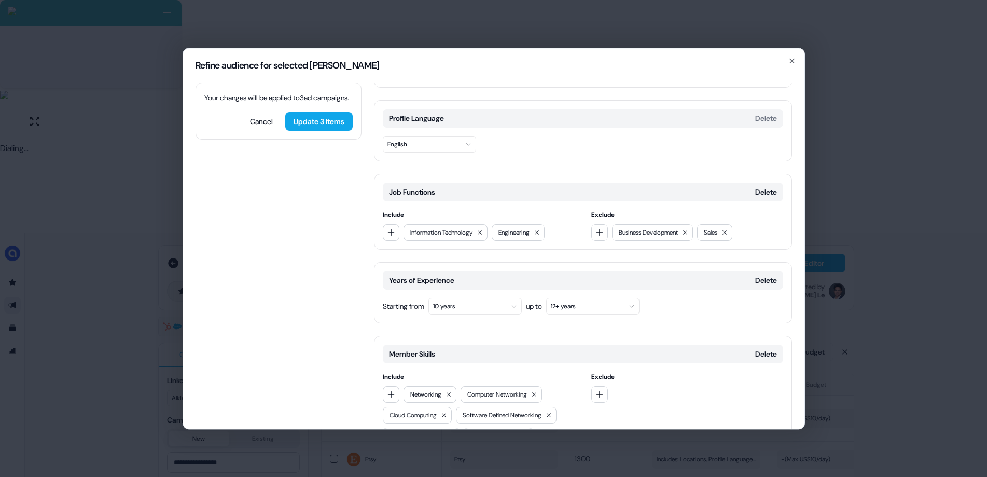
scroll to position [310, 0]
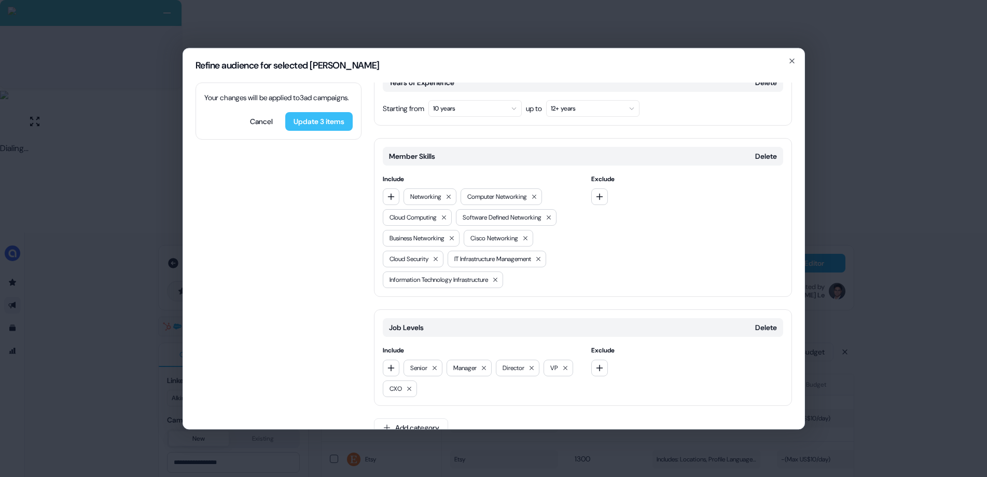
click at [338, 129] on button "Update 3 items" at bounding box center [318, 121] width 67 height 19
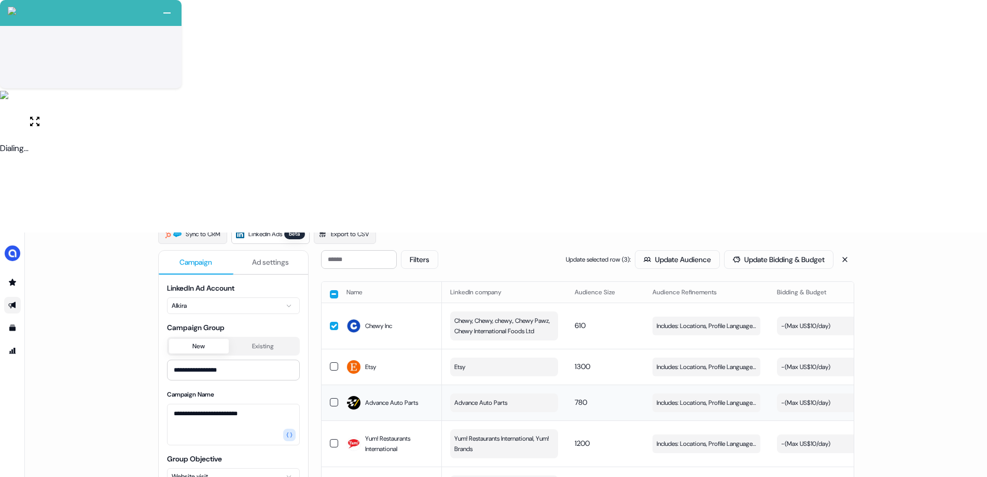
scroll to position [117, 0]
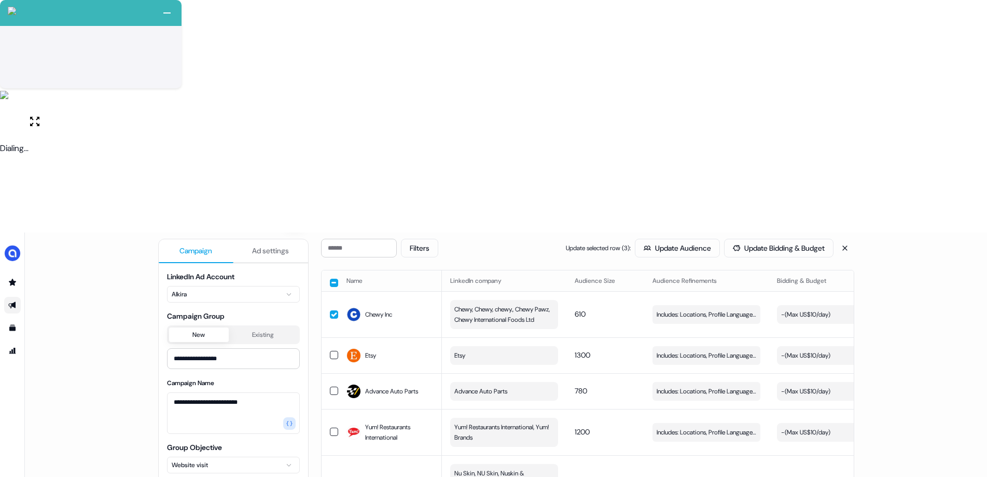
click at [338, 291] on td "Chewy Inc" at bounding box center [390, 314] width 104 height 46
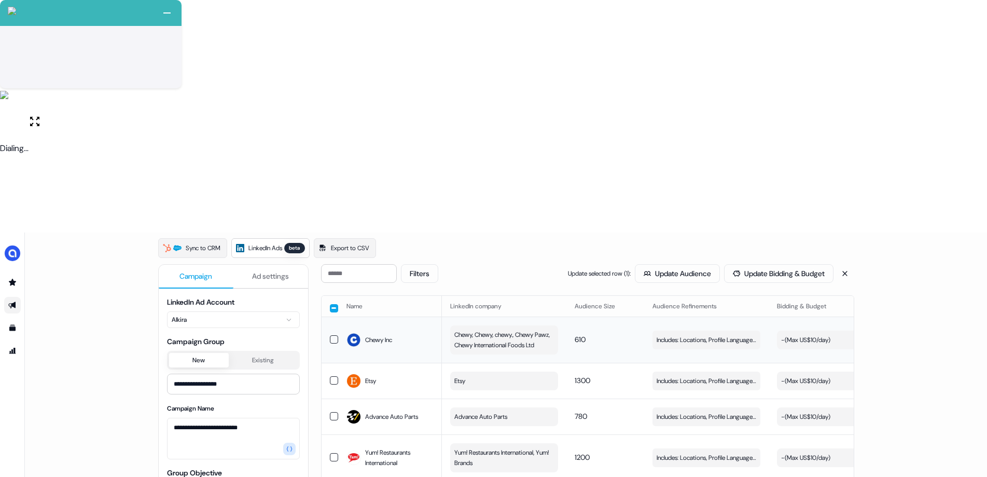
scroll to position [66, 0]
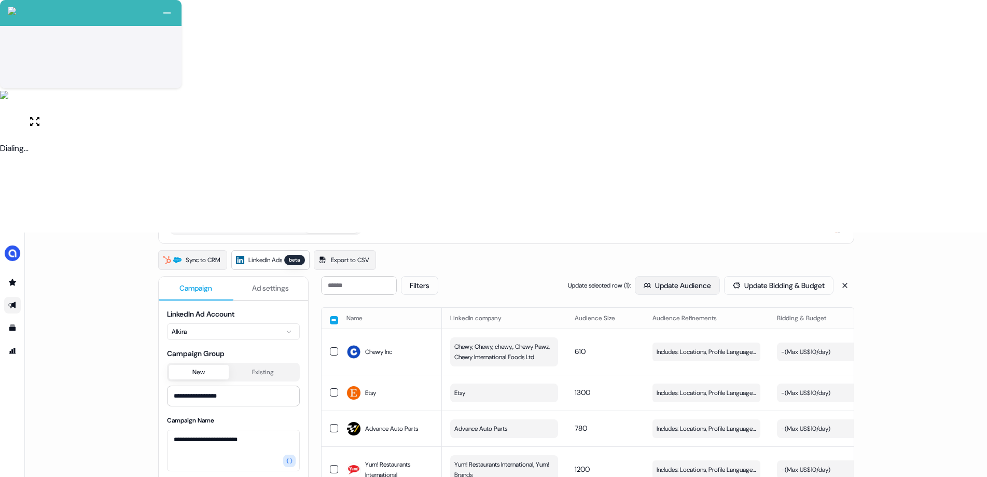
click at [657, 276] on button "Update Audience" at bounding box center [677, 285] width 85 height 19
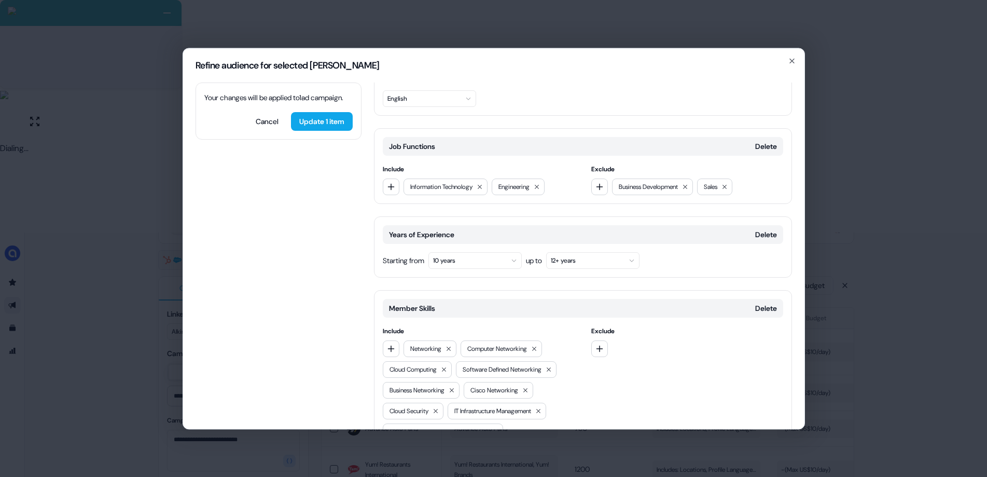
scroll to position [310, 0]
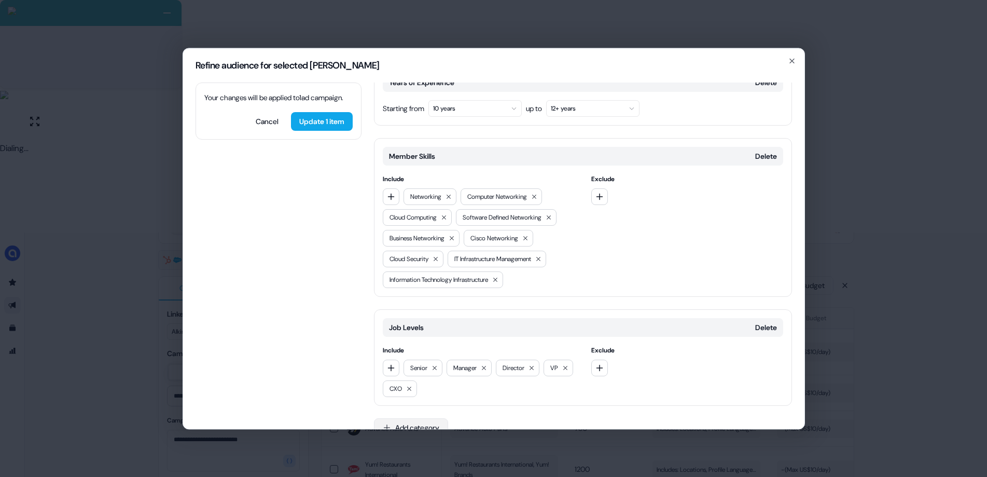
click at [438, 402] on button "Add category" at bounding box center [411, 427] width 74 height 19
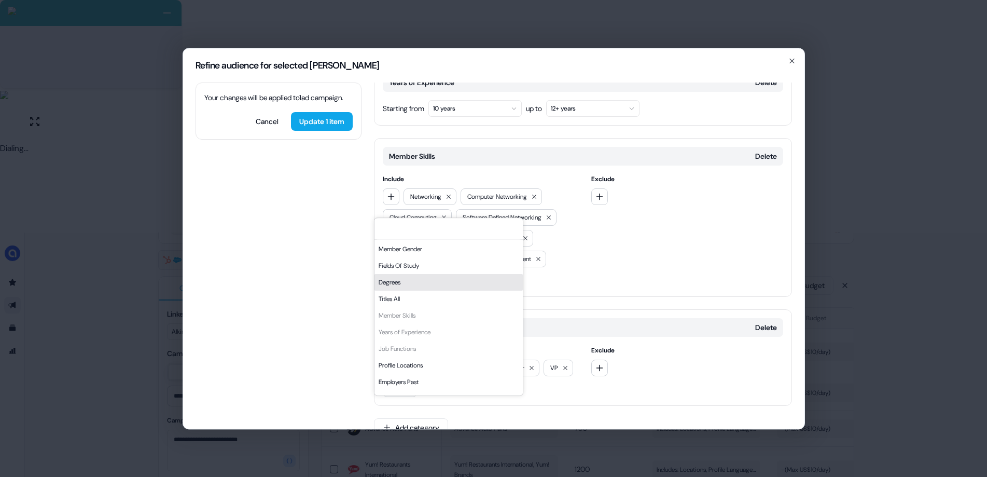
scroll to position [176, 0]
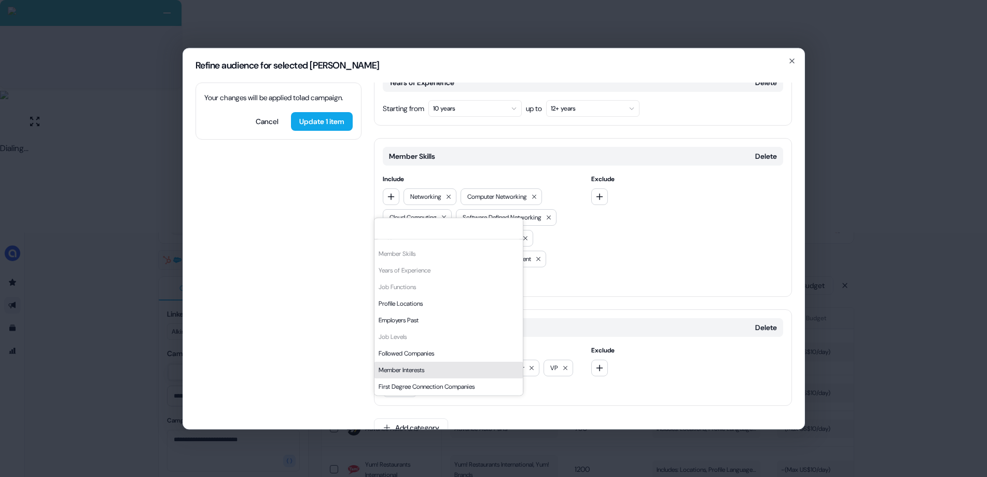
click at [399, 370] on div "Member Interests" at bounding box center [449, 370] width 148 height 17
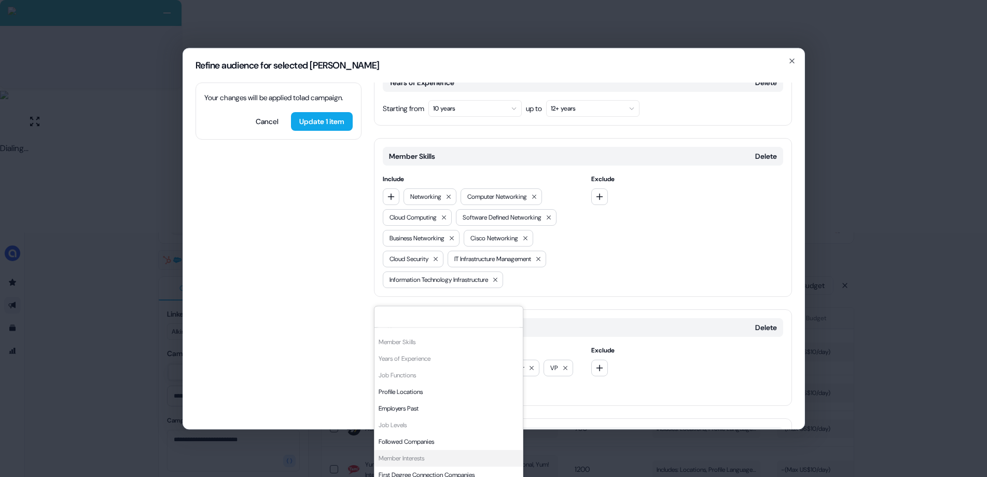
scroll to position [398, 0]
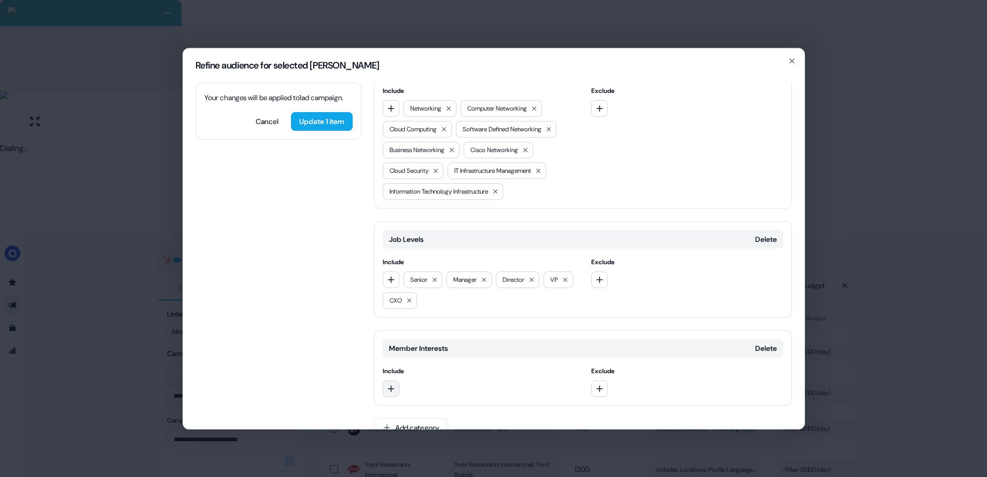
click at [390, 384] on icon "button" at bounding box center [391, 388] width 8 height 8
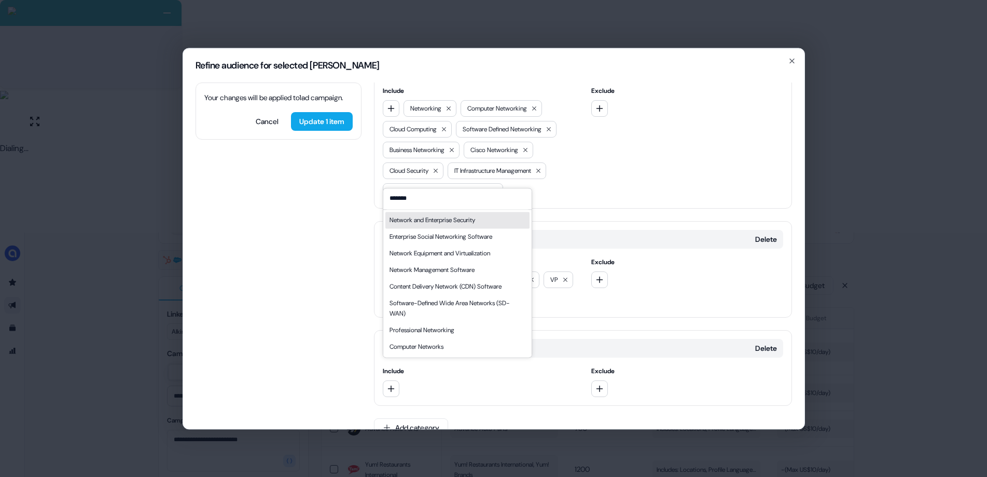
type input "*******"
click at [428, 218] on div "Network and Enterprise Security" at bounding box center [433, 220] width 86 height 10
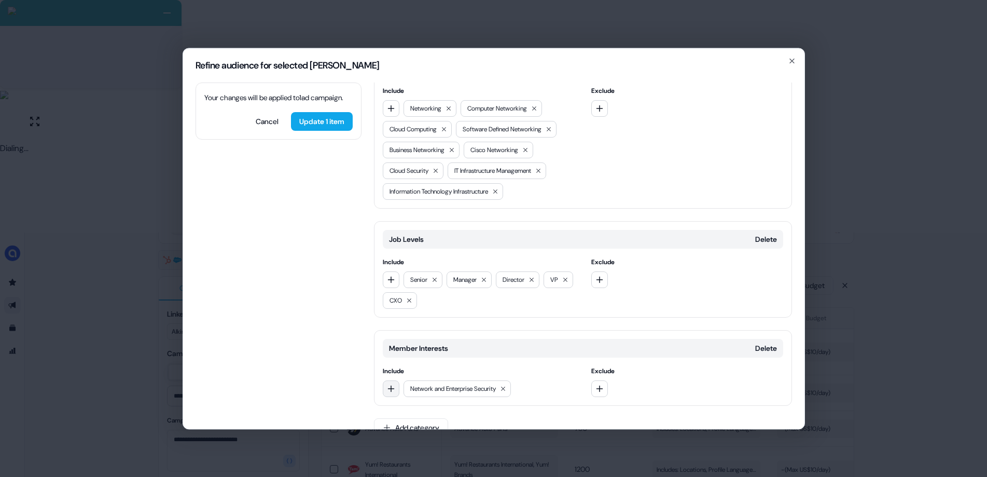
drag, startPoint x: 394, startPoint y: 373, endPoint x: 420, endPoint y: 364, distance: 28.1
click at [394, 380] on button "button" at bounding box center [391, 388] width 17 height 17
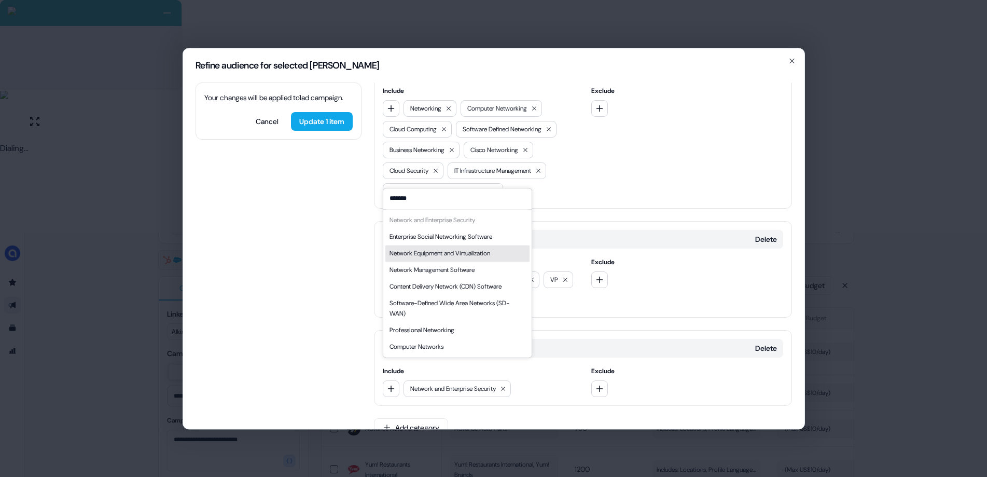
type input "*******"
click at [445, 256] on div "Network Equipment and Virtualization" at bounding box center [440, 253] width 101 height 10
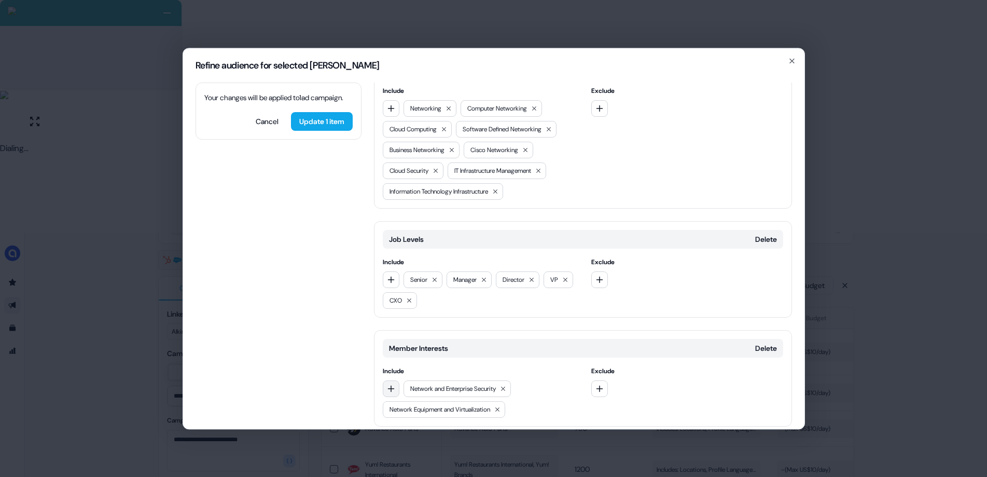
click at [393, 380] on button "button" at bounding box center [391, 388] width 17 height 17
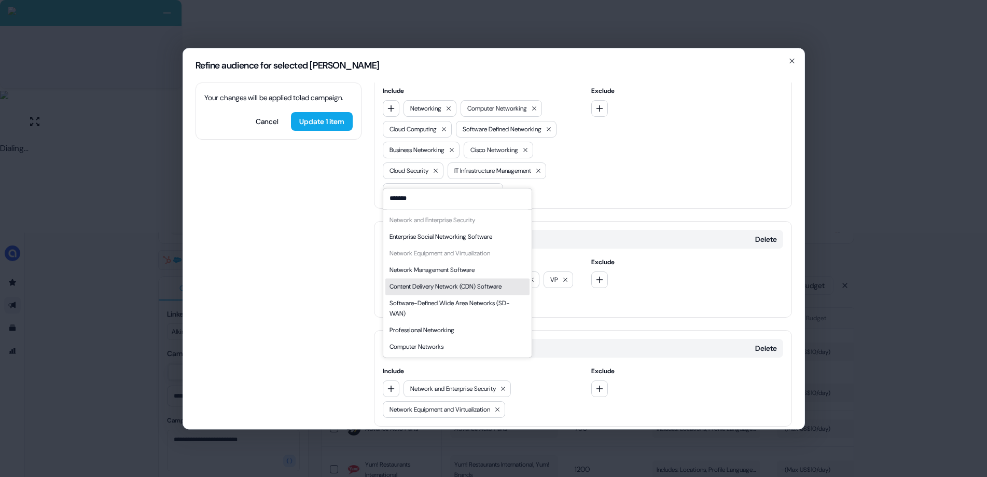
type input "*******"
click at [457, 269] on div "Network Management Software" at bounding box center [432, 270] width 85 height 10
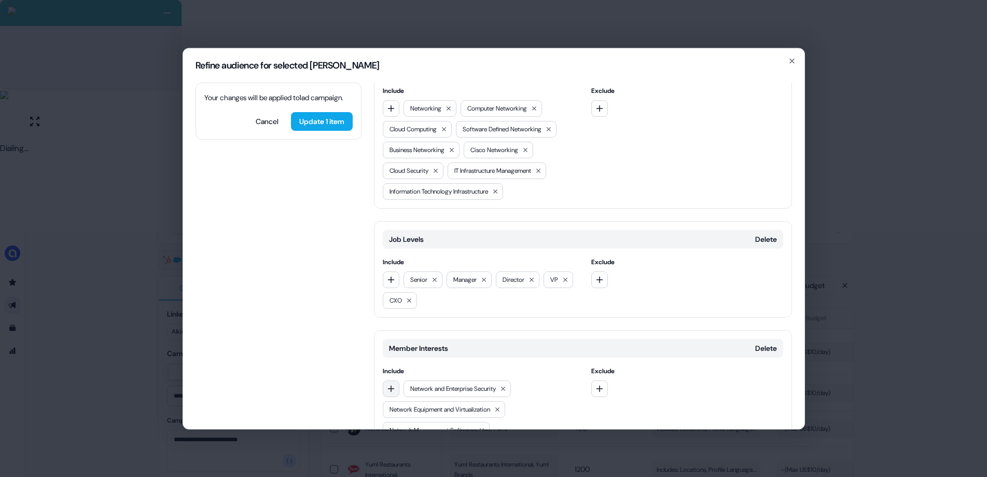
click at [386, 380] on button "button" at bounding box center [391, 388] width 17 height 17
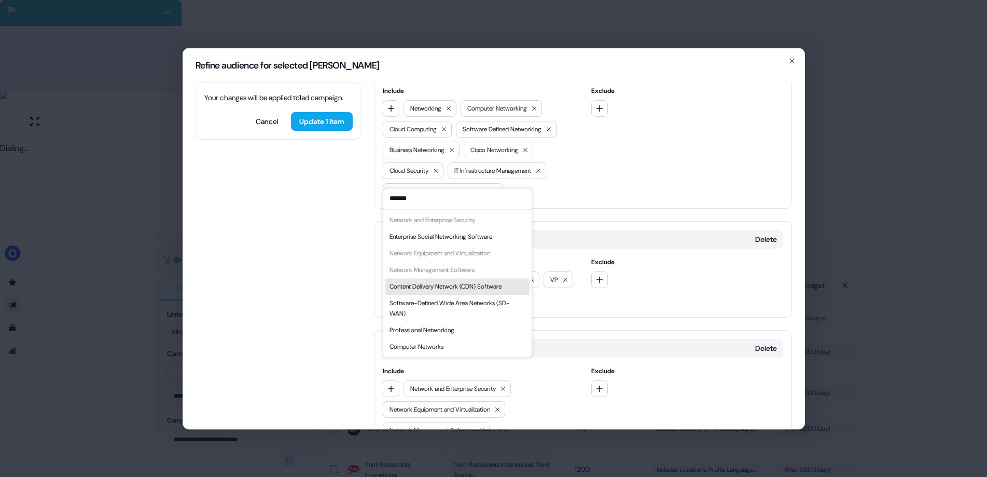
type input "*******"
click at [456, 285] on div "Content Delivery Network (CDN) Software" at bounding box center [446, 286] width 112 height 10
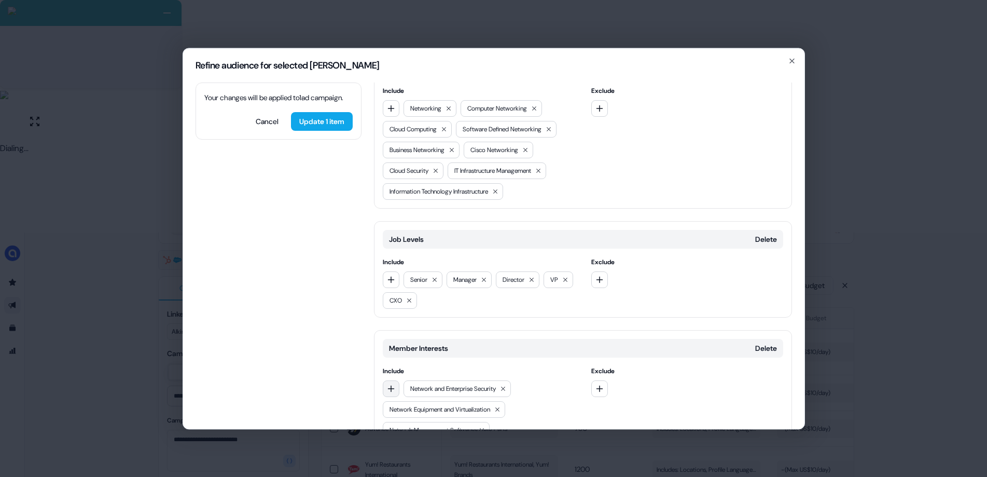
click at [385, 380] on button "button" at bounding box center [391, 388] width 17 height 17
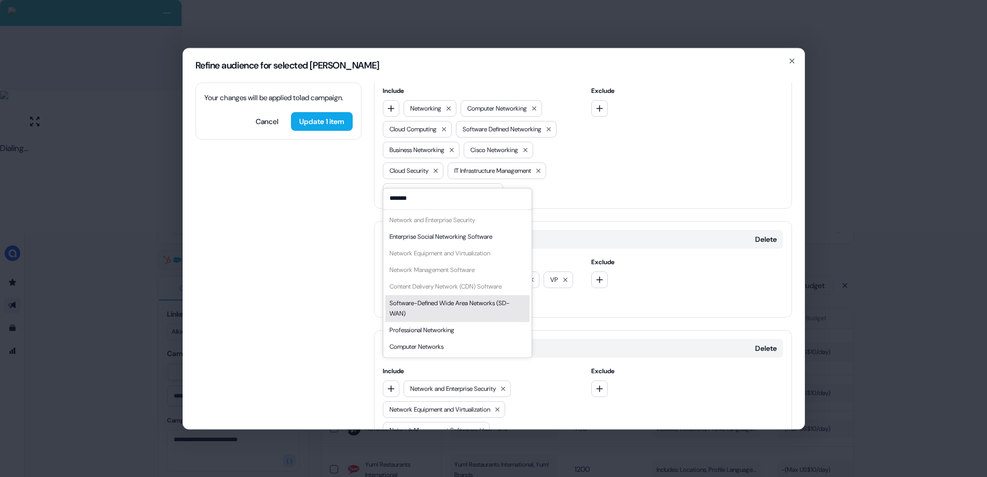
type input "*******"
drag, startPoint x: 459, startPoint y: 304, endPoint x: 431, endPoint y: 328, distance: 36.5
click at [459, 304] on div "Software-Defined Wide Area Networks (SD-WAN)" at bounding box center [458, 308] width 136 height 21
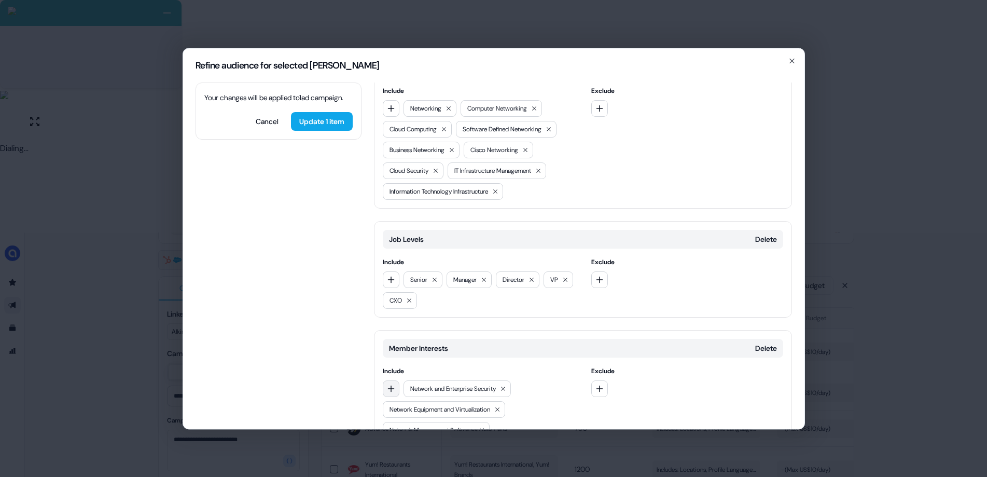
click at [391, 380] on button "button" at bounding box center [391, 388] width 17 height 17
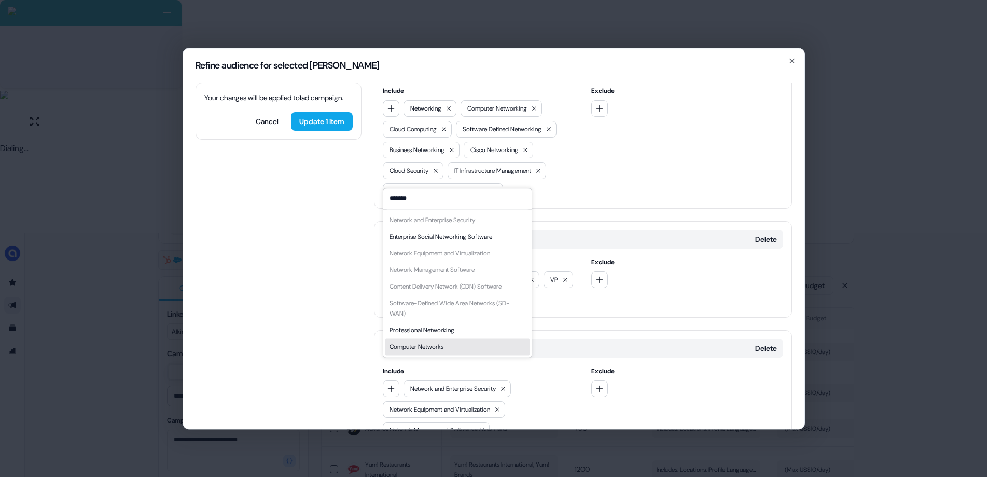
type input "*******"
click at [440, 347] on div "Computer Networks" at bounding box center [417, 346] width 54 height 10
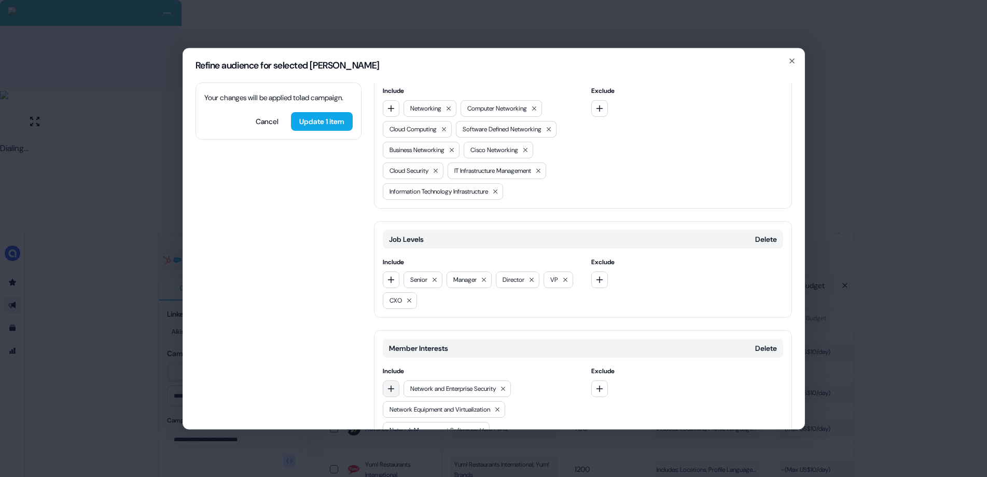
click at [393, 384] on icon "button" at bounding box center [391, 388] width 8 height 8
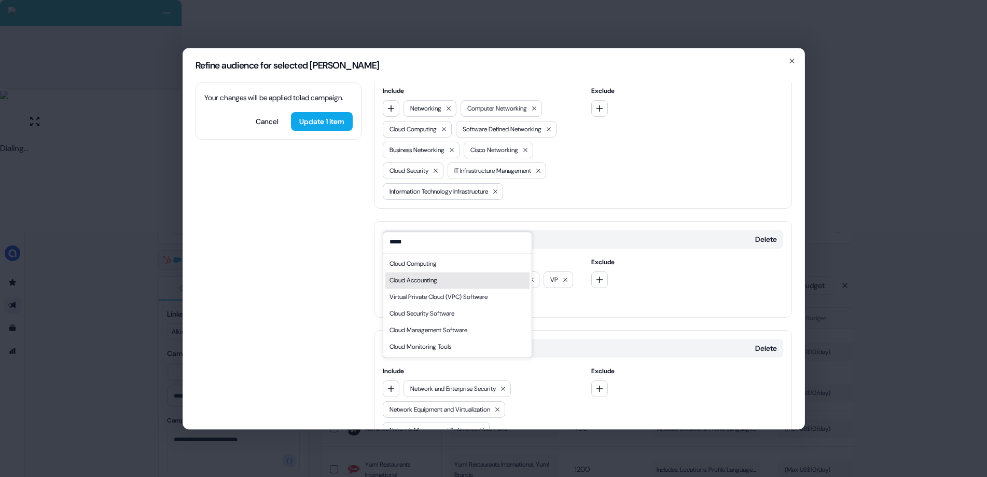
type input "*****"
click at [444, 264] on div "Cloud Computing" at bounding box center [457, 263] width 144 height 17
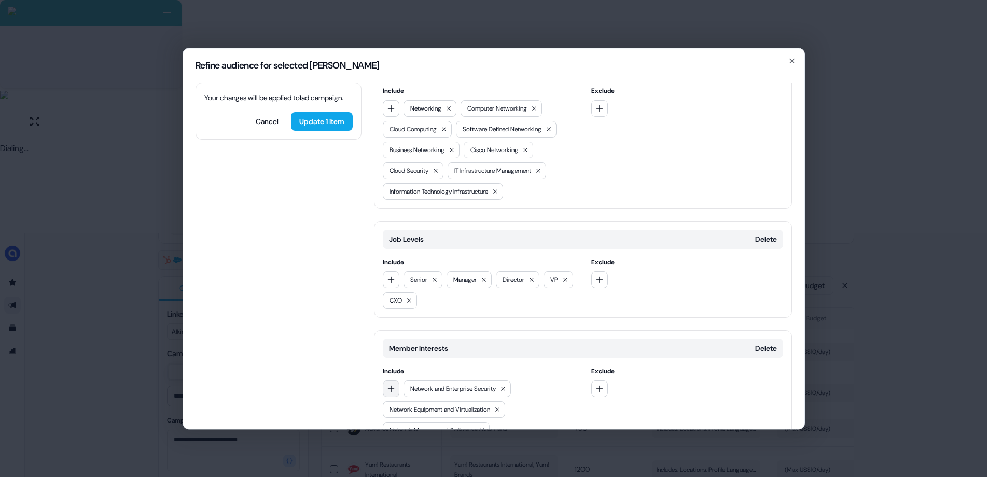
click at [391, 385] on icon "button" at bounding box center [390, 388] width 7 height 7
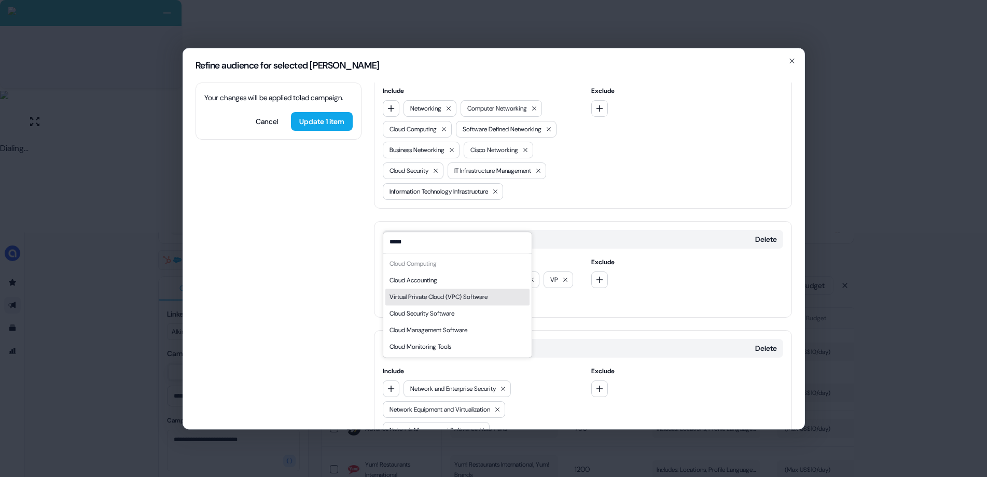
type input "*****"
click at [467, 297] on div "Virtual Private Cloud (VPC) Software" at bounding box center [439, 297] width 98 height 10
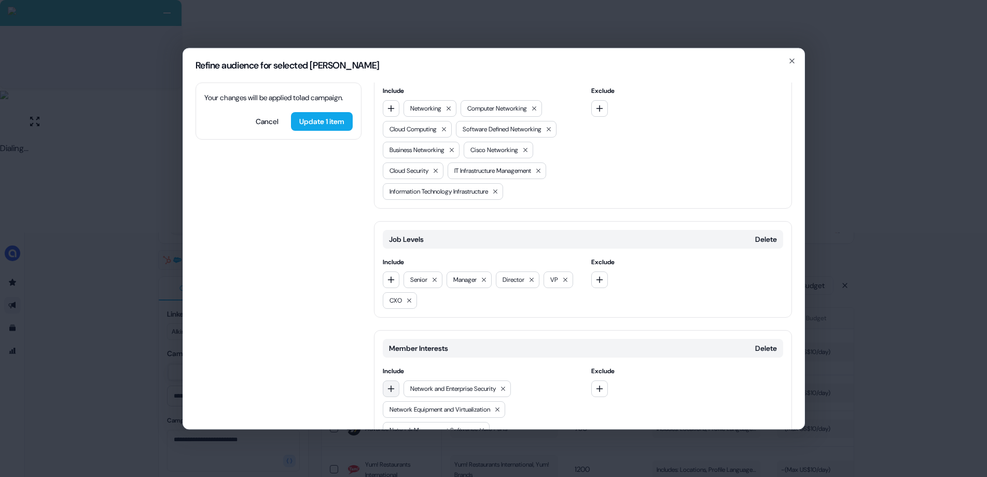
click at [391, 385] on icon "button" at bounding box center [390, 388] width 7 height 7
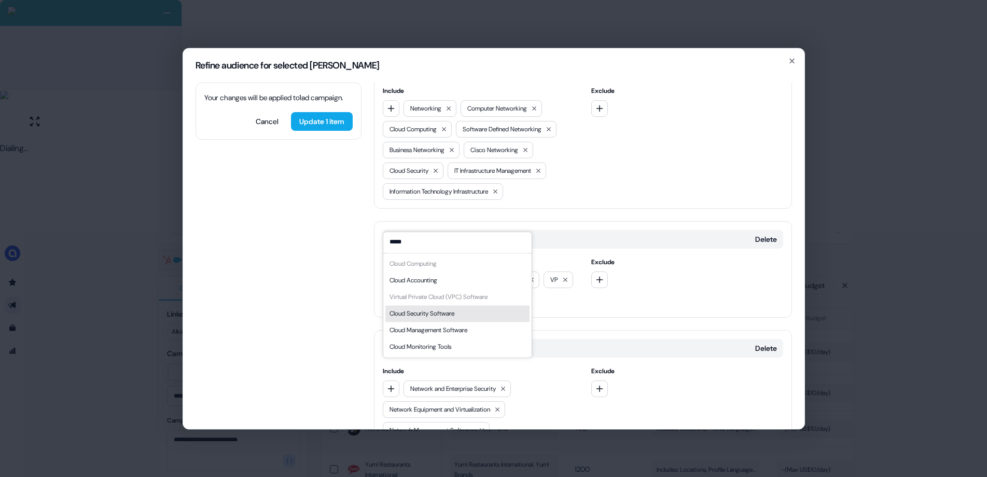
type input "*****"
drag, startPoint x: 450, startPoint y: 313, endPoint x: 445, endPoint y: 321, distance: 8.9
click at [450, 313] on div "Cloud Security Software" at bounding box center [422, 313] width 65 height 10
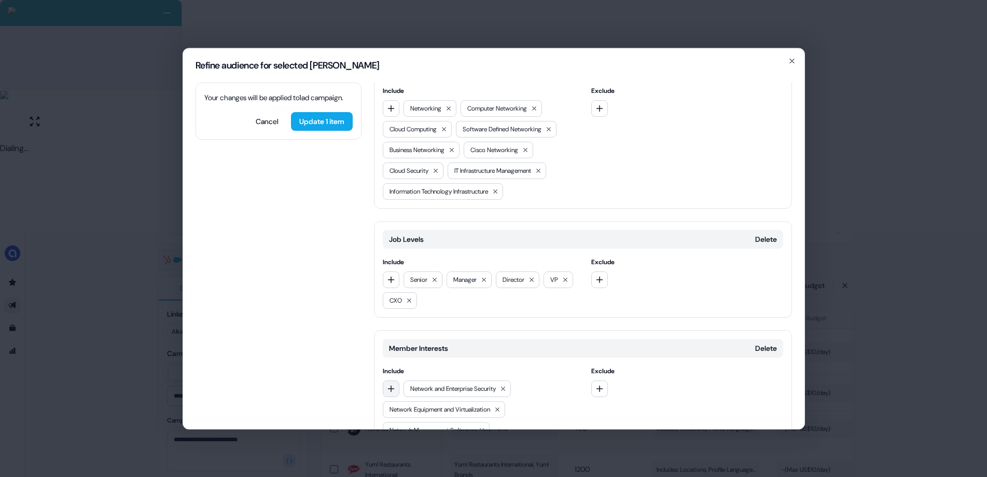
click at [395, 384] on icon "button" at bounding box center [391, 388] width 8 height 8
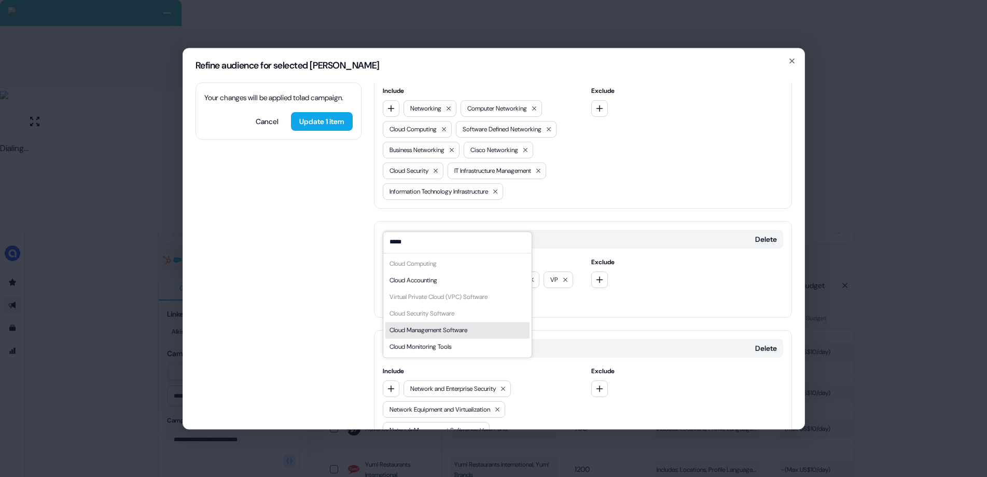
type input "*****"
click at [445, 333] on div "Cloud Management Software" at bounding box center [429, 330] width 78 height 10
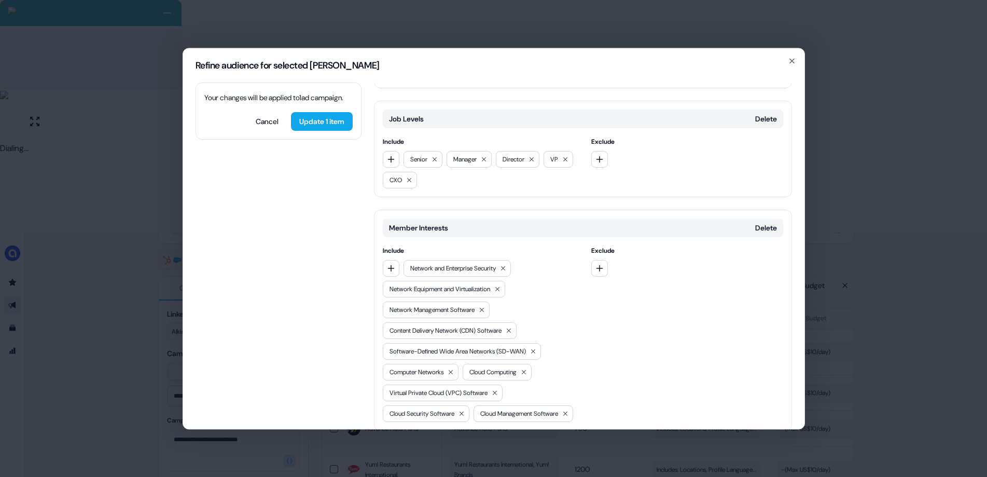
scroll to position [520, 0]
click at [393, 262] on icon "button" at bounding box center [391, 266] width 8 height 8
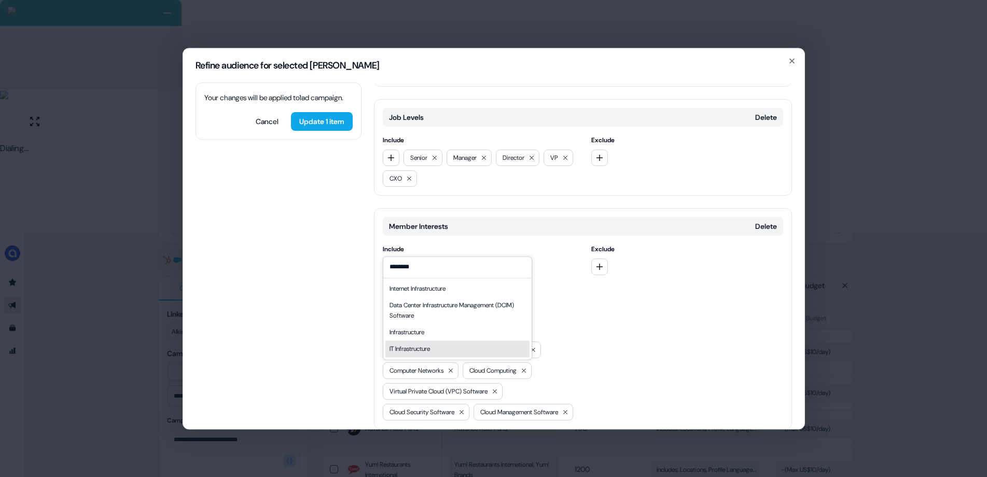
type input "********"
click at [430, 345] on div "IT Infrastructure" at bounding box center [410, 348] width 40 height 10
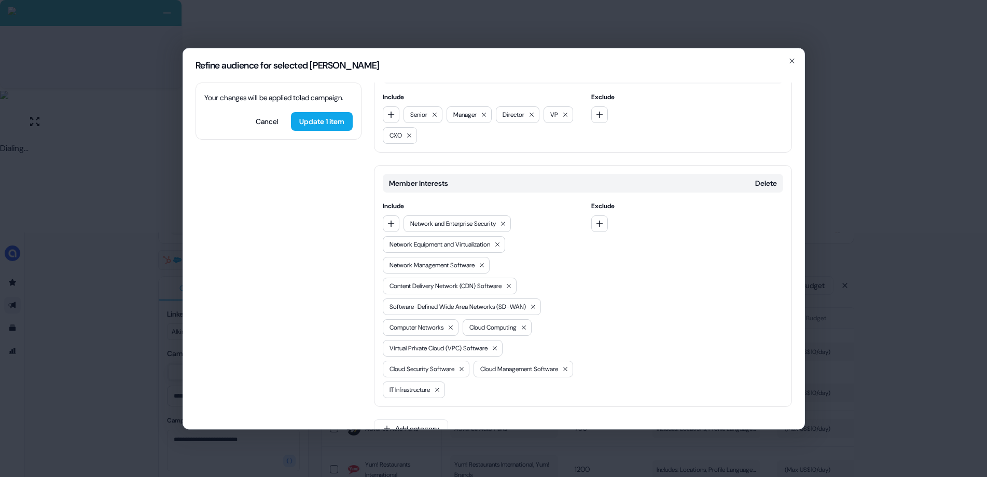
scroll to position [564, 0]
click at [311, 131] on button "Update 1 item" at bounding box center [322, 121] width 62 height 19
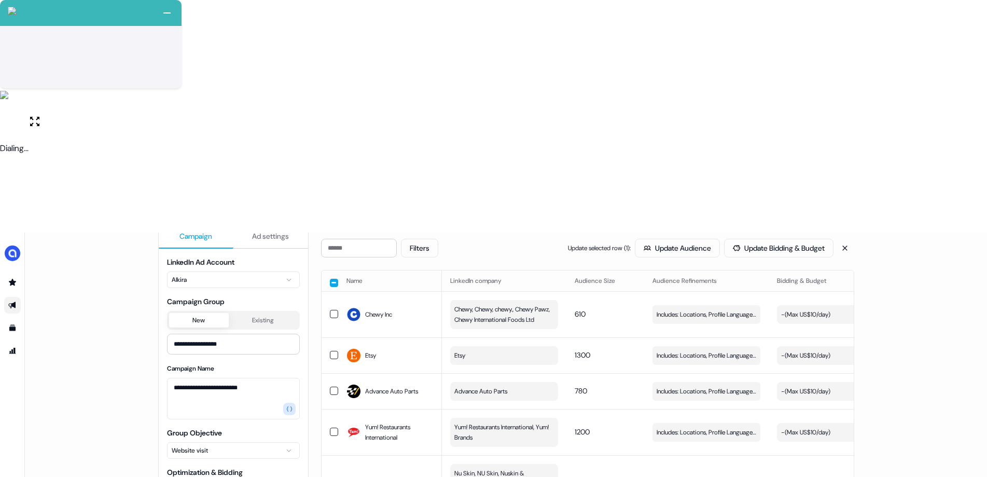
scroll to position [117, 0]
click at [257, 313] on button "Existing" at bounding box center [263, 320] width 69 height 15
click at [207, 314] on button "New" at bounding box center [199, 321] width 60 height 15
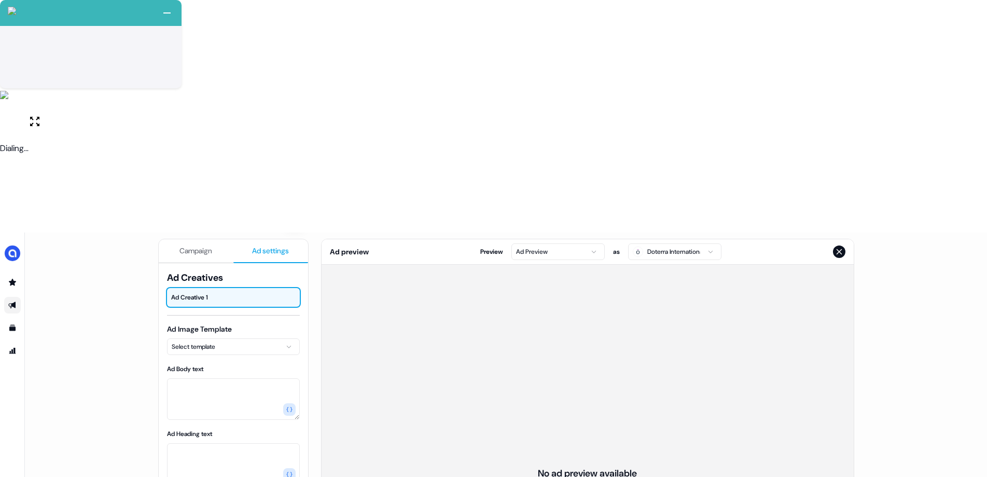
click at [263, 245] on span "Ad settings" at bounding box center [270, 250] width 37 height 10
click at [245, 324] on div "Ad Image Template Select template" at bounding box center [233, 339] width 133 height 31
click at [237, 113] on html "+ Next Auto dialer paused! Go to your dialing tab to continue. 225 Moving To Ne…" at bounding box center [493, 354] width 987 height 709
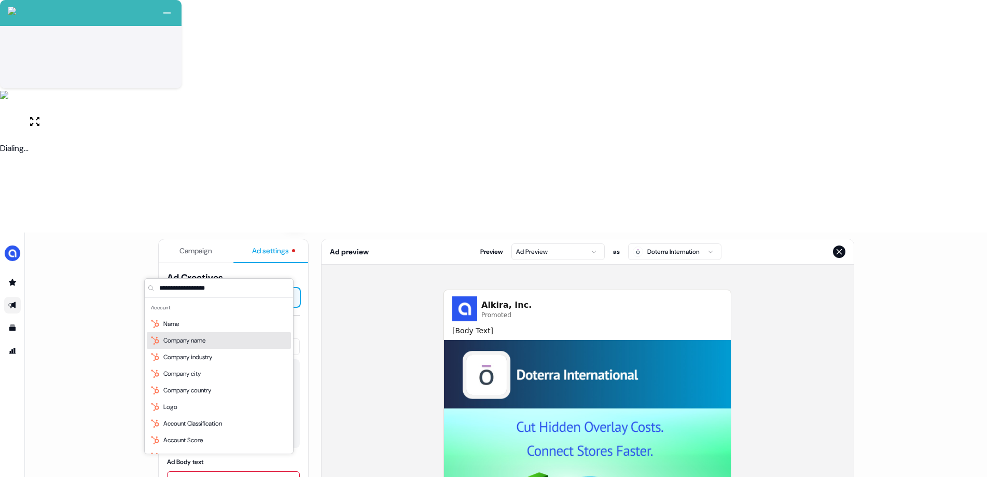
click at [191, 342] on span "Company name" at bounding box center [184, 340] width 42 height 10
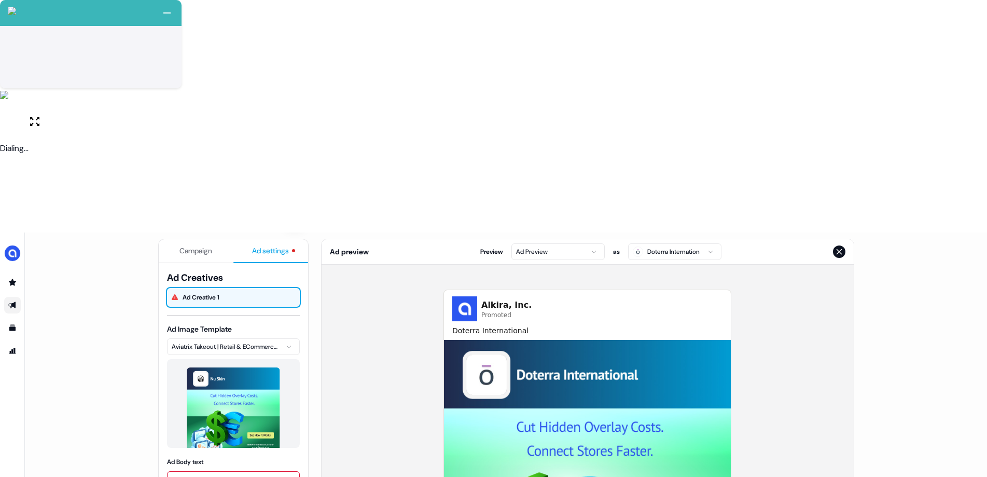
paste textarea "**********"
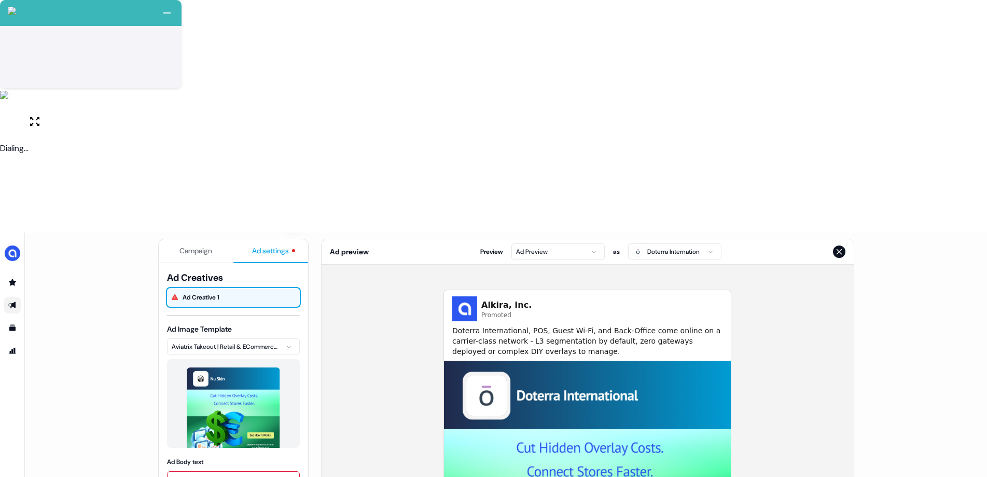
scroll to position [0, 0]
type textarea "**********"
paste textarea "**********"
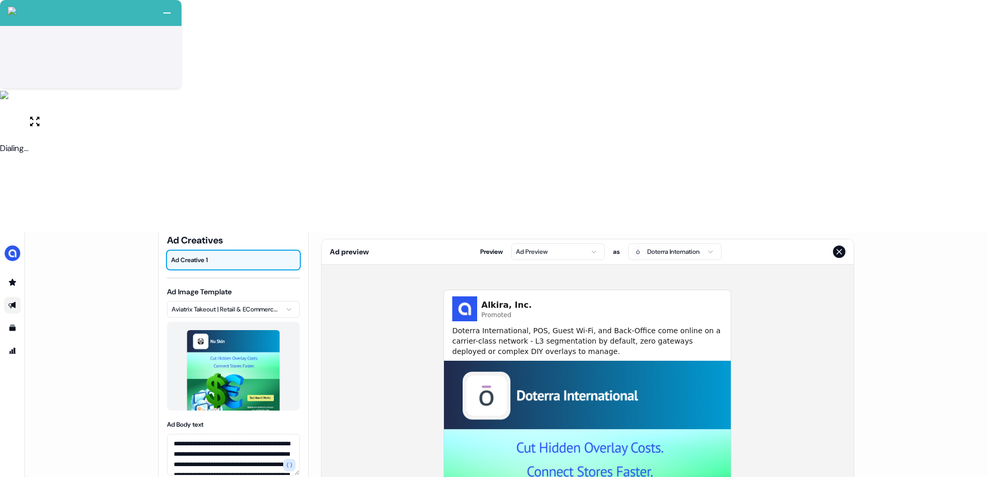
scroll to position [56, 0]
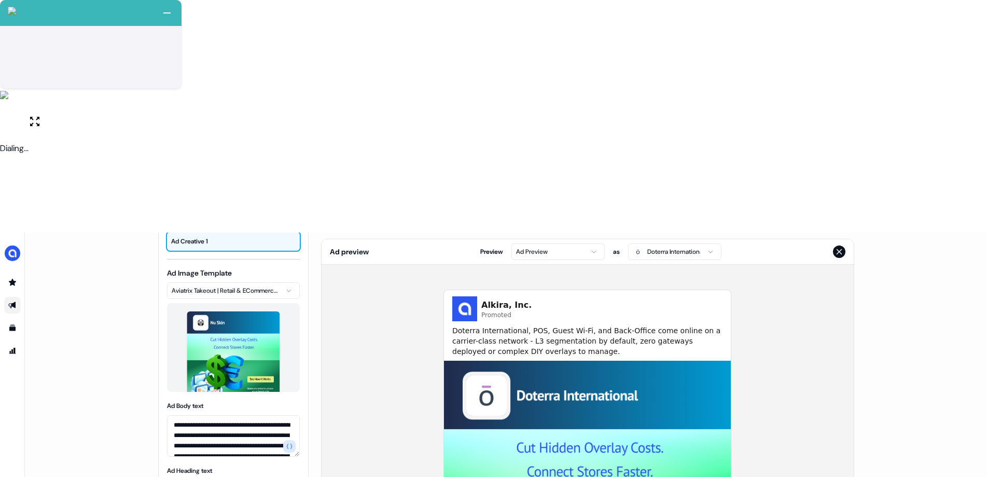
type textarea "**********"
click at [212, 402] on html "+ Next Auto dialer paused! Go to your dialing tab to continue. 225 Moving To Ne…" at bounding box center [493, 354] width 987 height 709
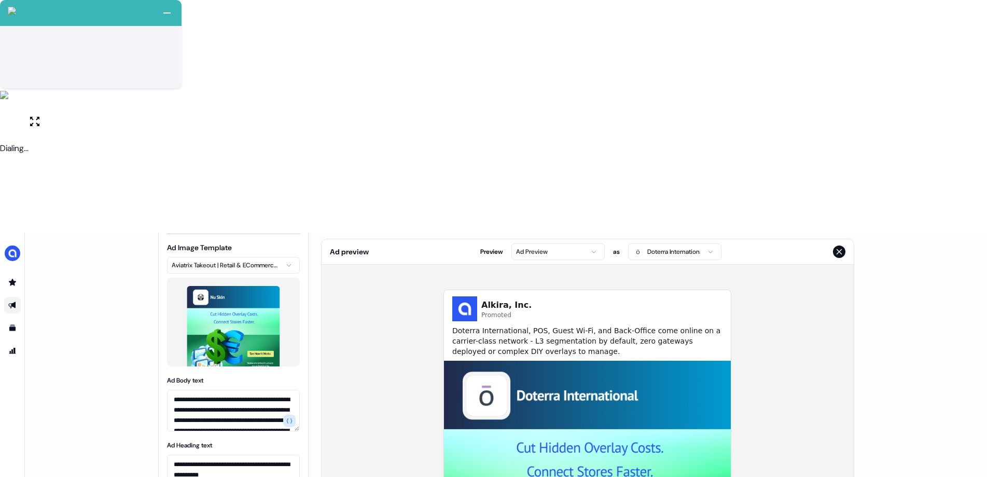
scroll to position [0, 0]
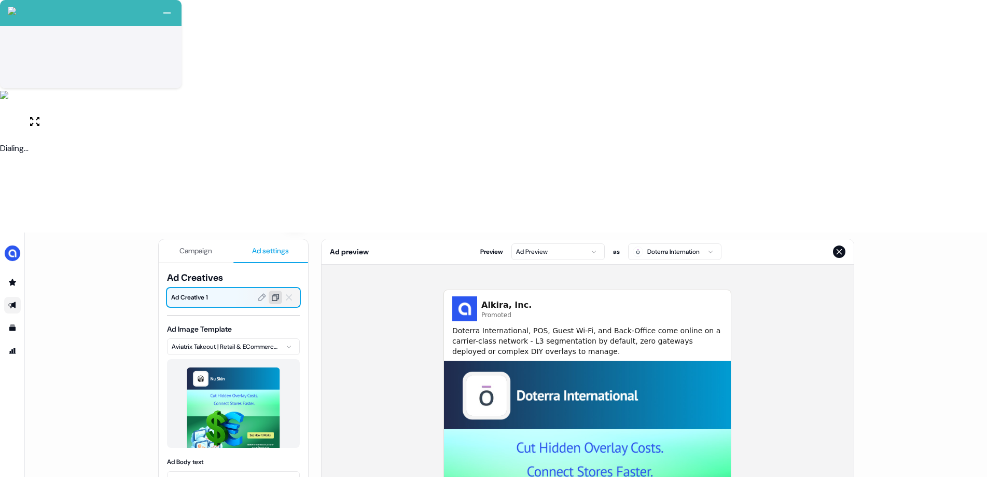
click at [275, 293] on icon at bounding box center [275, 297] width 9 height 9
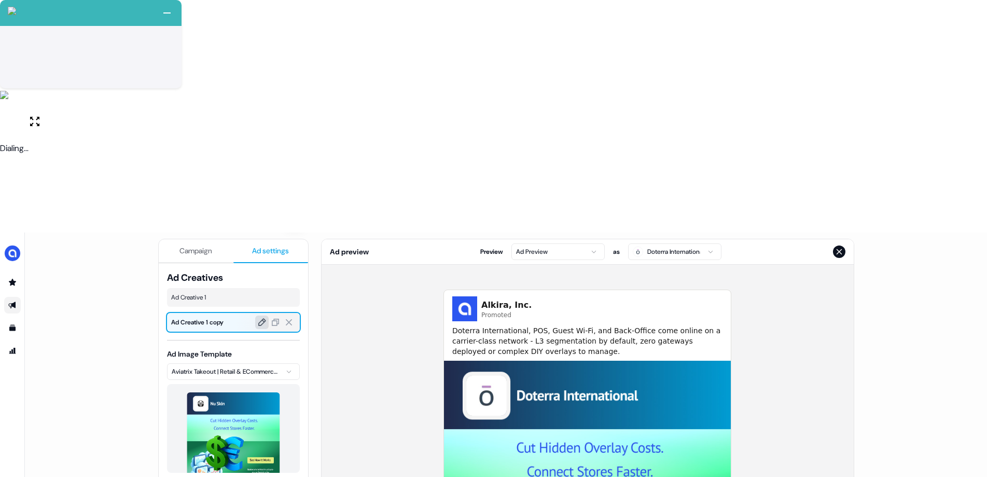
click at [260, 317] on icon at bounding box center [261, 321] width 9 height 9
type input "**********"
click at [275, 319] on icon at bounding box center [274, 322] width 7 height 7
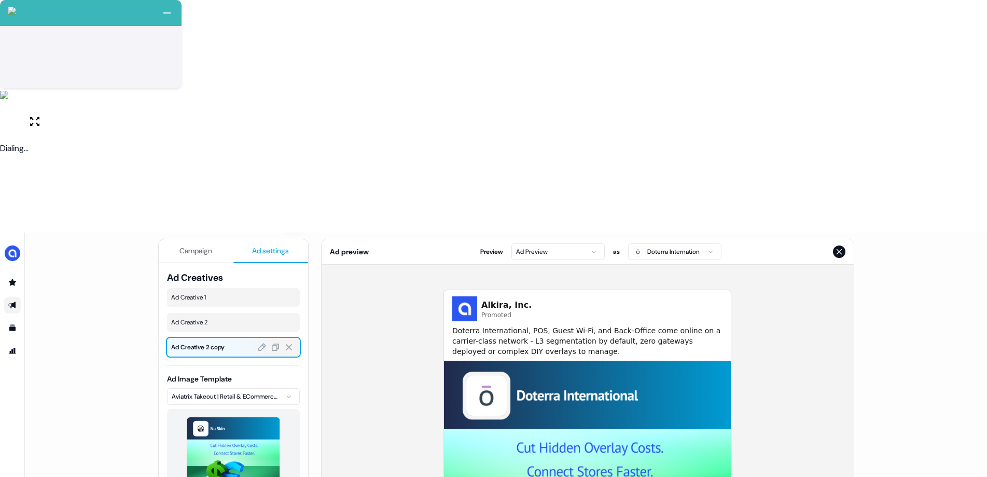
click at [234, 338] on div at bounding box center [250, 347] width 33 height 19
click at [259, 343] on icon at bounding box center [262, 347] width 8 height 8
type input "**********"
click at [229, 317] on span "Ad Creative 2" at bounding box center [233, 322] width 124 height 10
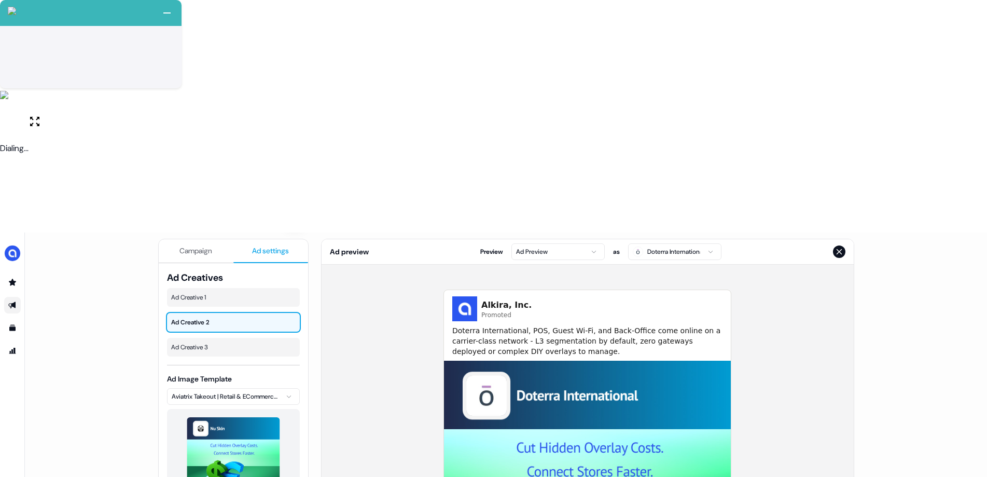
click at [234, 161] on html "+ Next Auto dialer paused! Go to your dialing tab to continue. 225 Moving To Ne…" at bounding box center [493, 354] width 987 height 709
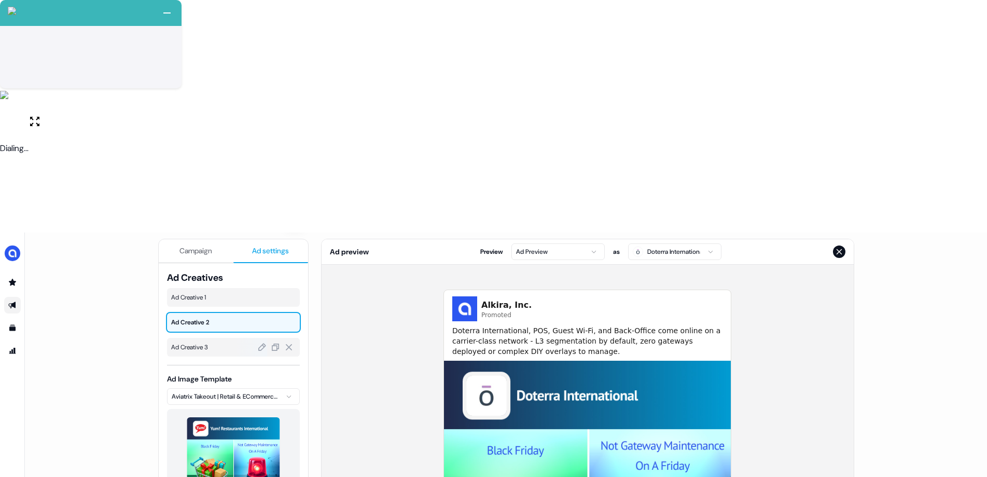
click at [234, 338] on div at bounding box center [250, 347] width 33 height 19
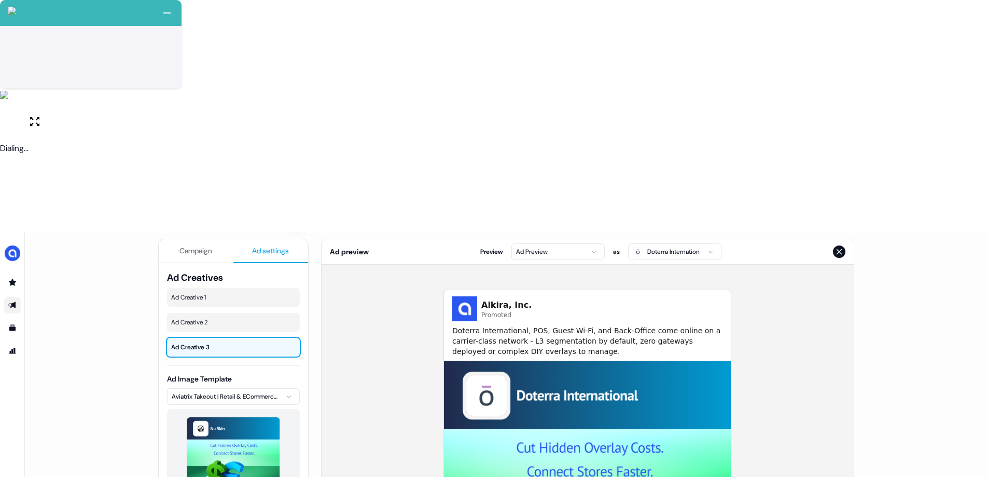
click at [232, 159] on html "+ Next Auto dialer paused! Go to your dialing tab to continue. 225 Moving To Ne…" at bounding box center [493, 354] width 987 height 709
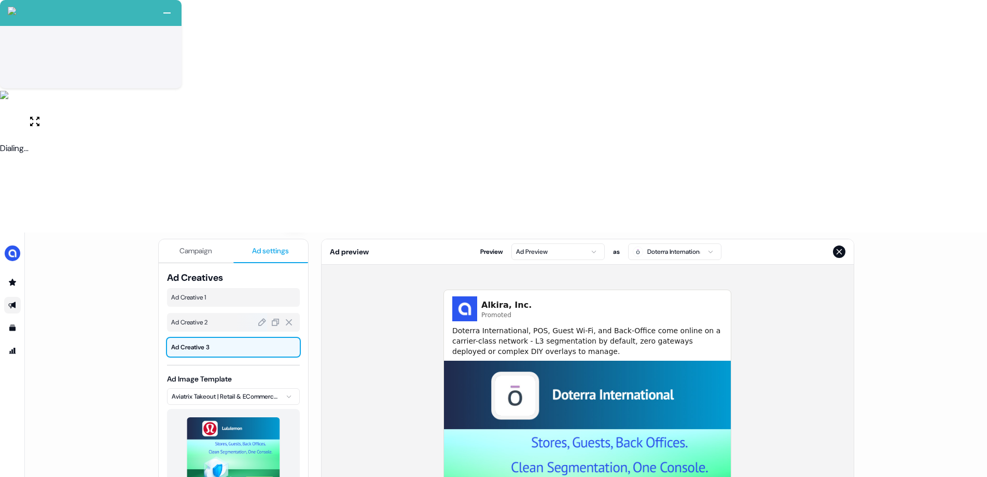
click at [234, 313] on div at bounding box center [250, 322] width 33 height 19
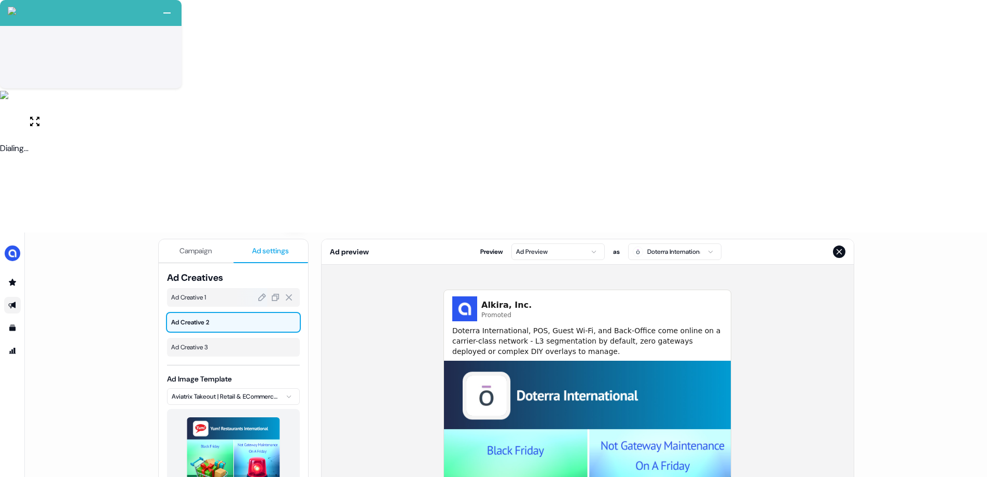
click at [218, 292] on span "Ad Creative 1" at bounding box center [233, 297] width 124 height 10
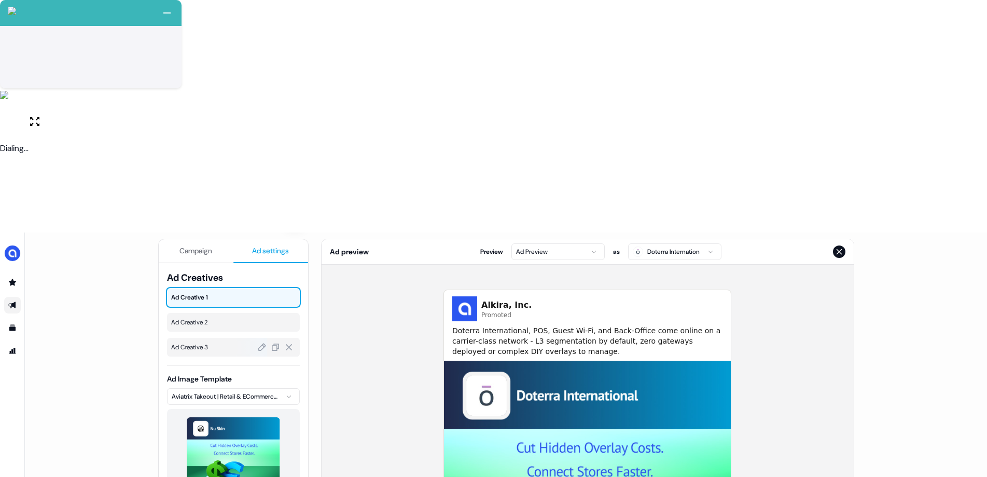
click at [217, 342] on span "Ad Creative 3" at bounding box center [233, 347] width 124 height 10
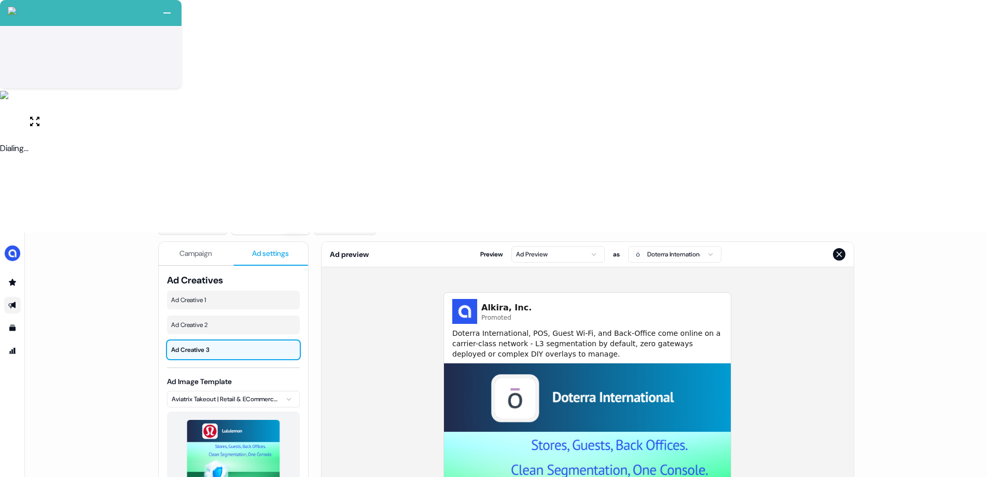
scroll to position [100, 0]
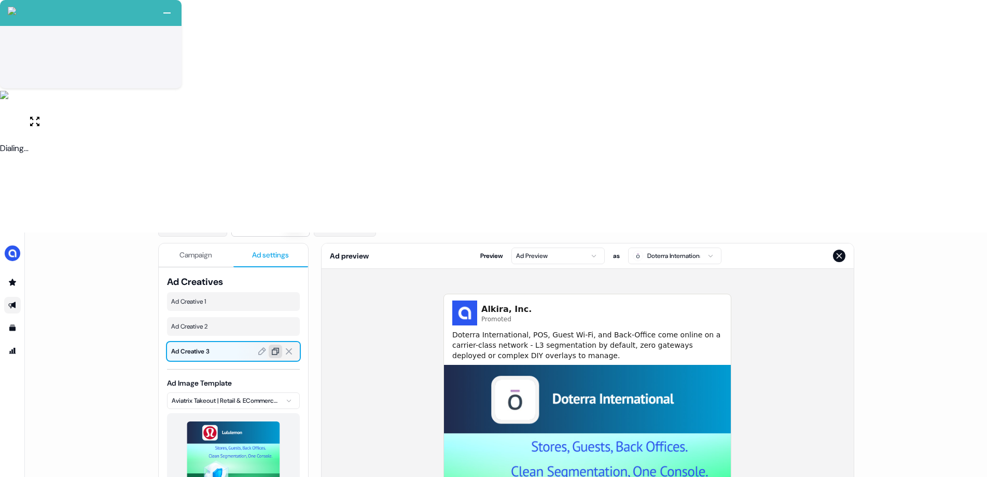
click at [272, 347] on icon at bounding box center [275, 351] width 9 height 9
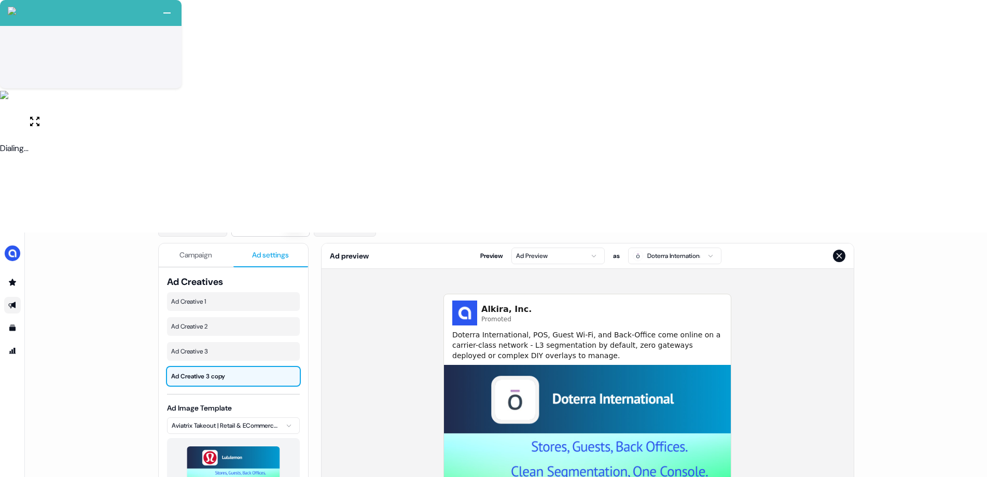
drag, startPoint x: 262, startPoint y: 142, endPoint x: 266, endPoint y: 156, distance: 14.3
click at [262, 371] on icon at bounding box center [261, 375] width 9 height 9
type input "**********"
click at [124, 232] on div "**********" at bounding box center [506, 470] width 962 height 477
click at [200, 196] on html "+ Next Auto dialer paused! Go to your dialing tab to continue. 225 Moving To Ne…" at bounding box center [493, 354] width 987 height 709
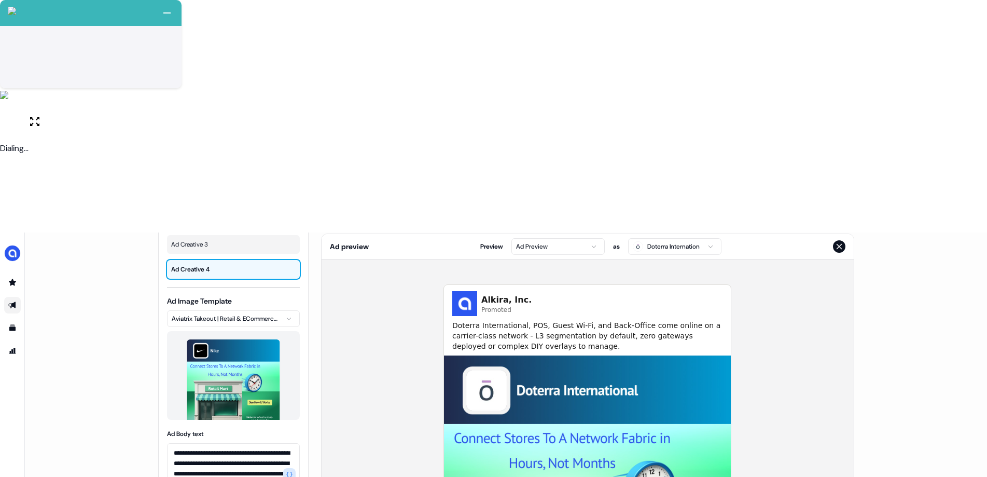
scroll to position [0, 0]
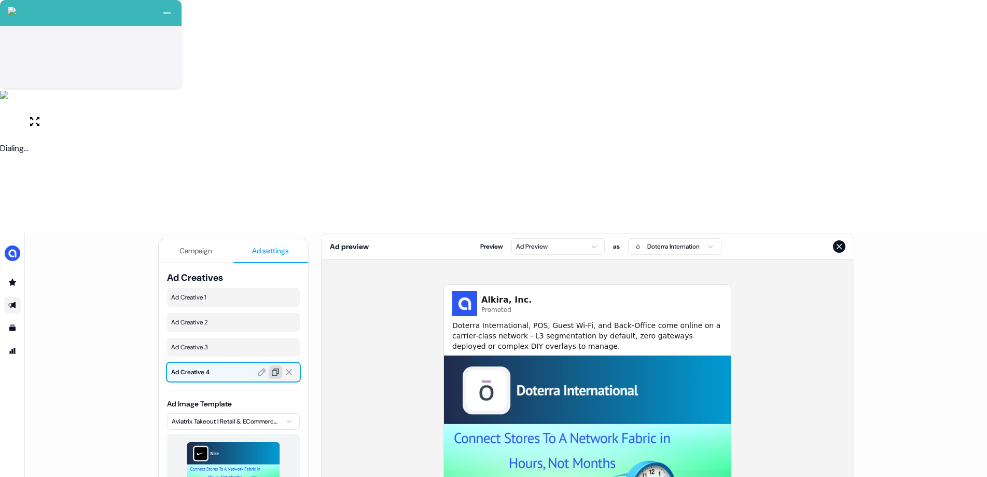
click at [274, 367] on icon at bounding box center [275, 371] width 9 height 9
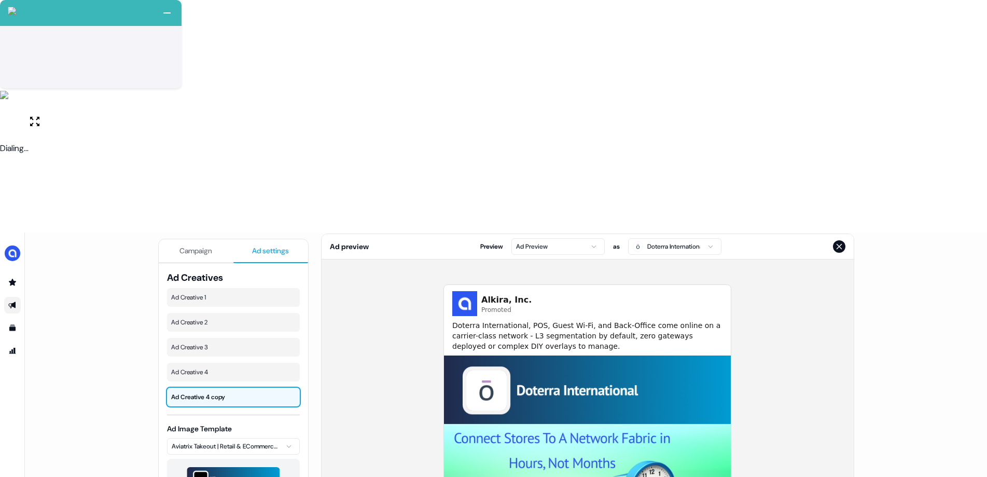
click at [231, 212] on html "+ Next Auto dialer paused! Go to your dialing tab to continue. 225 Moving To Ne…" at bounding box center [493, 354] width 987 height 709
click at [246, 213] on html "+ Next Auto dialer paused! Go to your dialing tab to continue. 225 Moving To Ne…" at bounding box center [493, 354] width 987 height 709
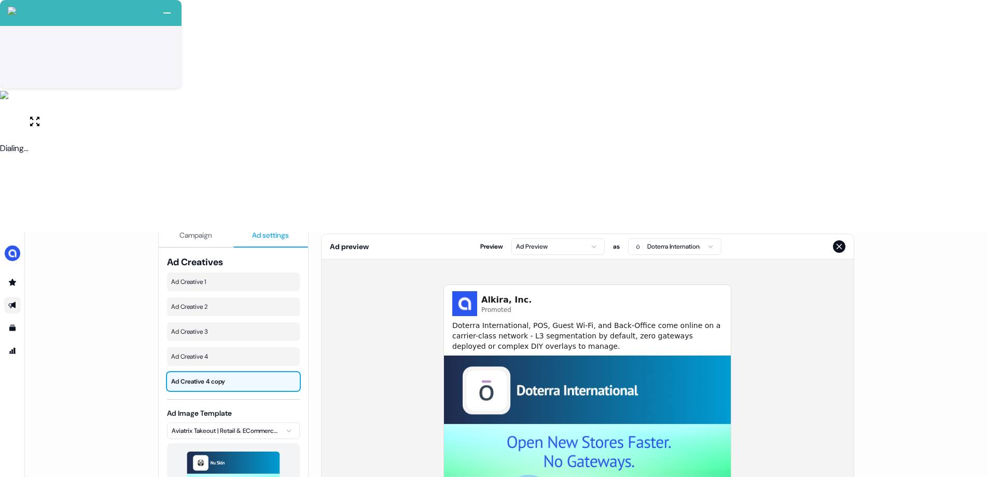
scroll to position [16, 0]
click at [236, 371] on div at bounding box center [250, 380] width 33 height 19
click at [258, 376] on icon at bounding box center [261, 380] width 9 height 9
type input "**********"
click at [128, 242] on div "**********" at bounding box center [506, 470] width 962 height 477
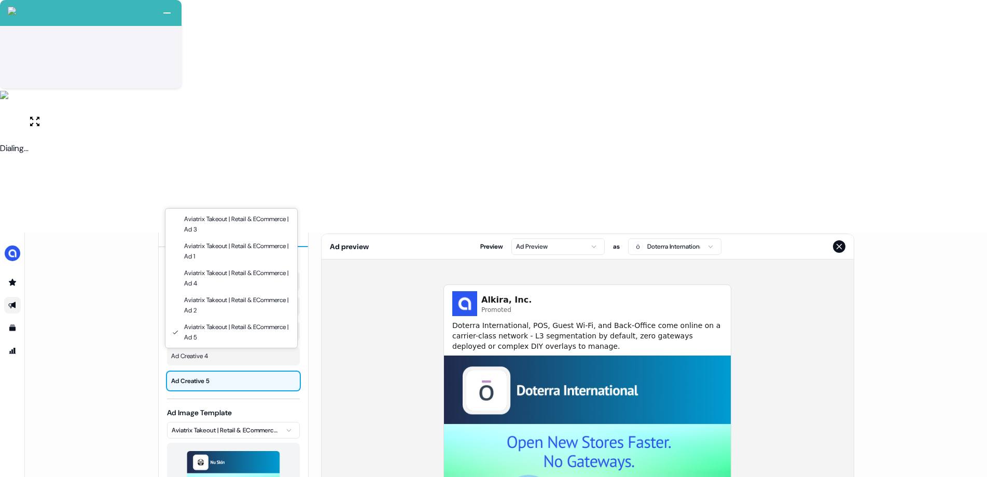
click at [265, 198] on html "+ Next Auto dialer paused! Go to your dialing tab to continue. 225 Moving To Ne…" at bounding box center [493, 354] width 987 height 709
click at [274, 197] on html "+ Next Auto dialer paused! Go to your dialing tab to continue. 225 Moving To Ne…" at bounding box center [493, 354] width 987 height 709
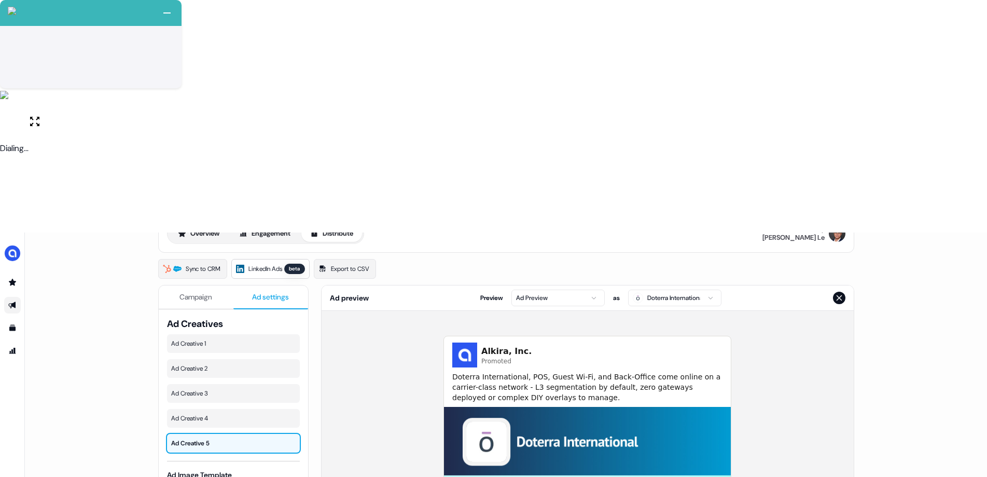
scroll to position [0, 0]
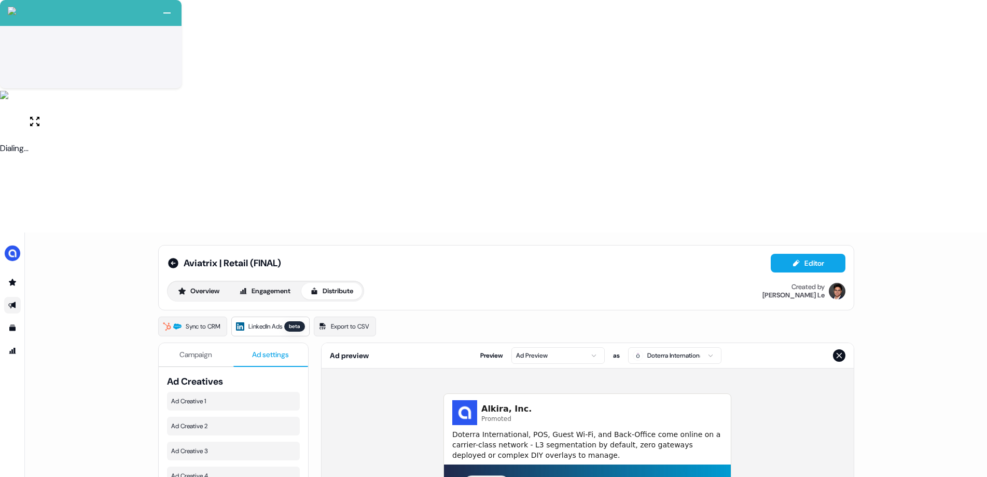
click at [343, 350] on span "Ad preview" at bounding box center [349, 355] width 39 height 10
click at [210, 349] on span "Campaign" at bounding box center [195, 354] width 33 height 10
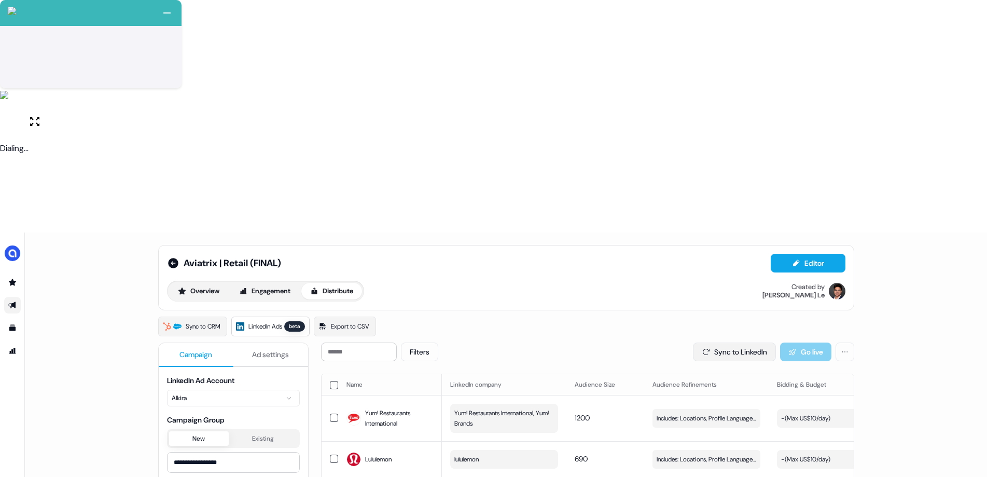
click at [716, 342] on button "Sync to LinkedIn" at bounding box center [734, 351] width 83 height 19
click at [746, 342] on button "Sync to LinkedIn" at bounding box center [734, 351] width 83 height 19
click at [675, 316] on div "Sync to CRM LinkedIn Ads beta Export to CSV" at bounding box center [506, 326] width 696 height 20
click at [711, 342] on button "Sync to LinkedIn" at bounding box center [734, 351] width 83 height 19
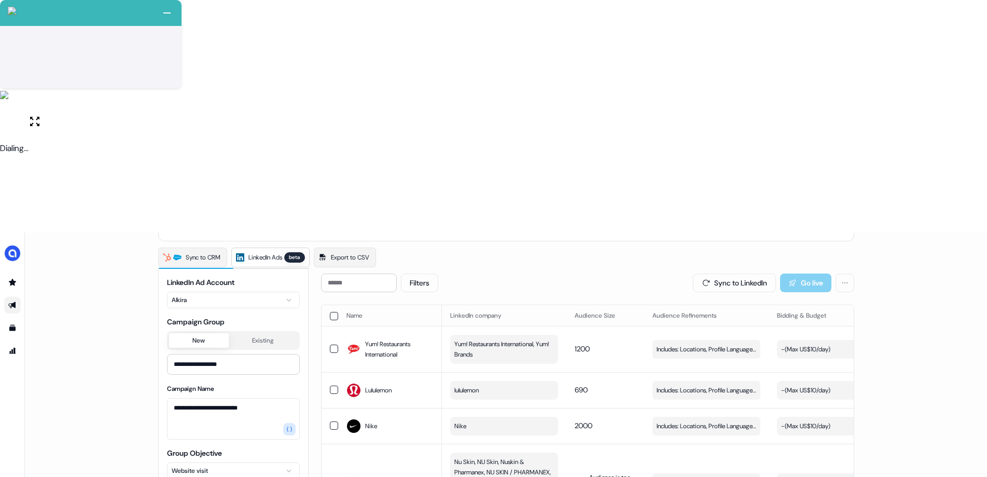
scroll to position [117, 0]
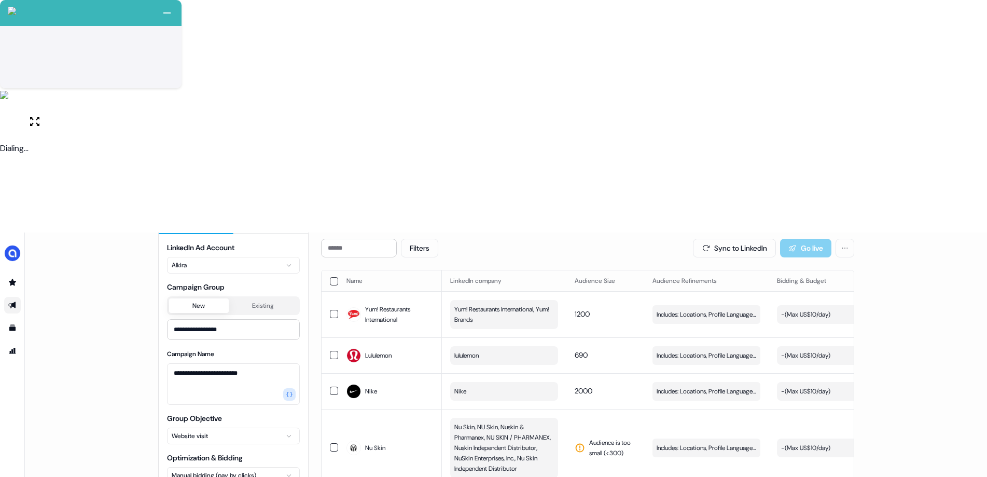
type input "**********"
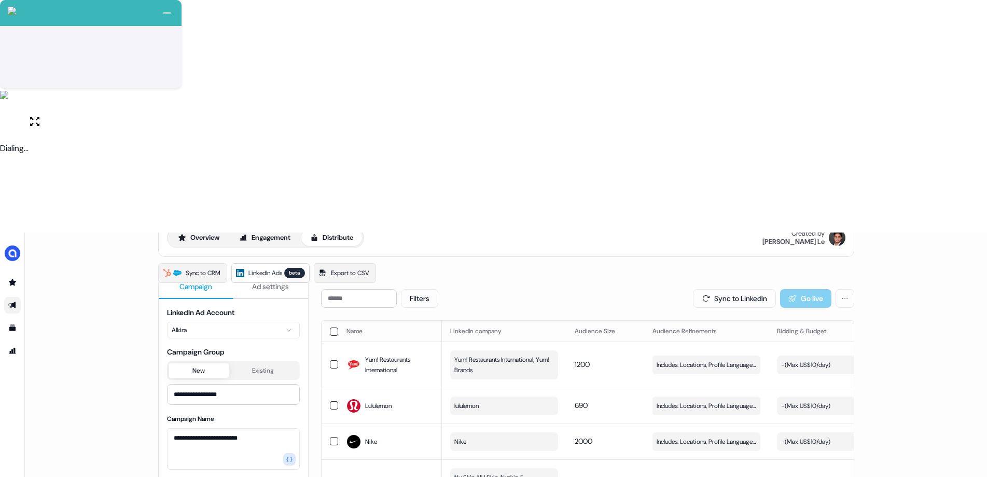
scroll to position [0, 0]
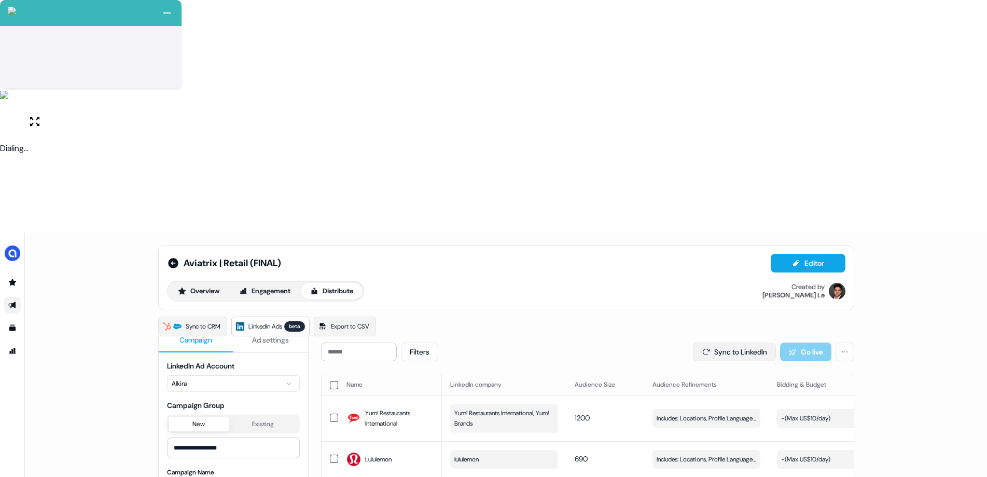
click at [725, 342] on button "Sync to LinkedIn" at bounding box center [734, 351] width 83 height 19
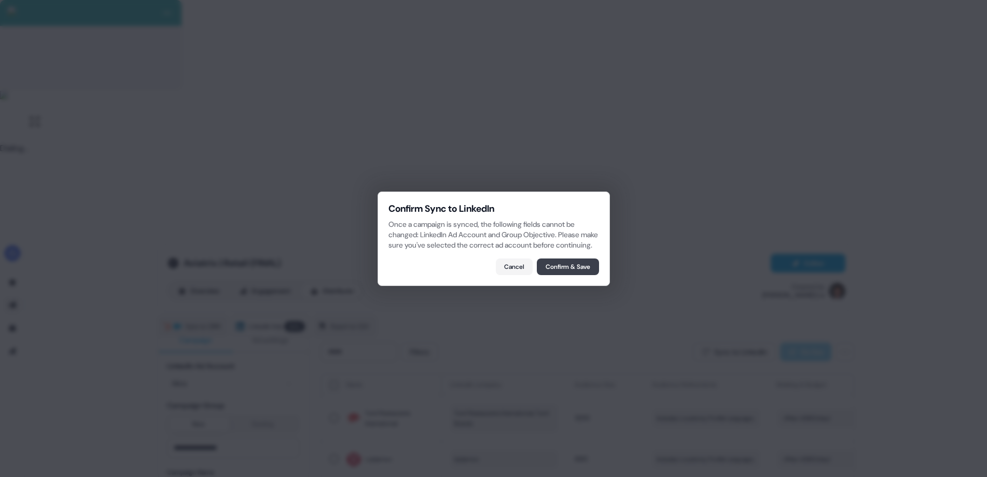
click at [556, 265] on button "Confirm & Save" at bounding box center [568, 266] width 62 height 17
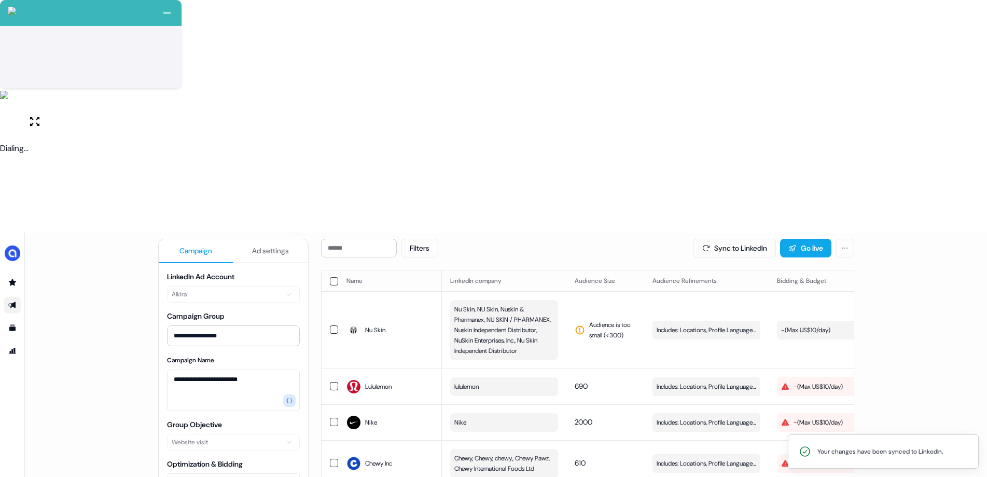
scroll to position [117, 0]
